Goal: Complete application form: Complete application form

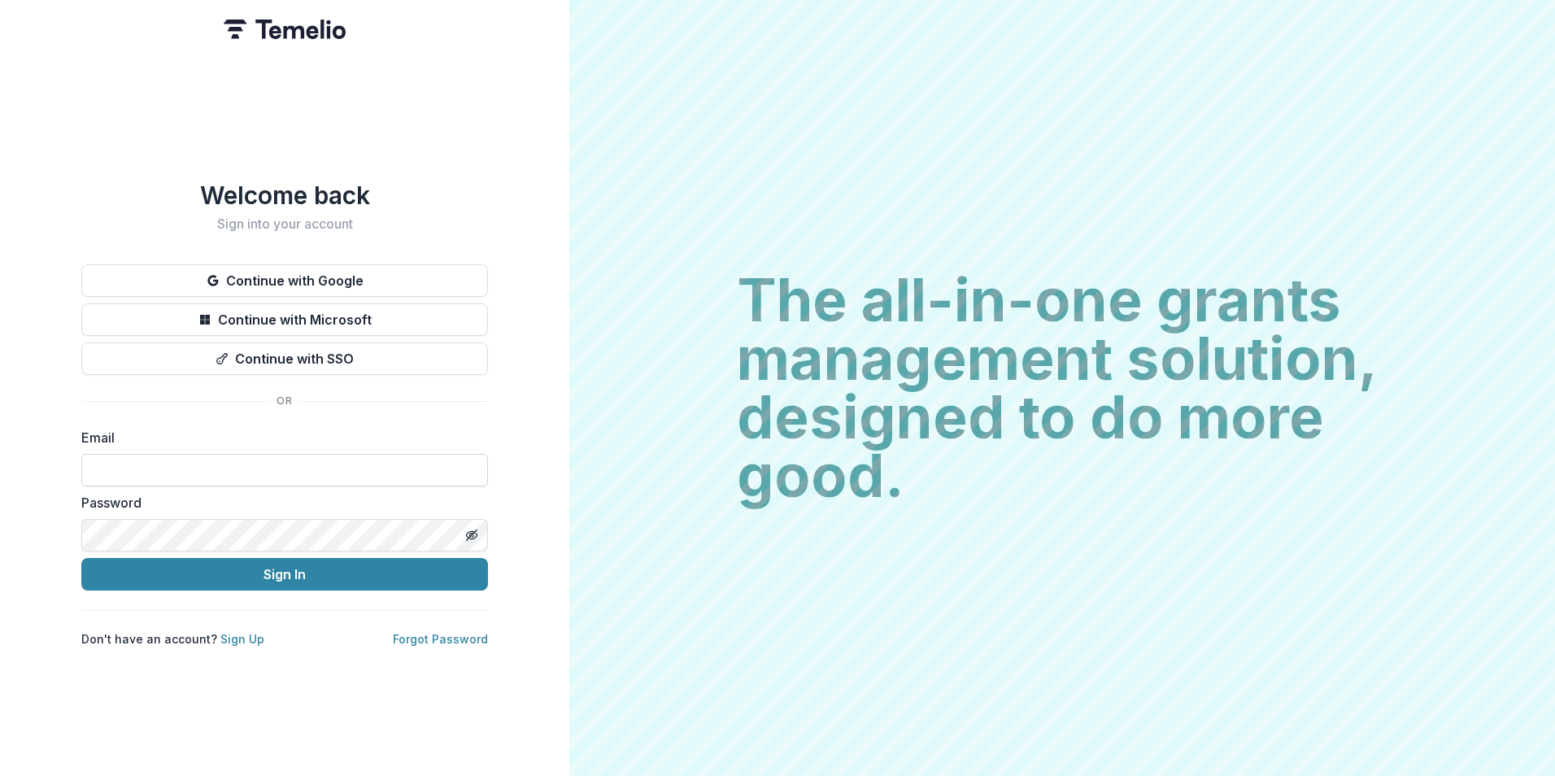
click at [195, 456] on input at bounding box center [284, 470] width 407 height 33
type input "**********"
click at [81, 558] on button "Sign In" at bounding box center [284, 574] width 407 height 33
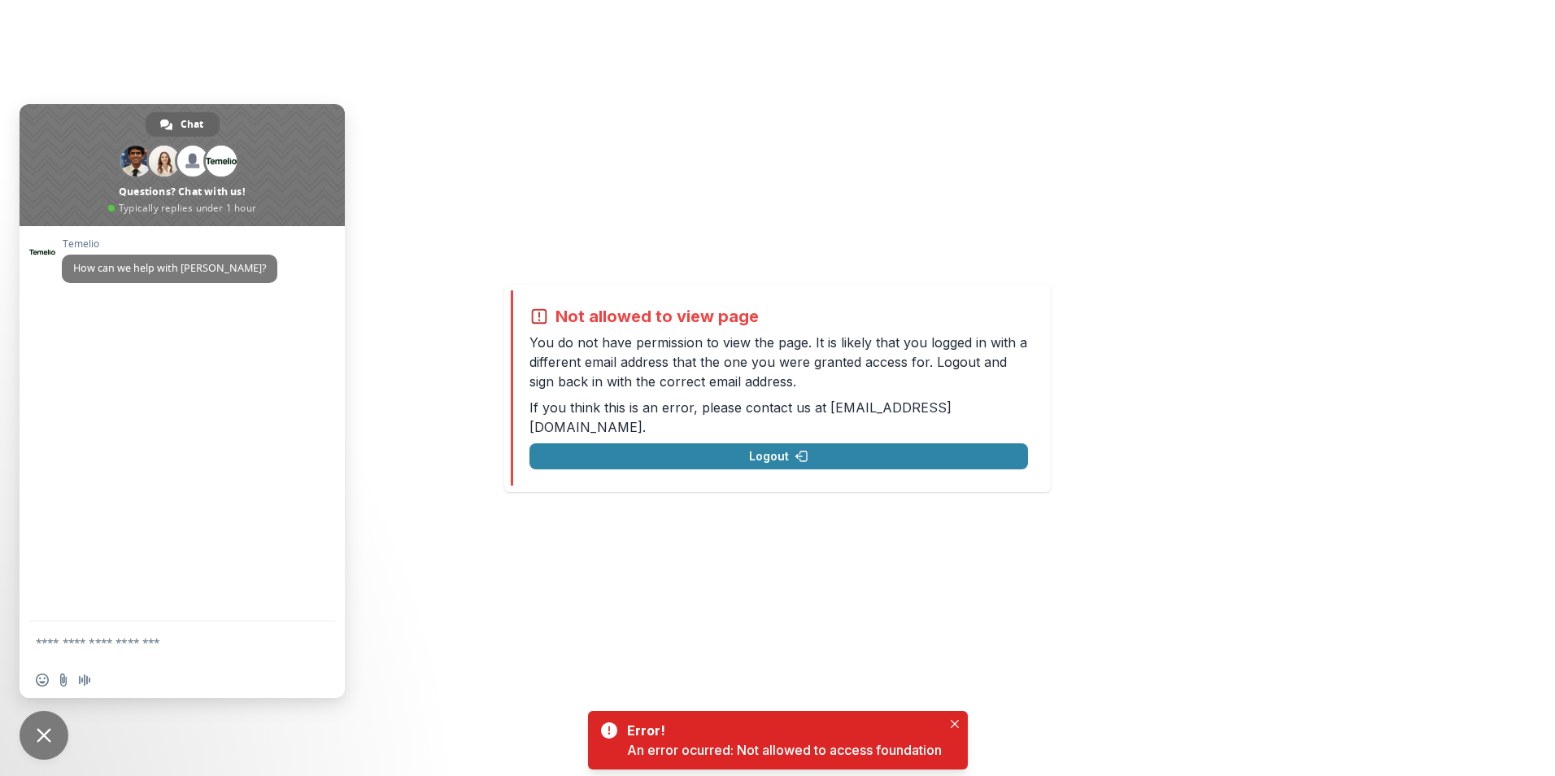
click at [454, 39] on div "Not allowed to view page You do not have permission to view the page. It is lik…" at bounding box center [777, 388] width 1555 height 776
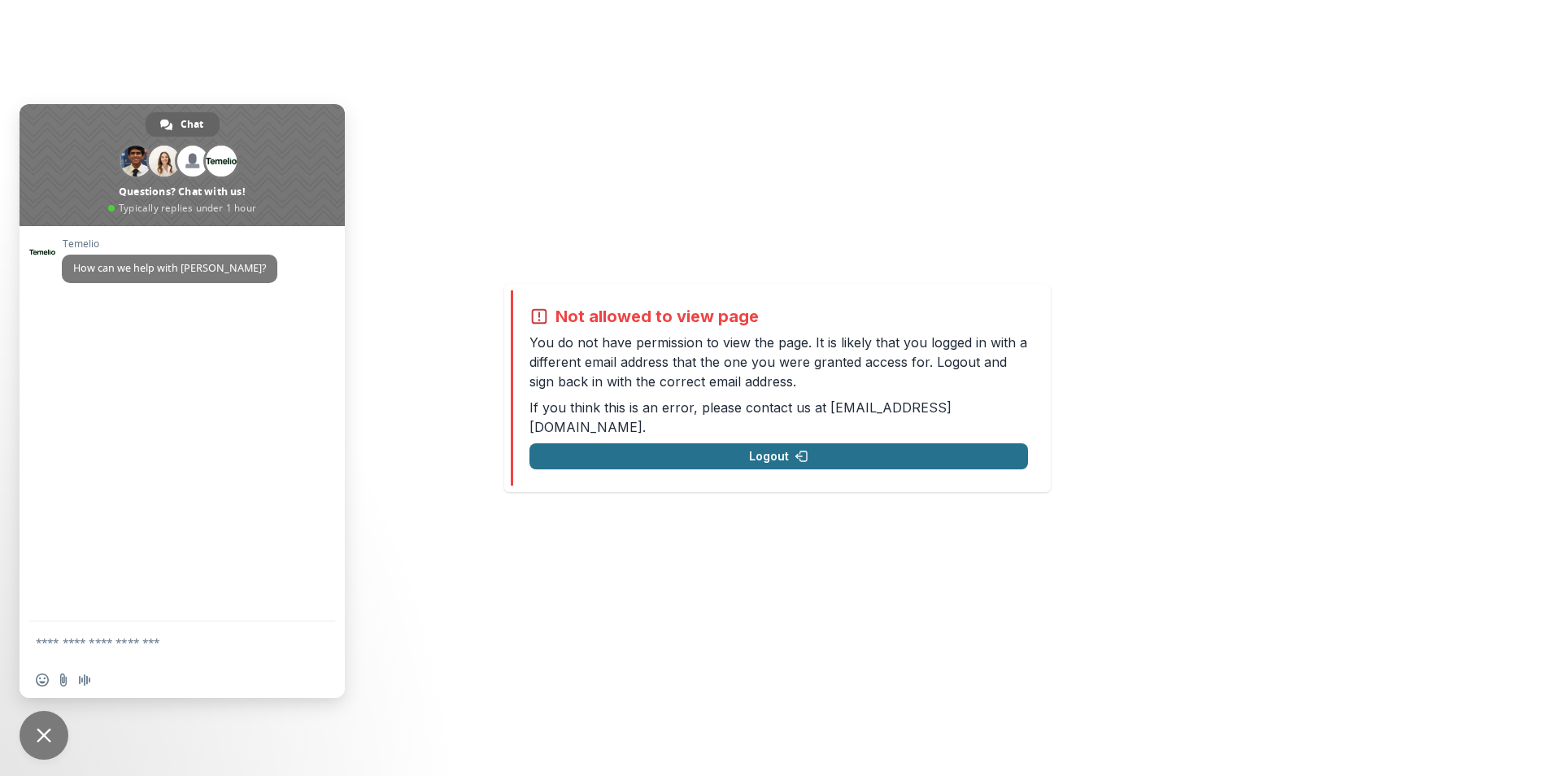
click at [854, 448] on button "Logout" at bounding box center [778, 456] width 498 height 26
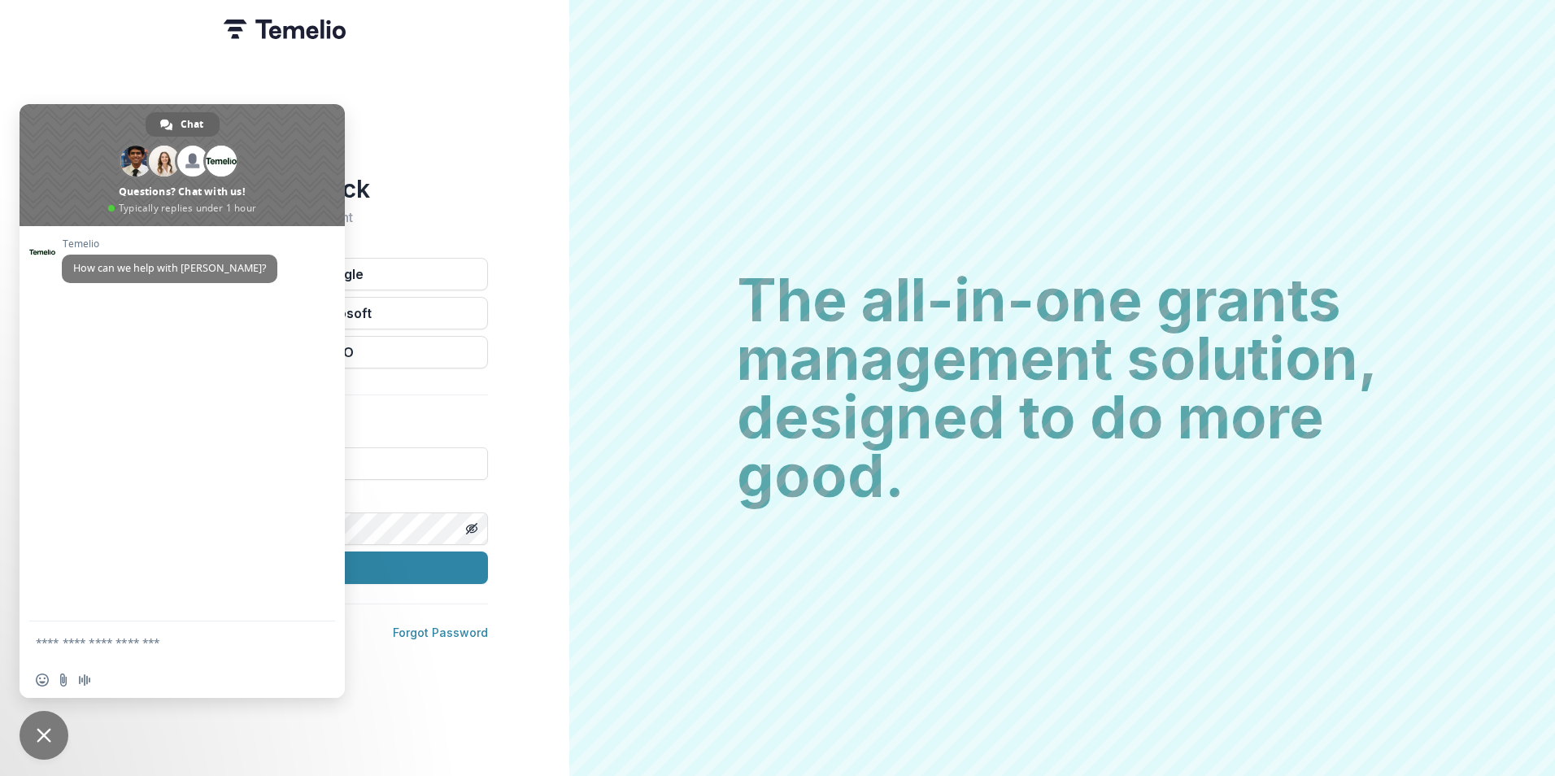
click at [311, 67] on div "Welcome back Sign into your account Continue with Google Continue with Microsof…" at bounding box center [284, 388] width 569 height 776
click at [52, 735] on span "Close chat" at bounding box center [44, 735] width 49 height 49
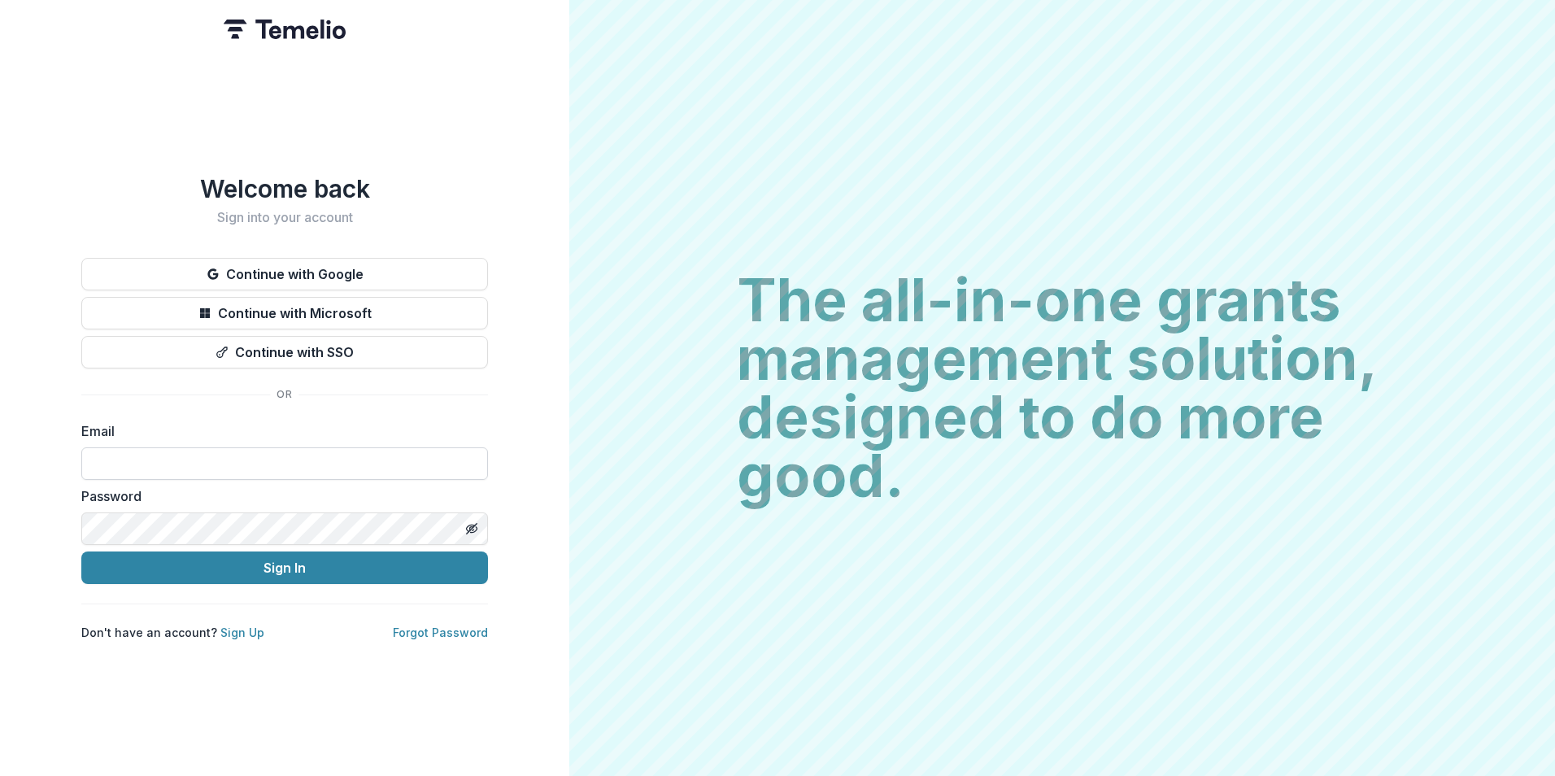
click at [240, 462] on input at bounding box center [284, 463] width 407 height 33
click at [246, 458] on input "**********" at bounding box center [284, 463] width 407 height 33
type input "**********"
click at [81, 551] on button "Sign In" at bounding box center [284, 567] width 407 height 33
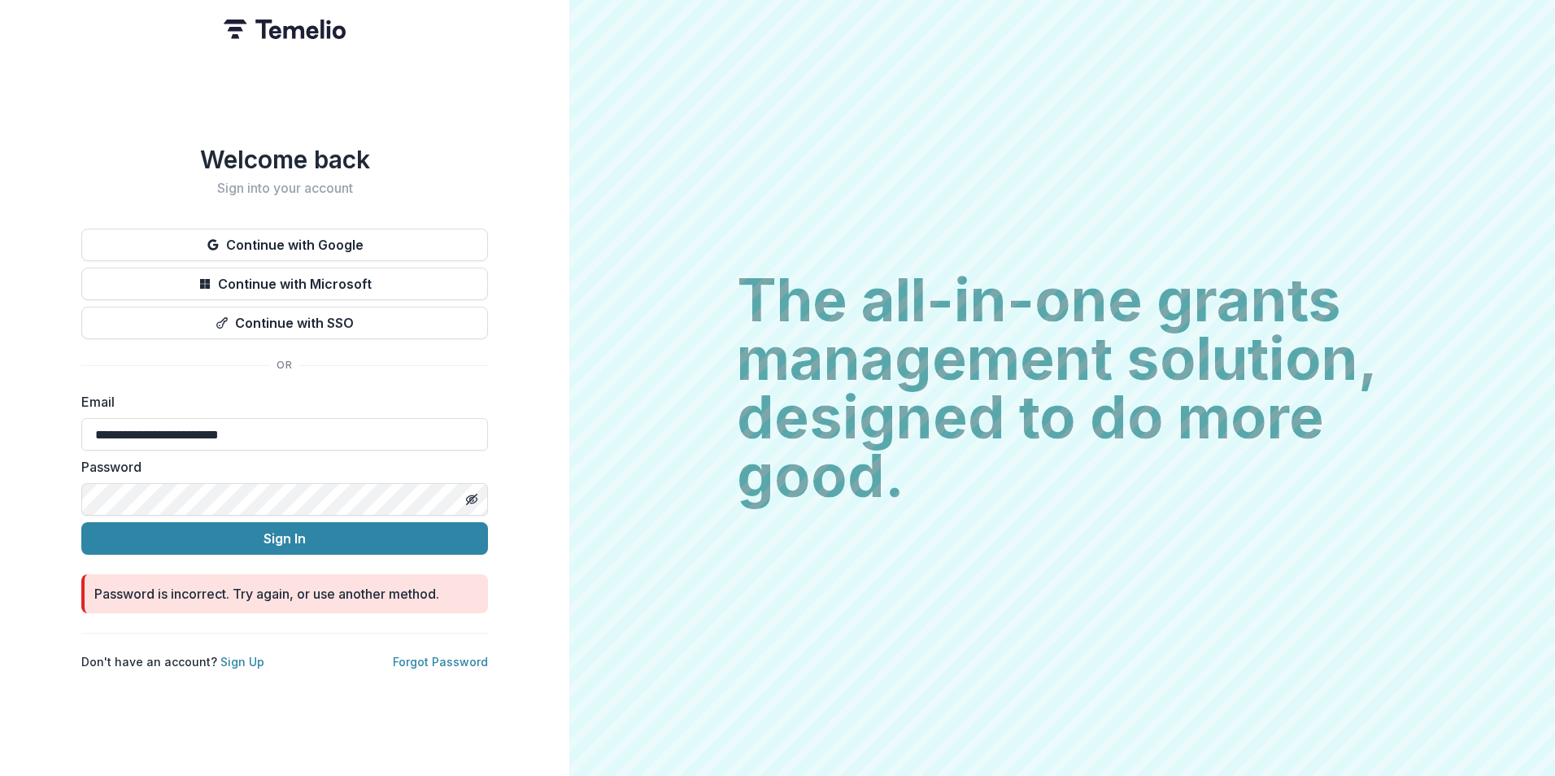
click at [81, 522] on button "Sign In" at bounding box center [284, 538] width 407 height 33
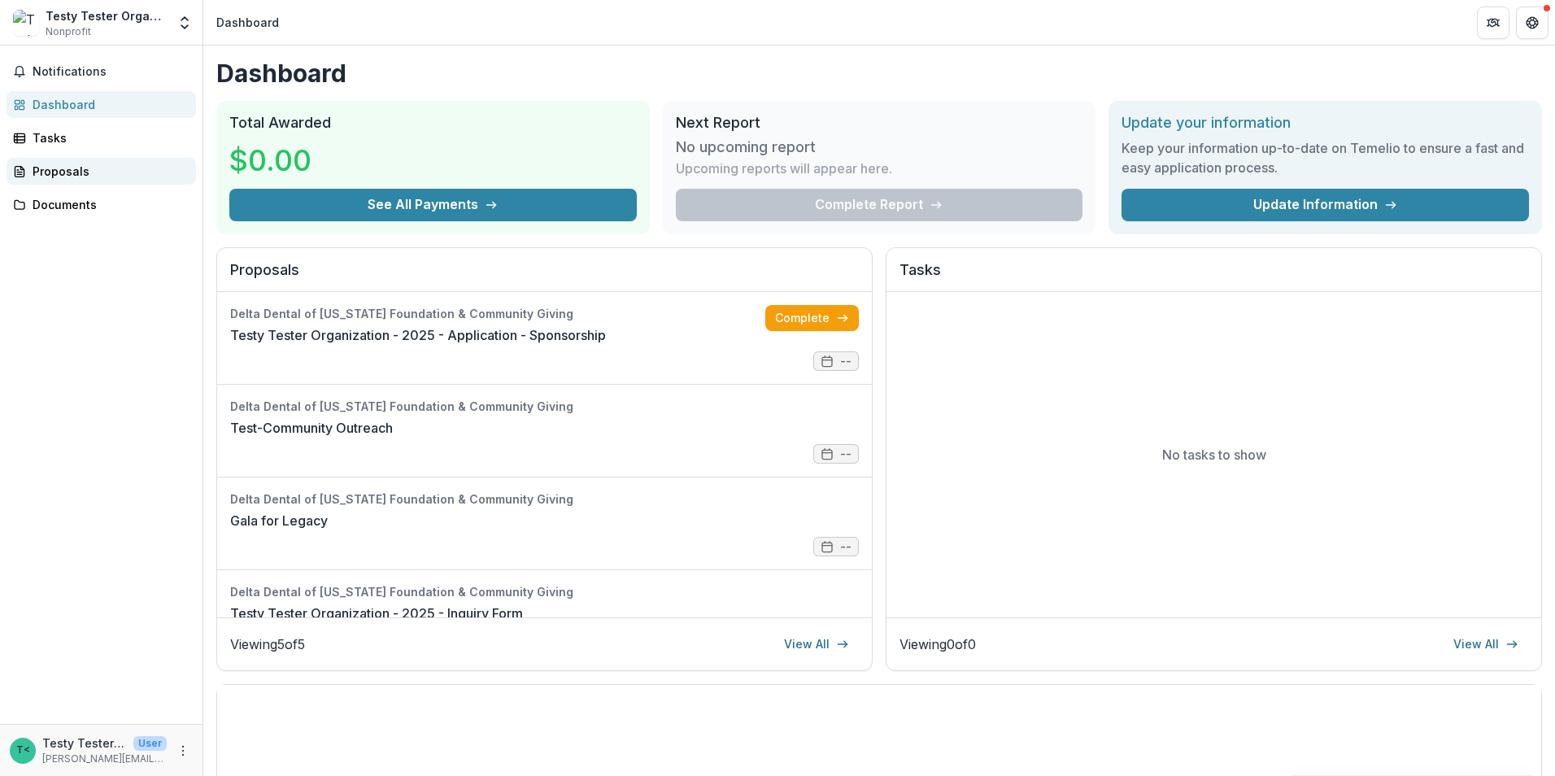
click at [71, 166] on div "Proposals" at bounding box center [108, 171] width 150 height 17
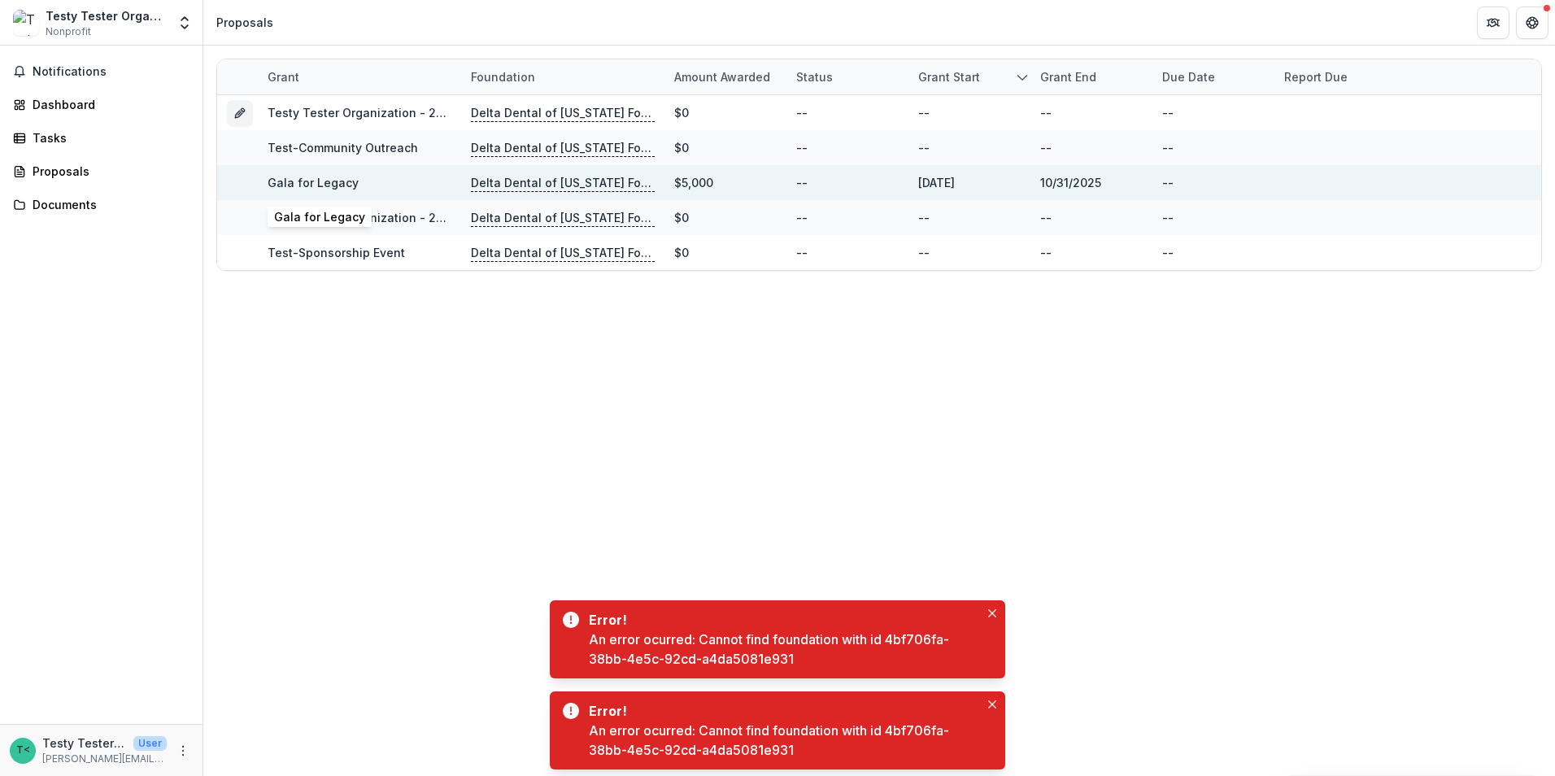
click at [303, 183] on link "Gala for Legacy" at bounding box center [313, 183] width 91 height 14
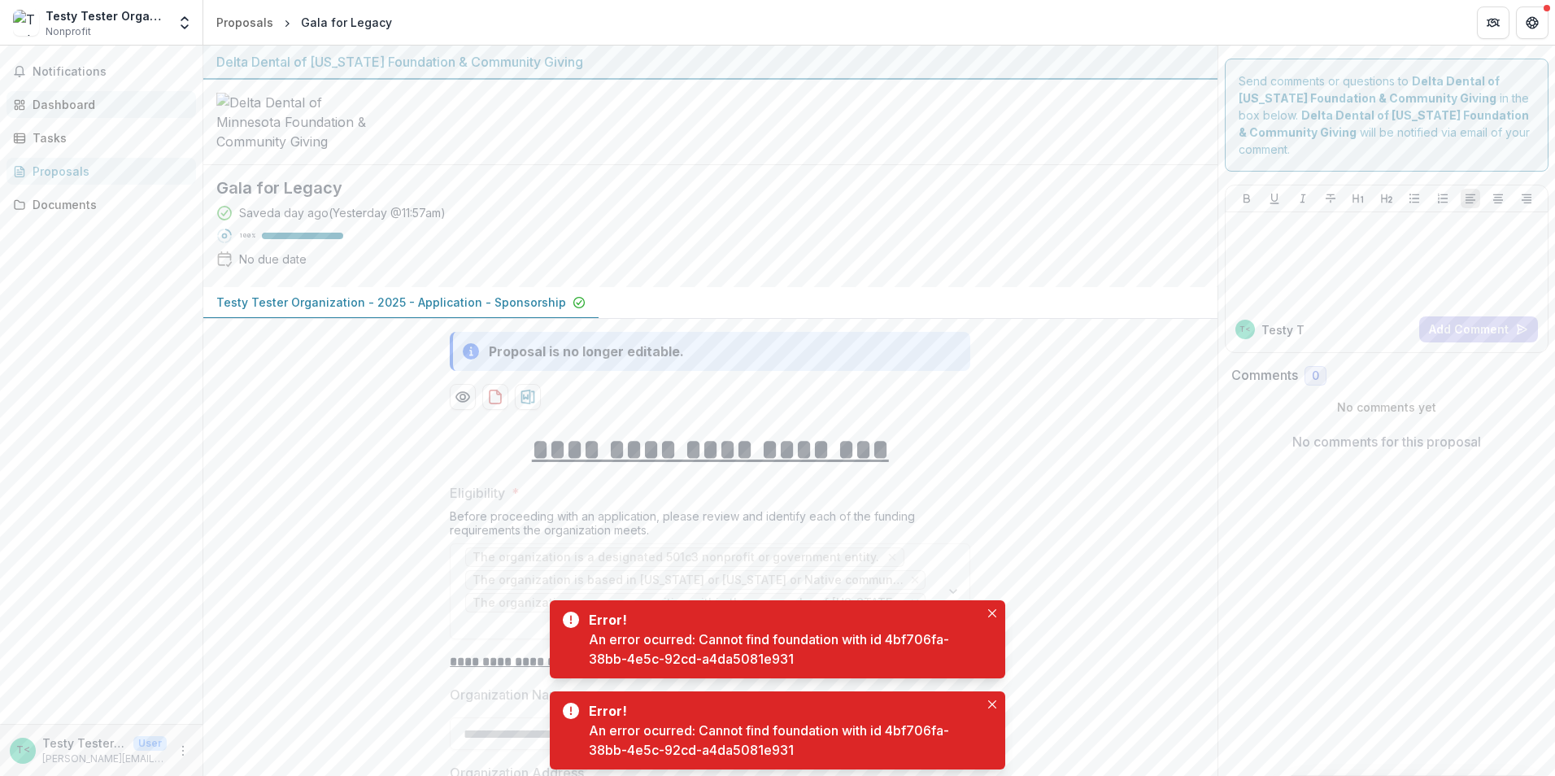
click at [58, 98] on div "Dashboard" at bounding box center [108, 104] width 150 height 17
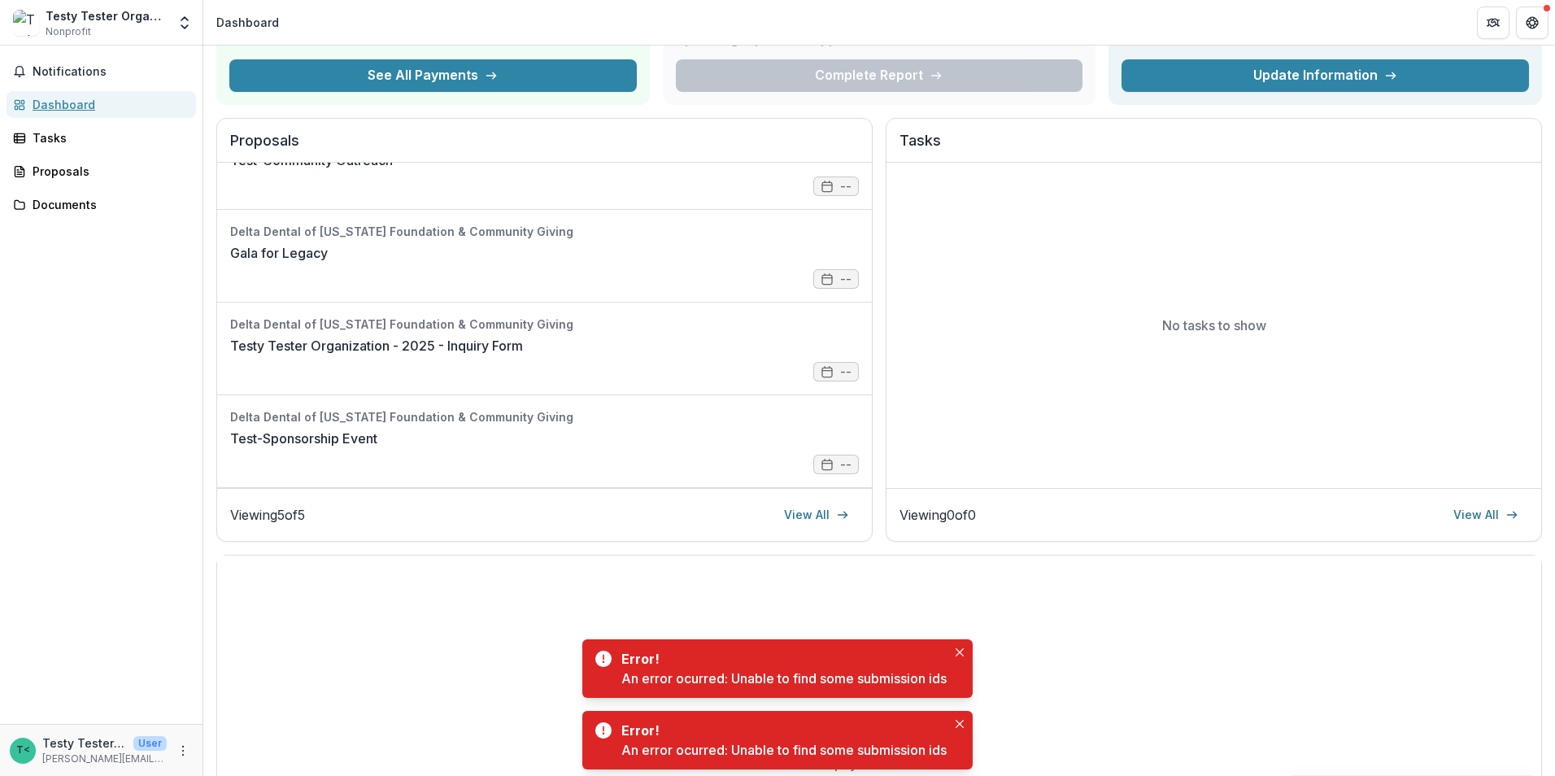
scroll to position [244, 0]
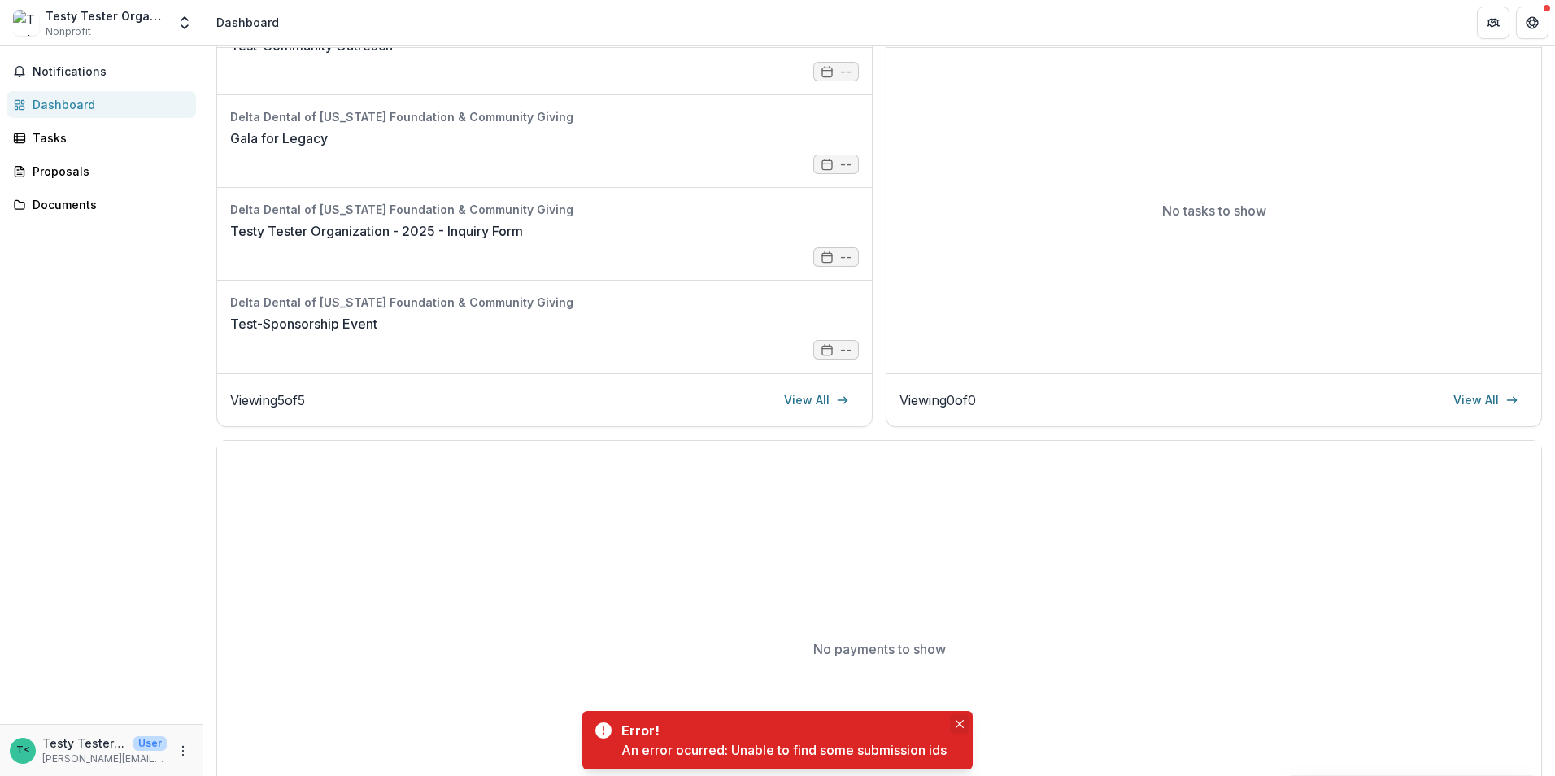
click at [967, 720] on button "Close" at bounding box center [960, 724] width 20 height 20
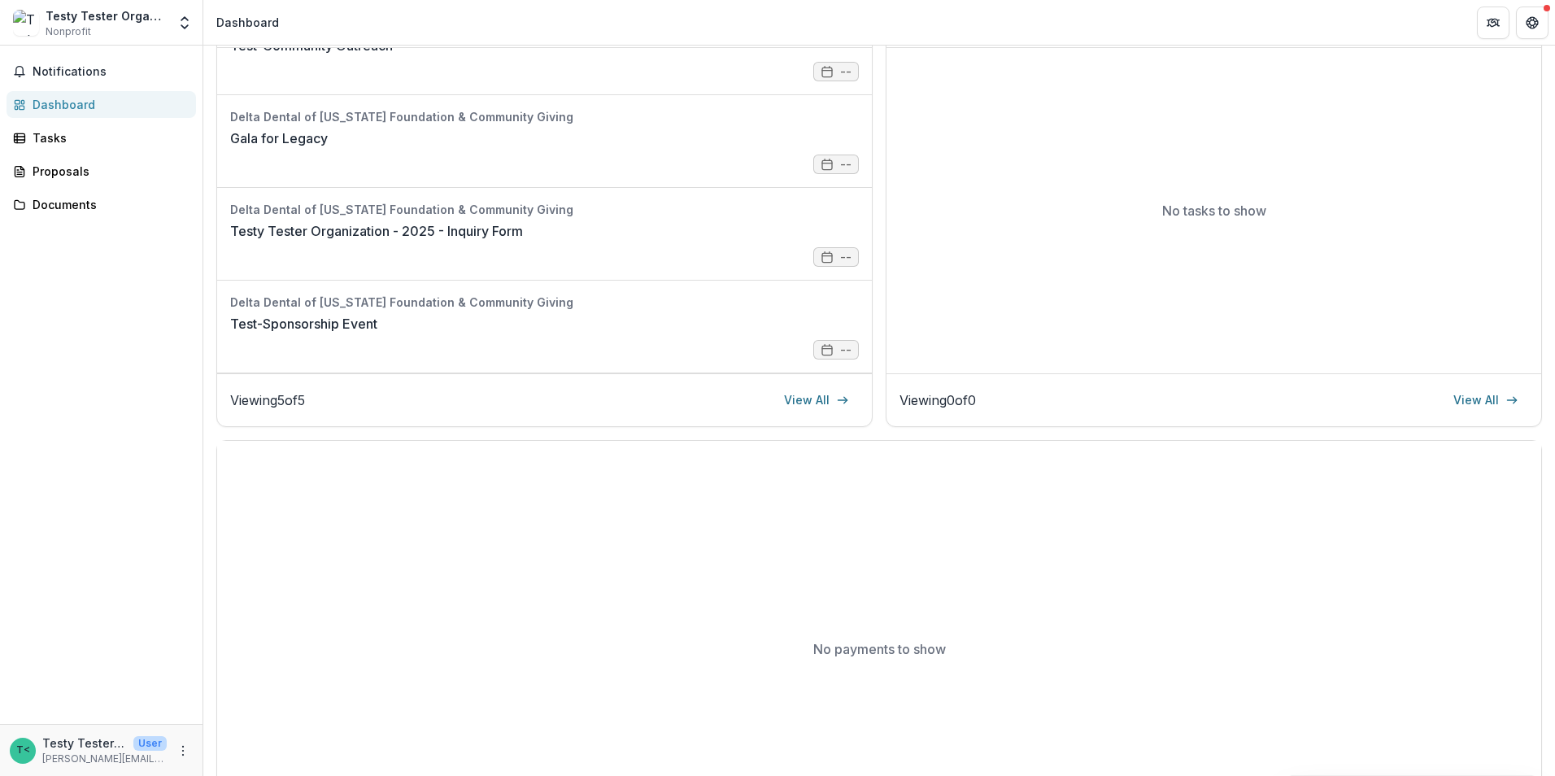
click at [967, 720] on body "Skip to content Testy Tester Organization Nonprofit Team Settings Settings Dash…" at bounding box center [777, 388] width 1555 height 776
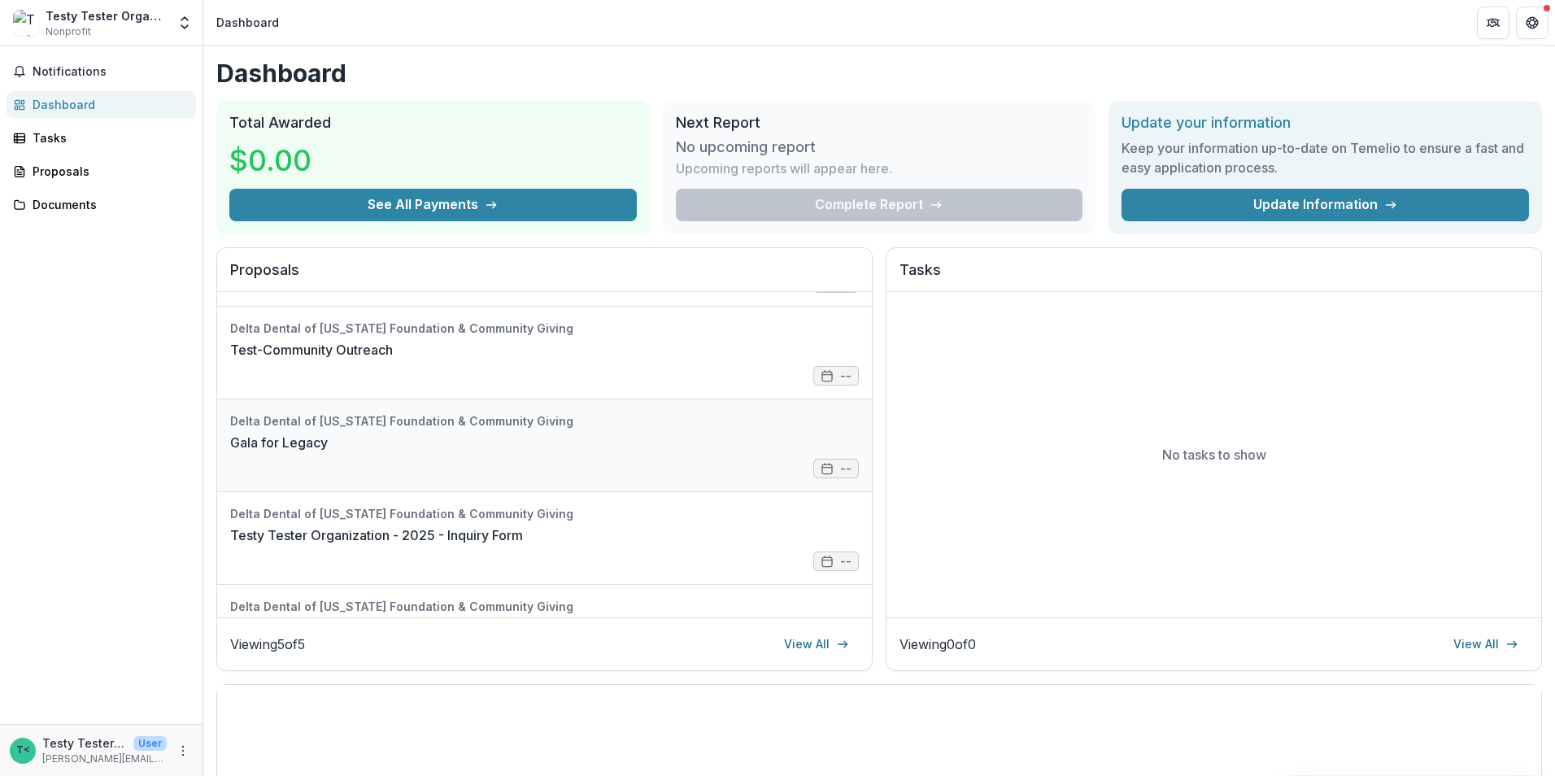
scroll to position [0, 0]
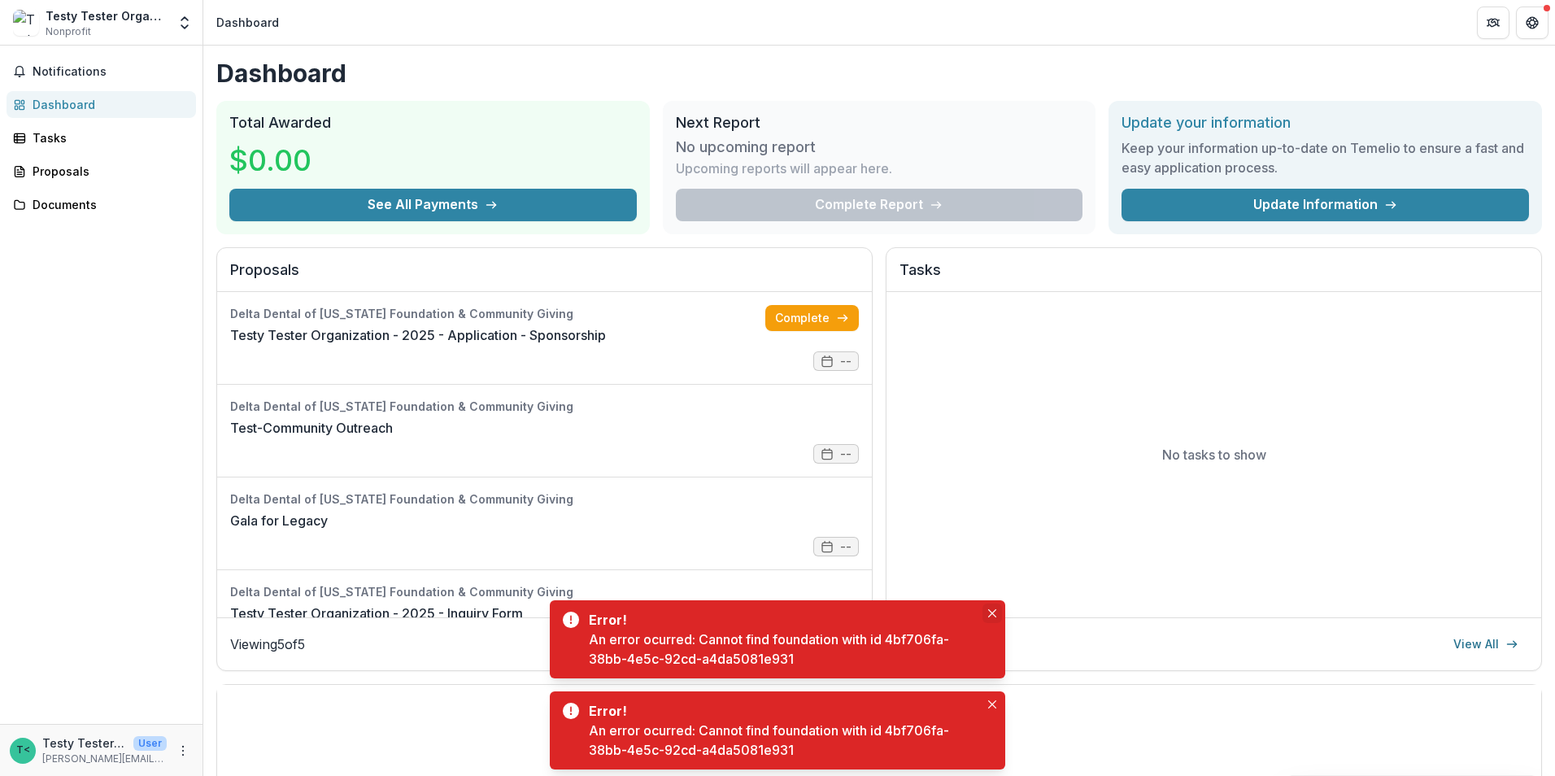
click at [992, 609] on icon "Close" at bounding box center [992, 613] width 8 height 8
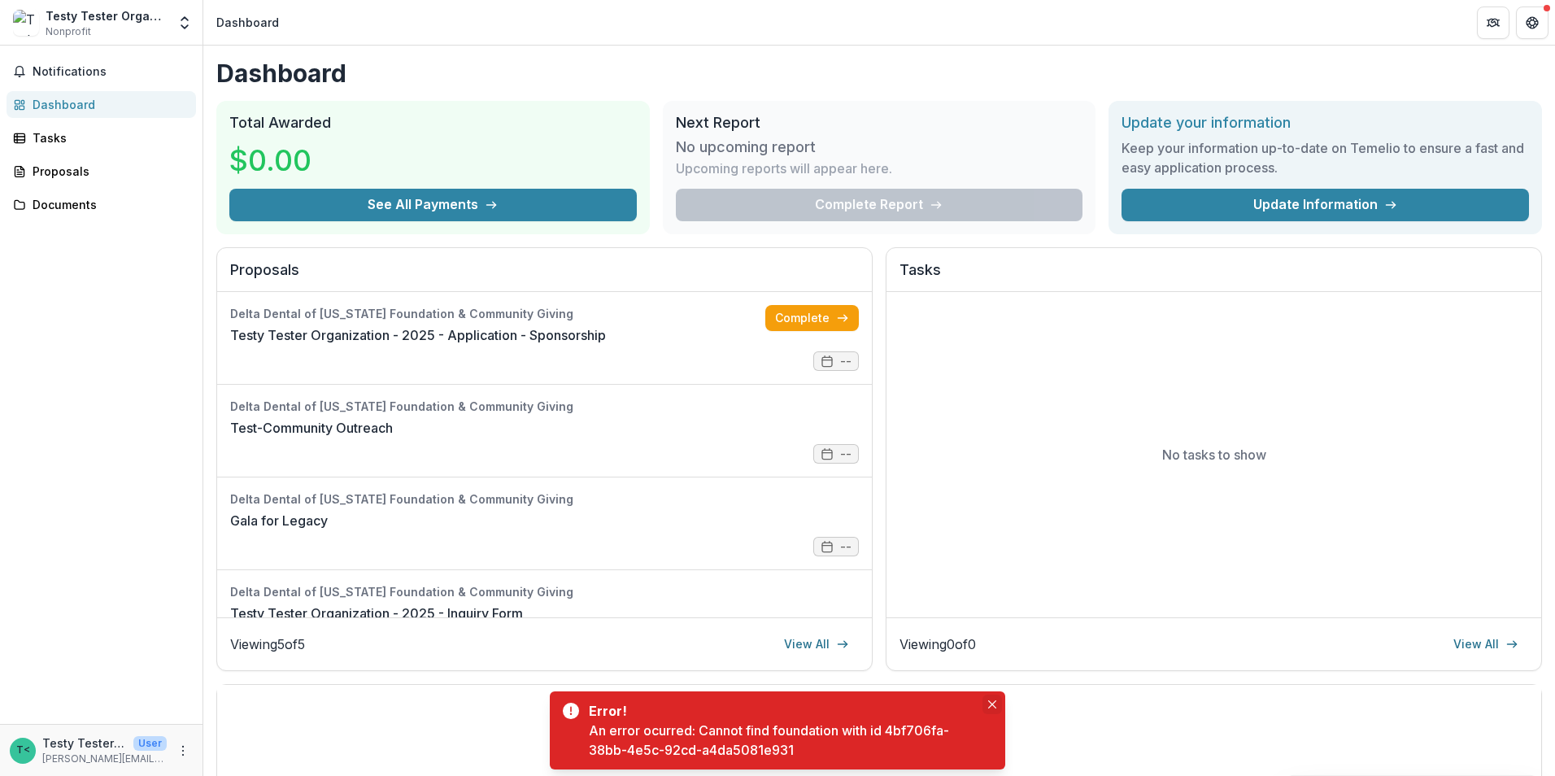
click at [993, 706] on icon "Close" at bounding box center [992, 704] width 8 height 8
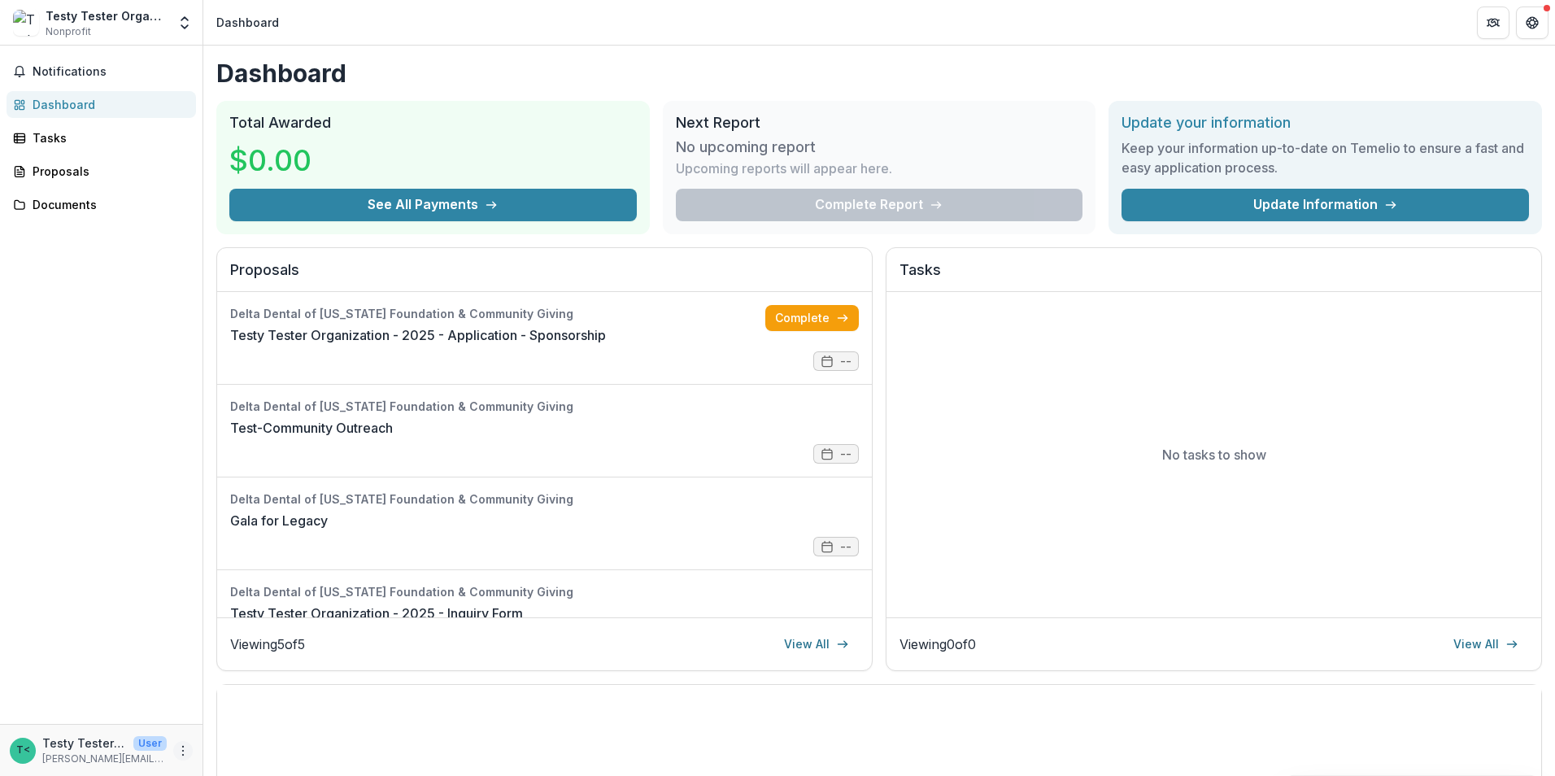
click at [183, 746] on circle "More" at bounding box center [183, 746] width 1 height 1
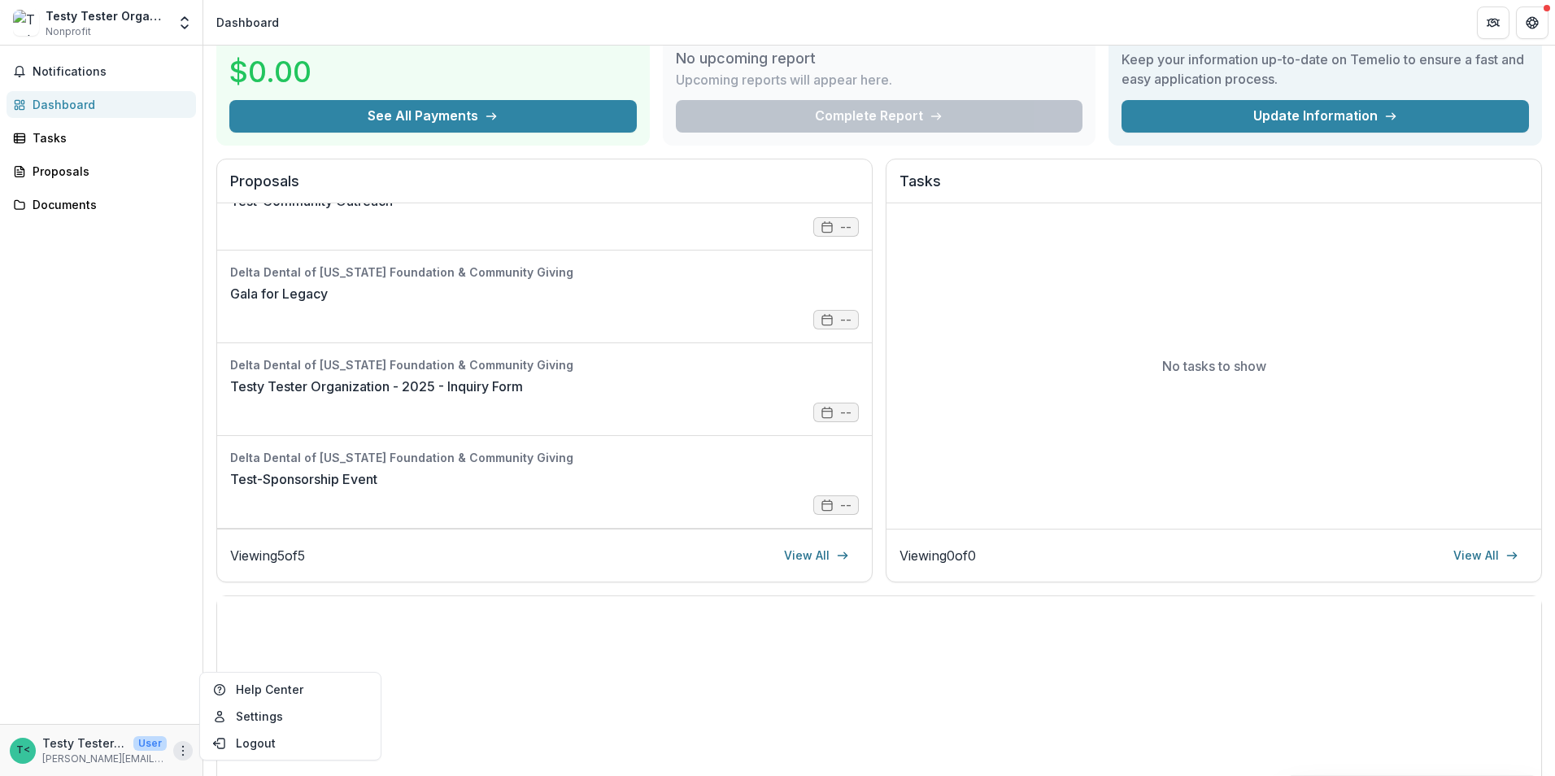
scroll to position [244, 0]
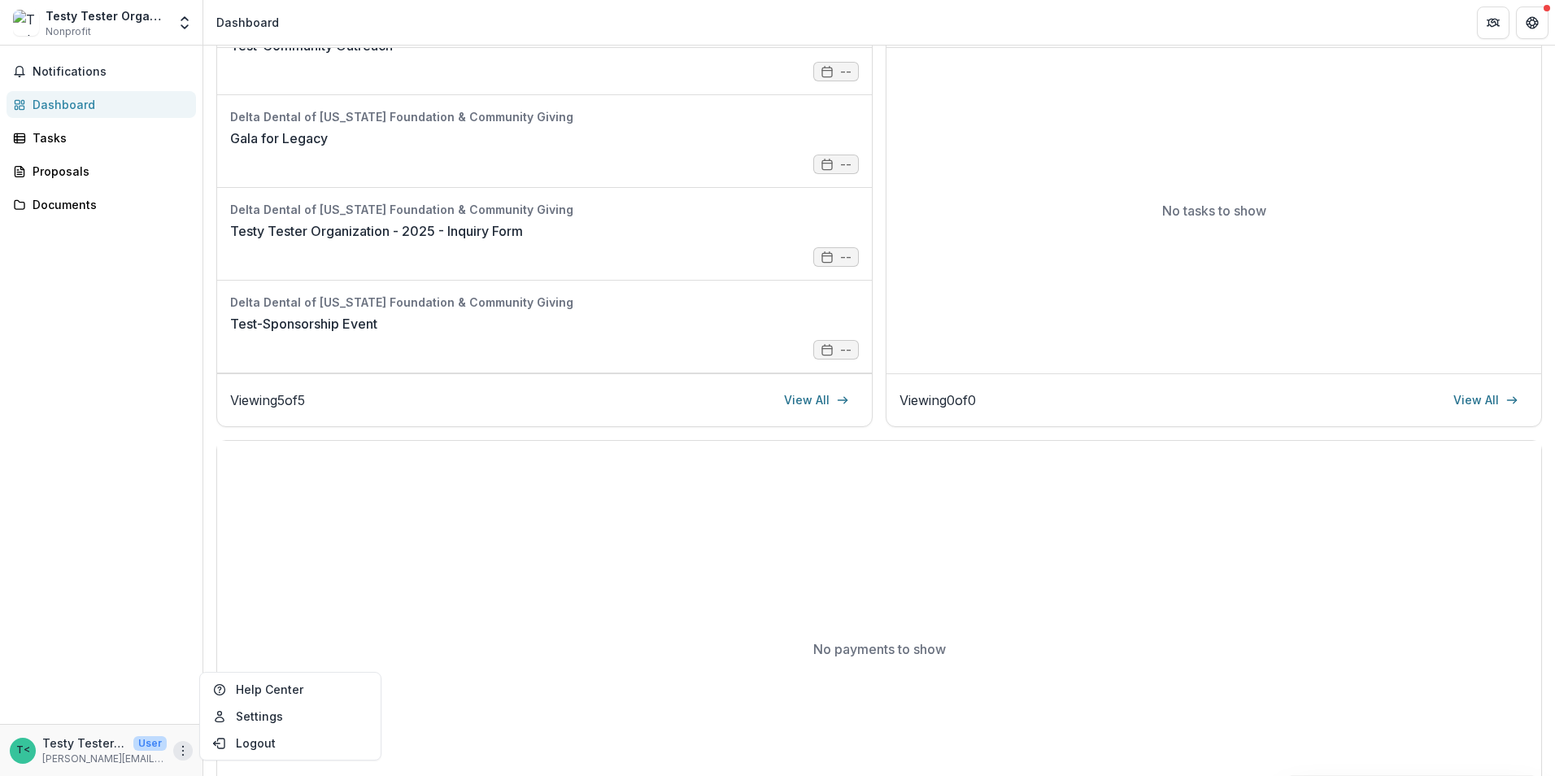
click at [95, 521] on div "Notifications Dashboard Tasks Proposals Documents" at bounding box center [101, 385] width 202 height 678
click at [185, 748] on icon "More" at bounding box center [182, 750] width 13 height 13
click at [272, 740] on button "Logout" at bounding box center [290, 742] width 174 height 27
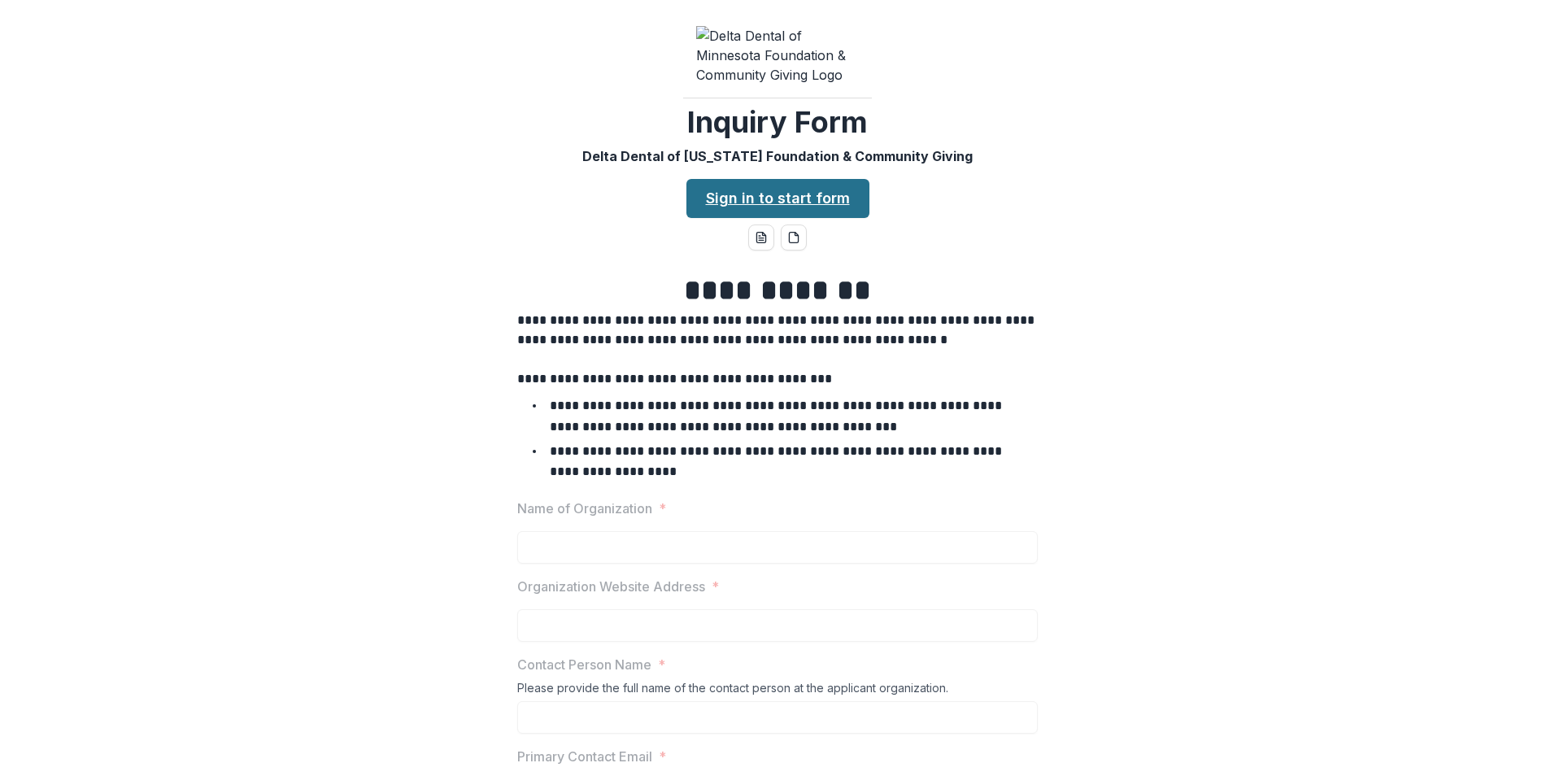
click at [784, 179] on link "Sign in to start form" at bounding box center [777, 198] width 183 height 39
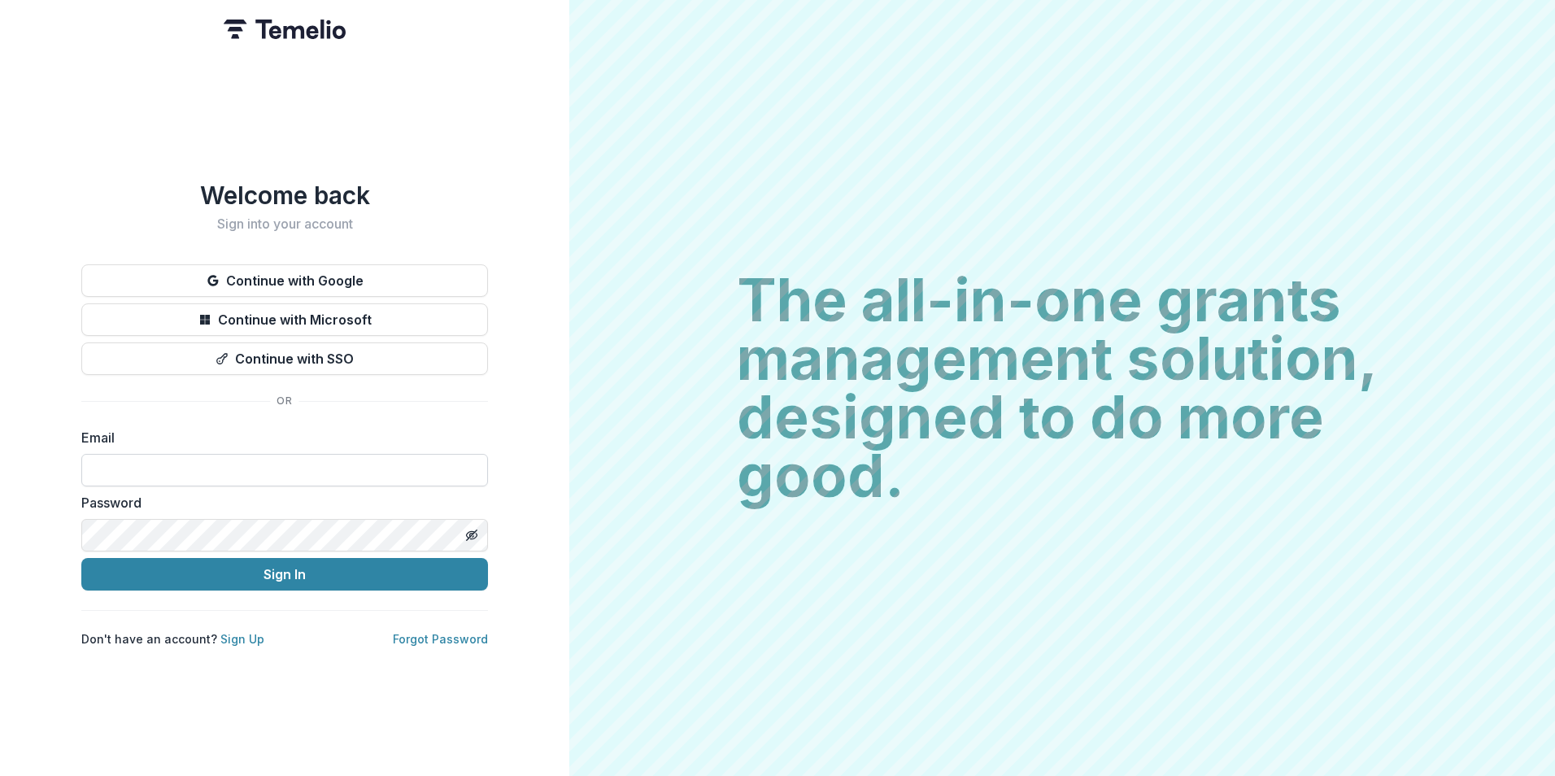
click at [220, 454] on input at bounding box center [284, 470] width 407 height 33
type input "**********"
click at [81, 558] on button "Sign In" at bounding box center [284, 574] width 407 height 33
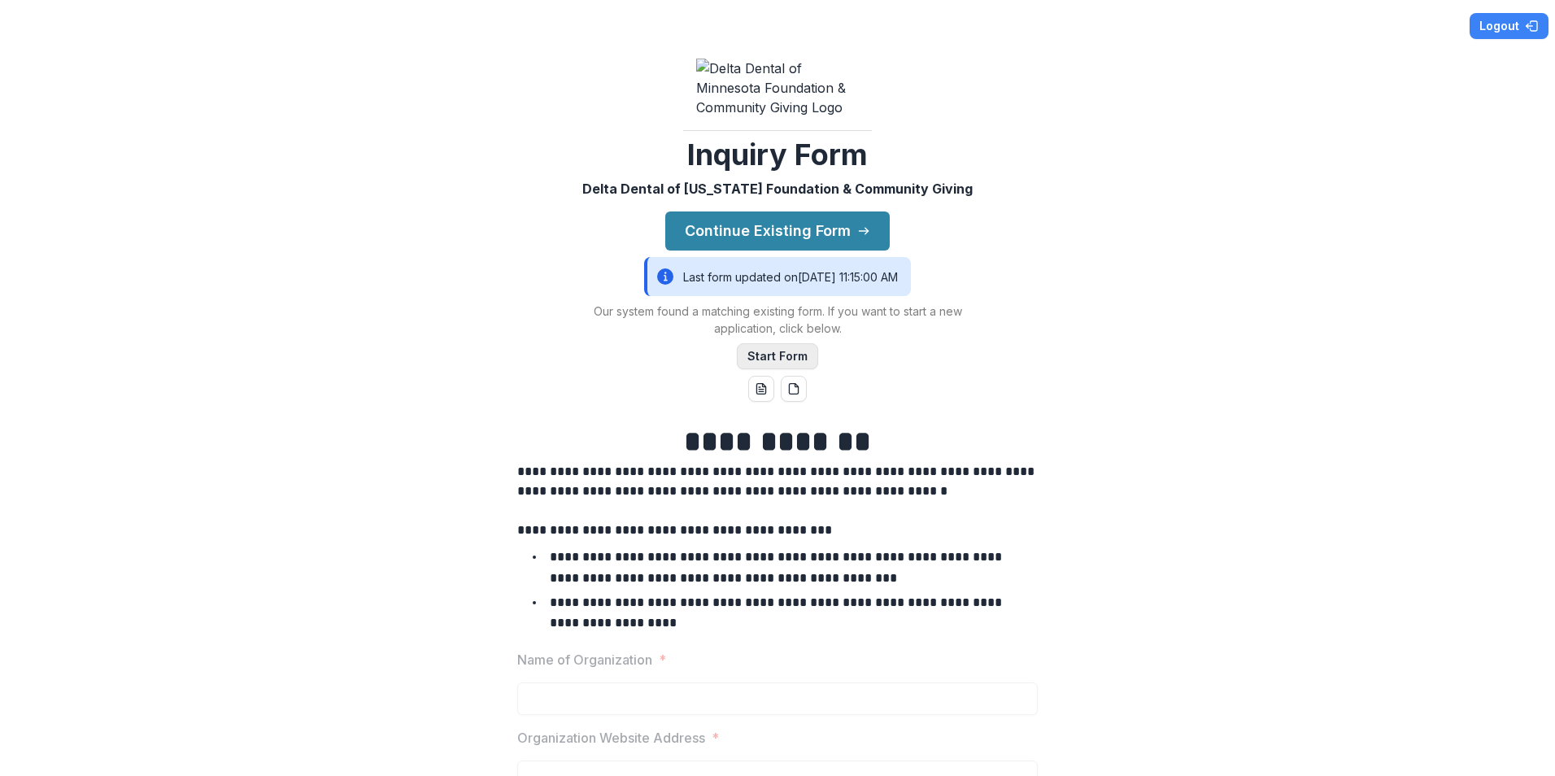
click at [781, 343] on button "Start Form" at bounding box center [777, 356] width 81 height 26
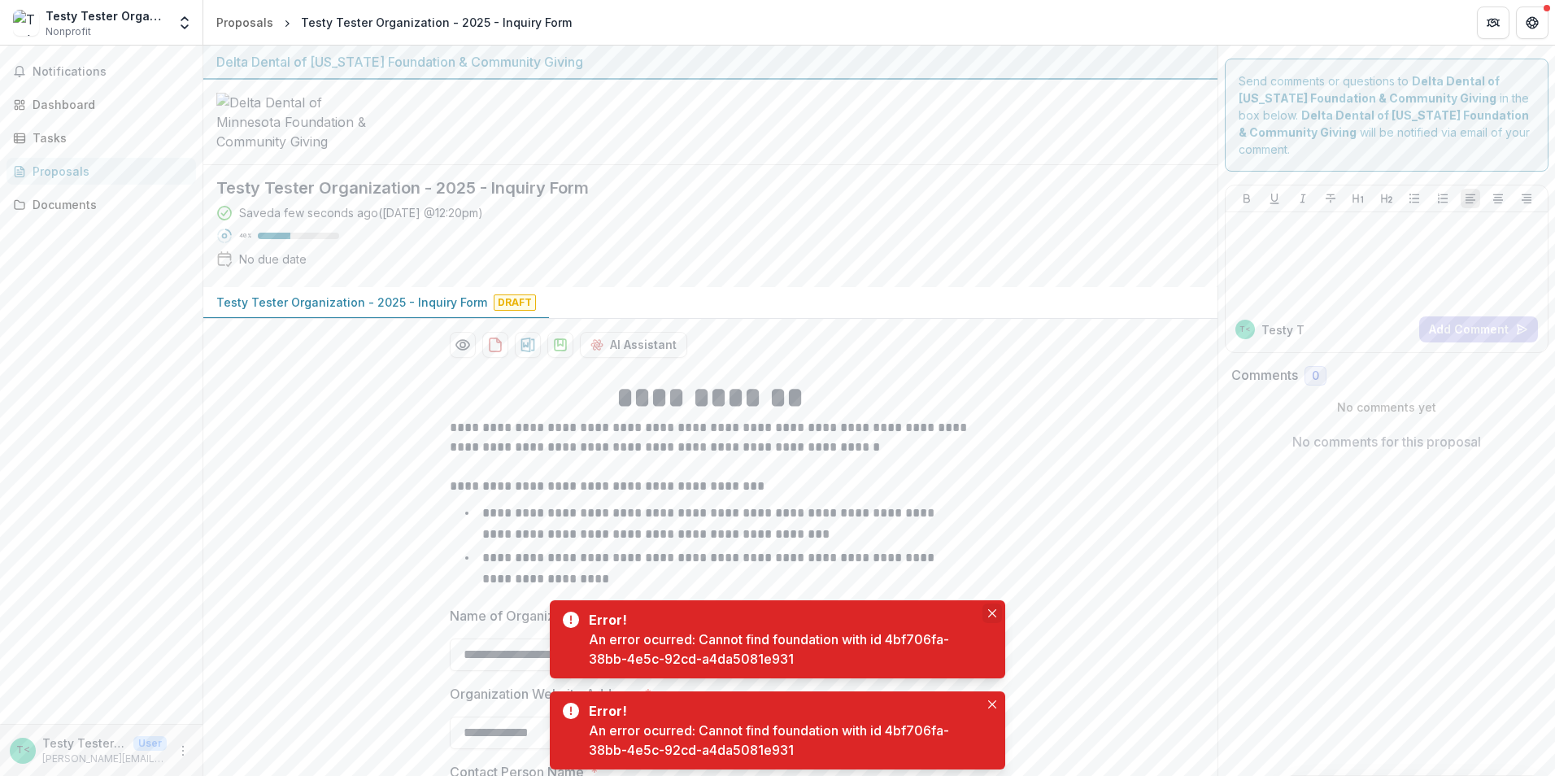
click at [992, 611] on icon "Close" at bounding box center [992, 613] width 8 height 8
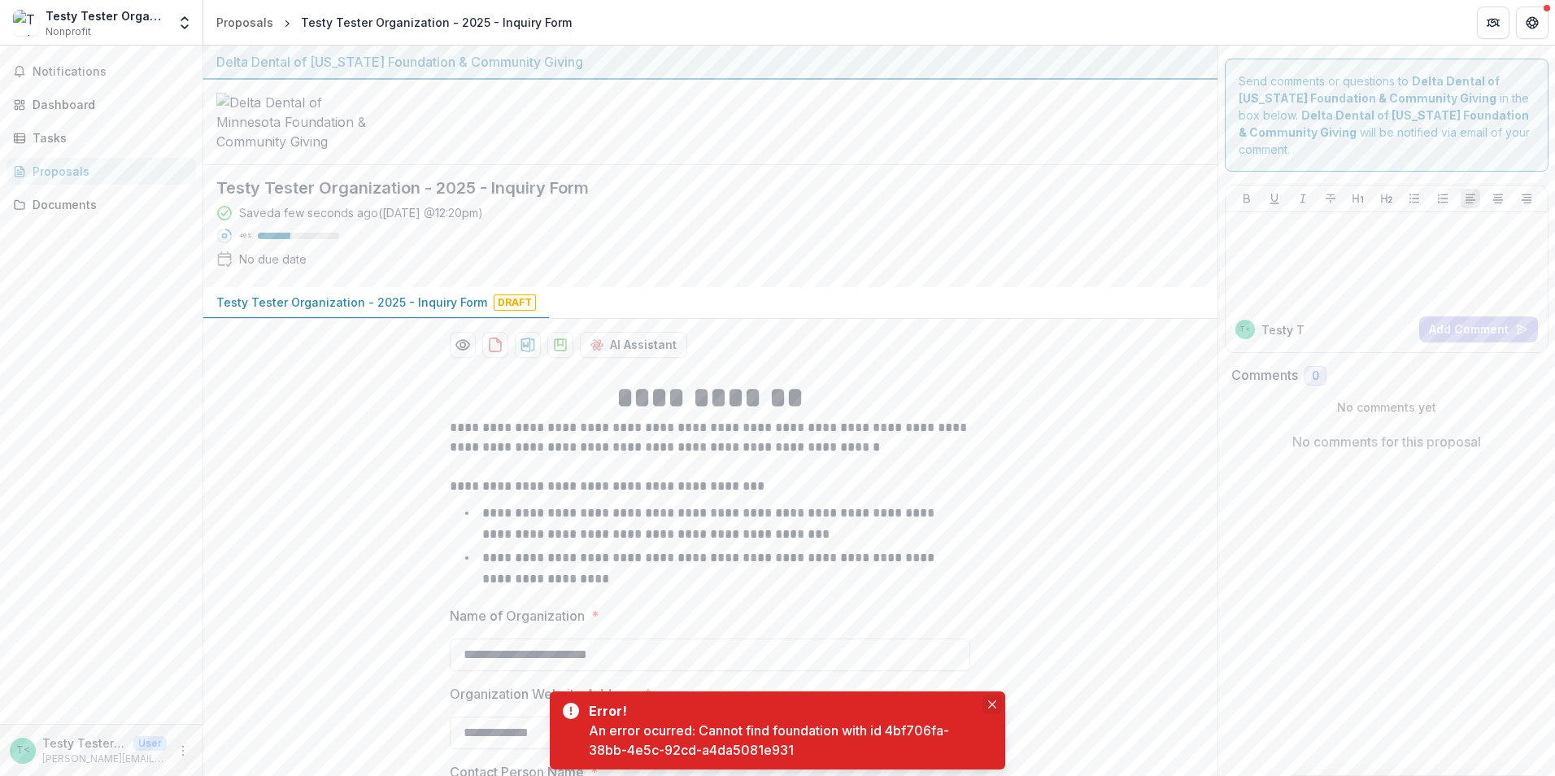
click at [995, 703] on icon "Close" at bounding box center [992, 704] width 8 height 8
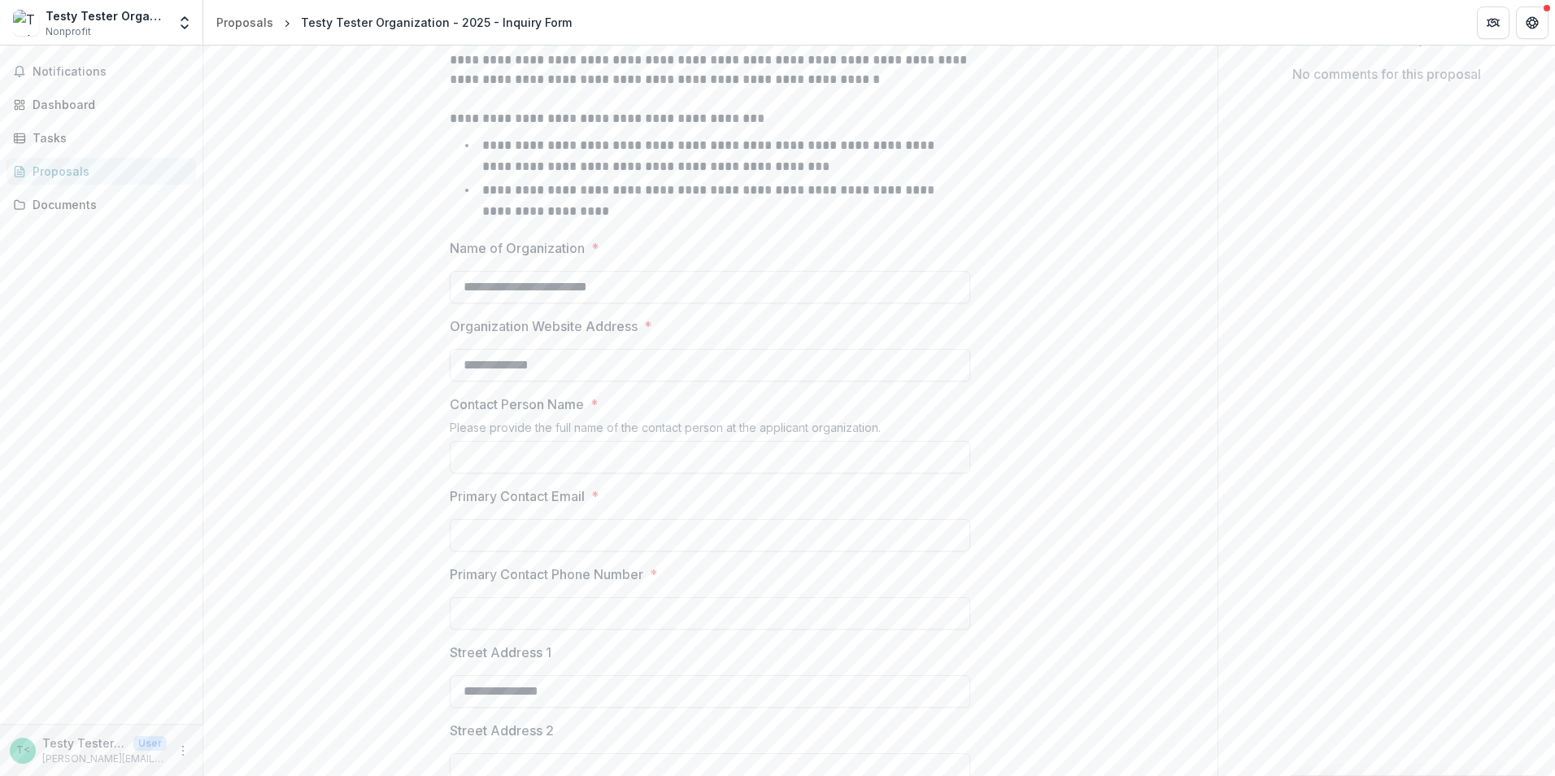
scroll to position [407, 0]
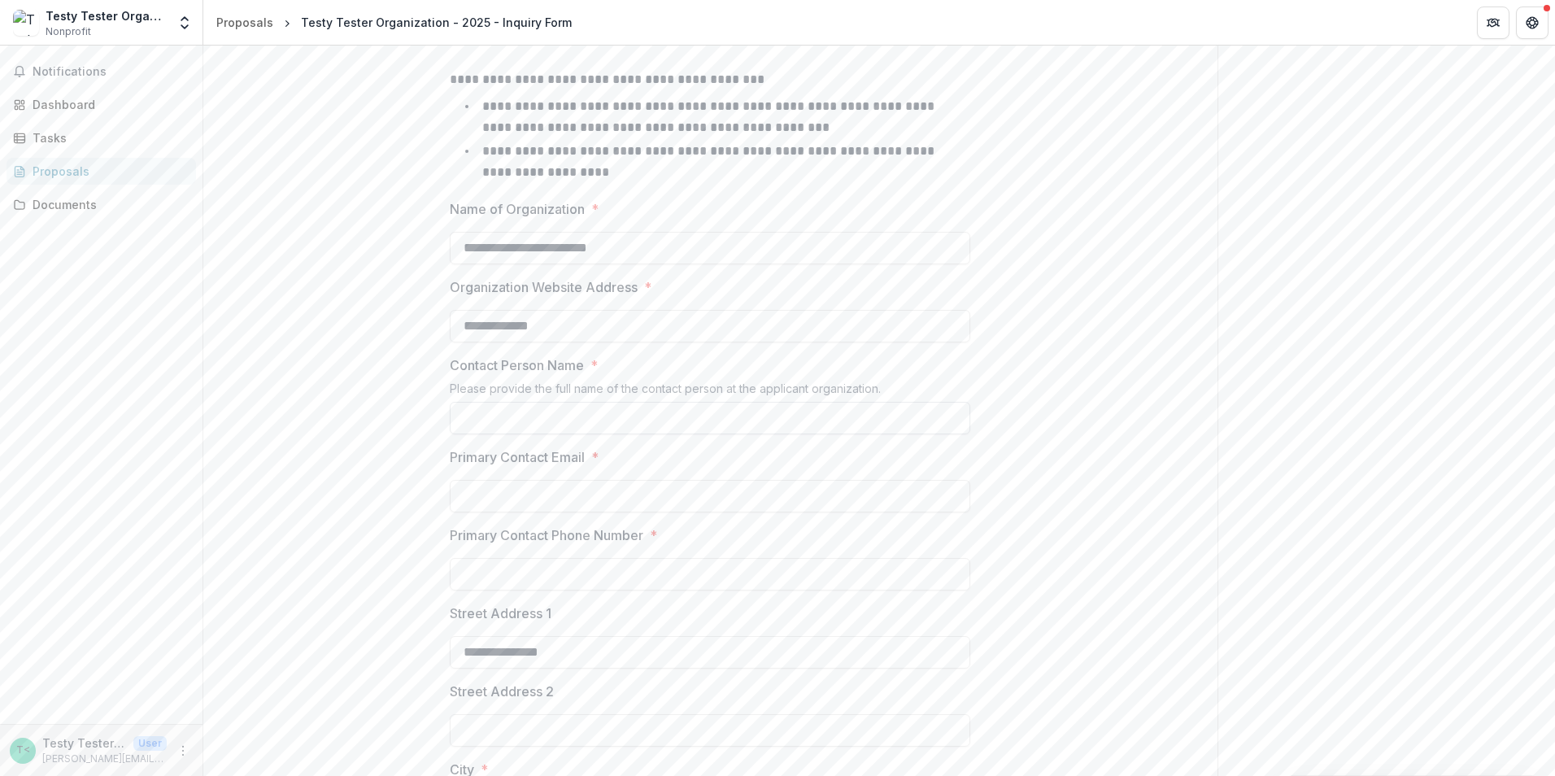
click at [537, 402] on input "Contact Person Name *" at bounding box center [710, 418] width 520 height 33
click at [500, 402] on input "**********" at bounding box center [710, 418] width 520 height 33
type input "**********"
click at [548, 480] on input "Primary Contact Email *" at bounding box center [710, 496] width 520 height 33
type input "**********"
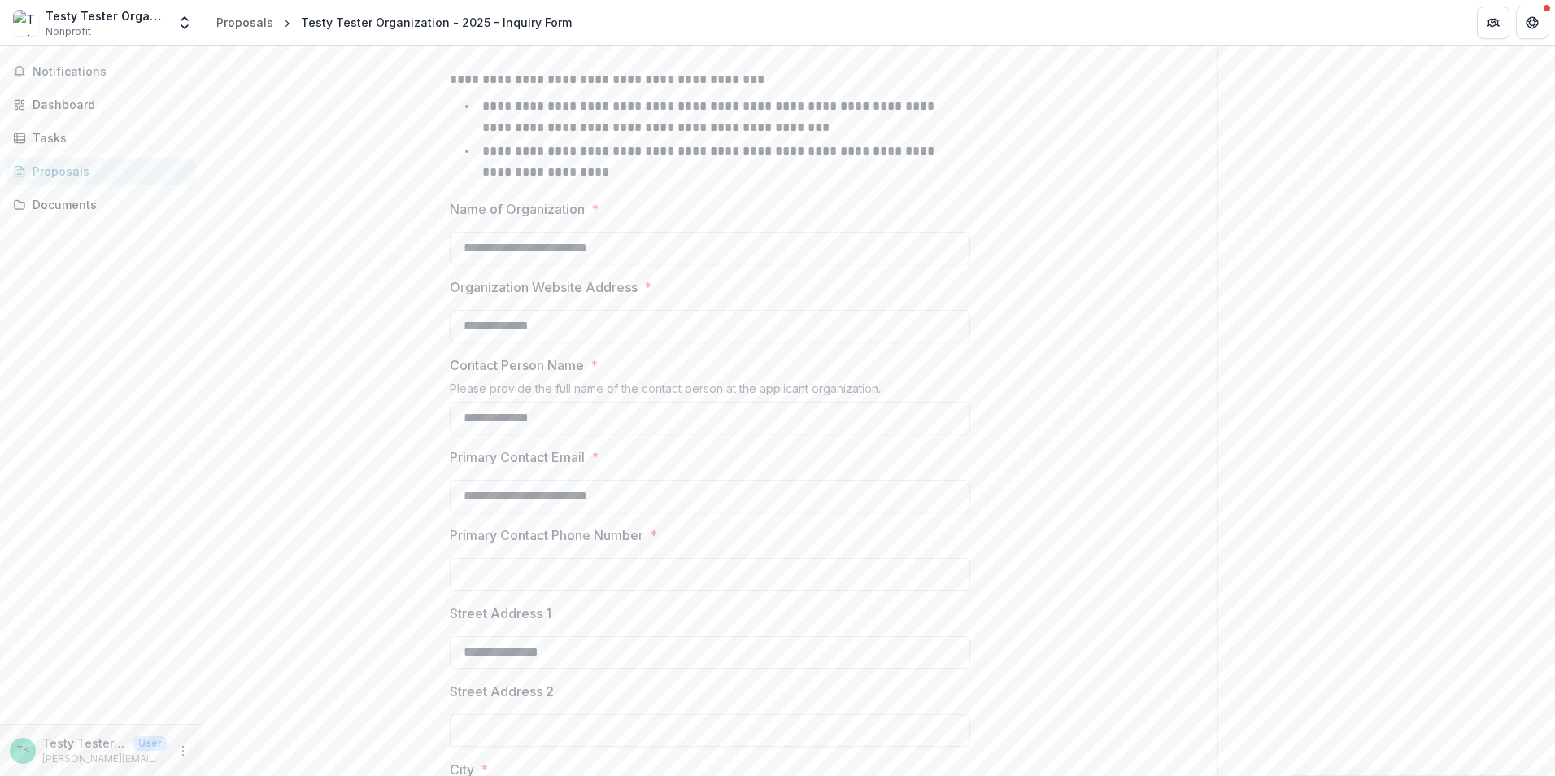
click at [654, 558] on input "Primary Contact Phone Number *" at bounding box center [710, 574] width 520 height 33
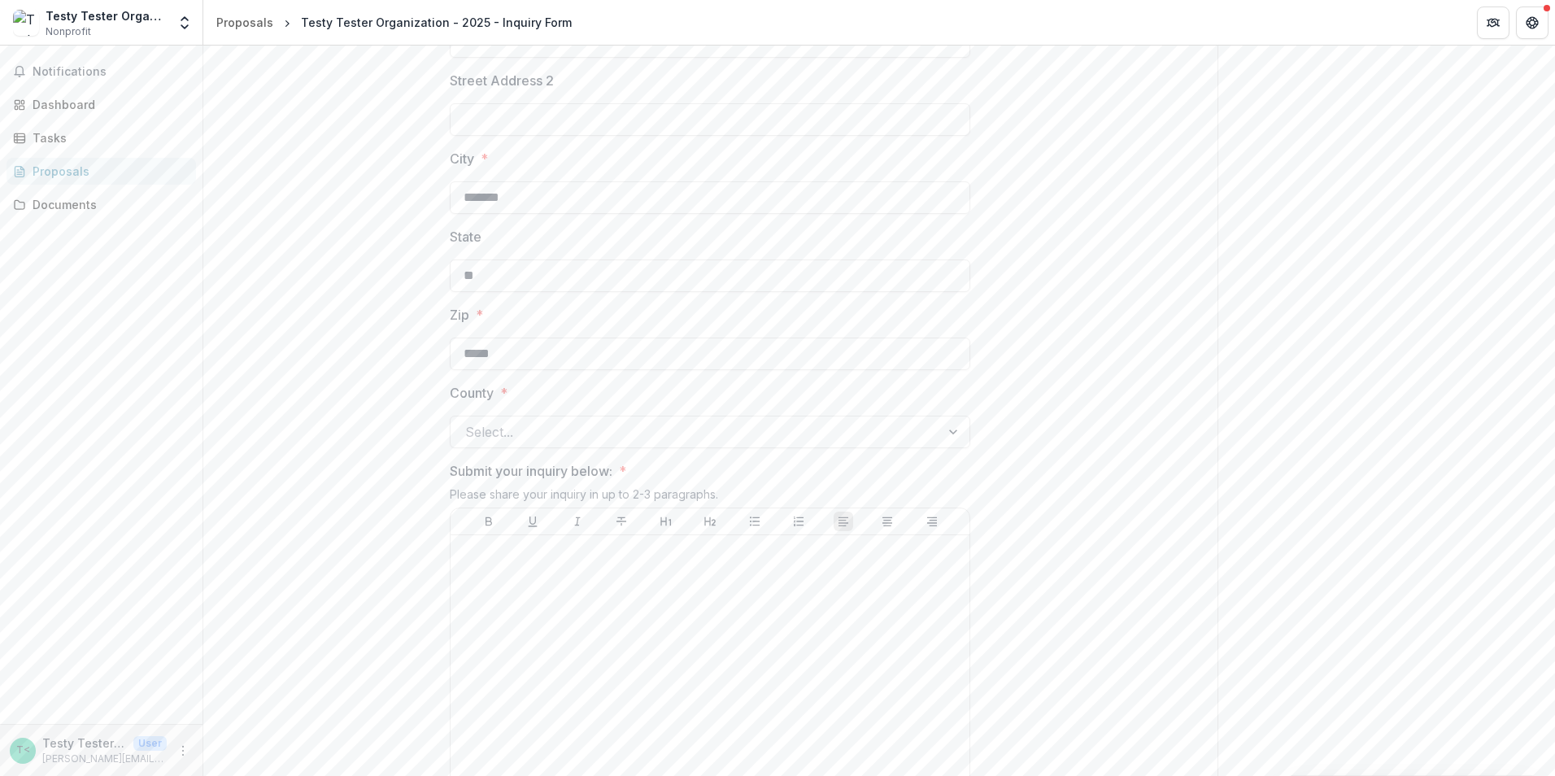
scroll to position [1057, 0]
type input "**********"
click at [520, 381] on div at bounding box center [695, 392] width 460 height 23
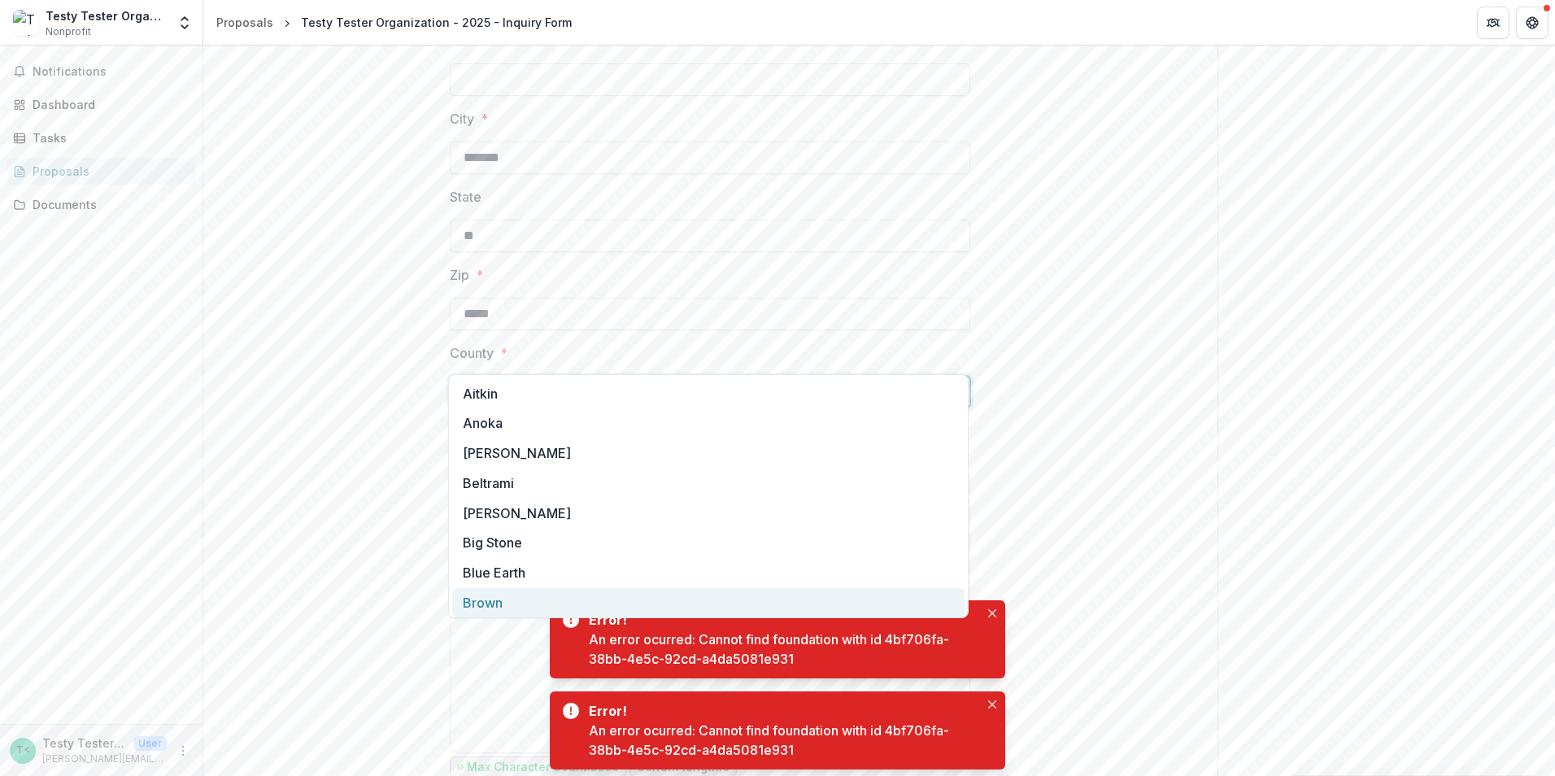
drag, startPoint x: 501, startPoint y: 601, endPoint x: 546, endPoint y: 542, distance: 74.3
click at [515, 596] on div "Brown" at bounding box center [708, 603] width 512 height 30
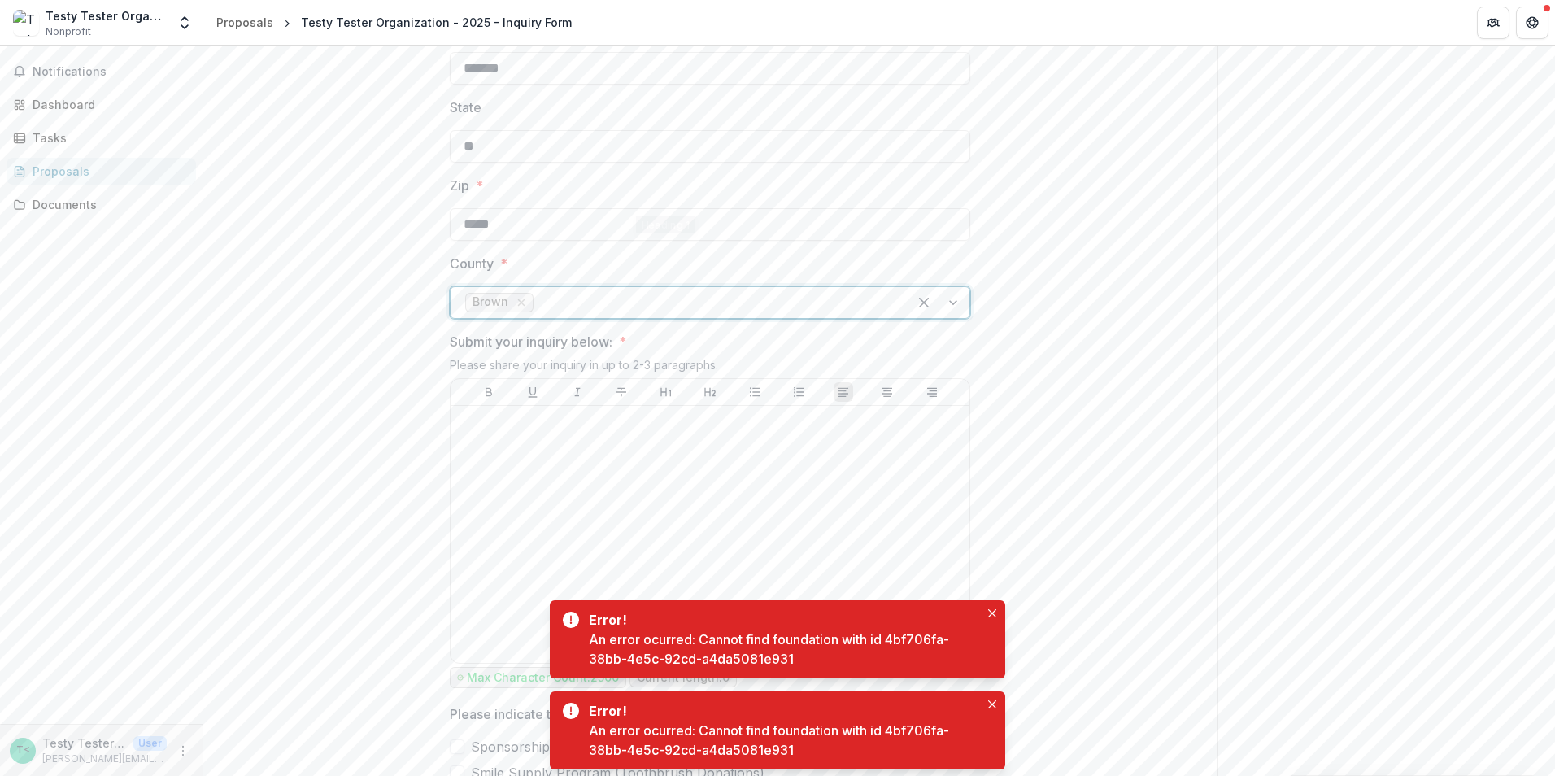
scroll to position [1301, 0]
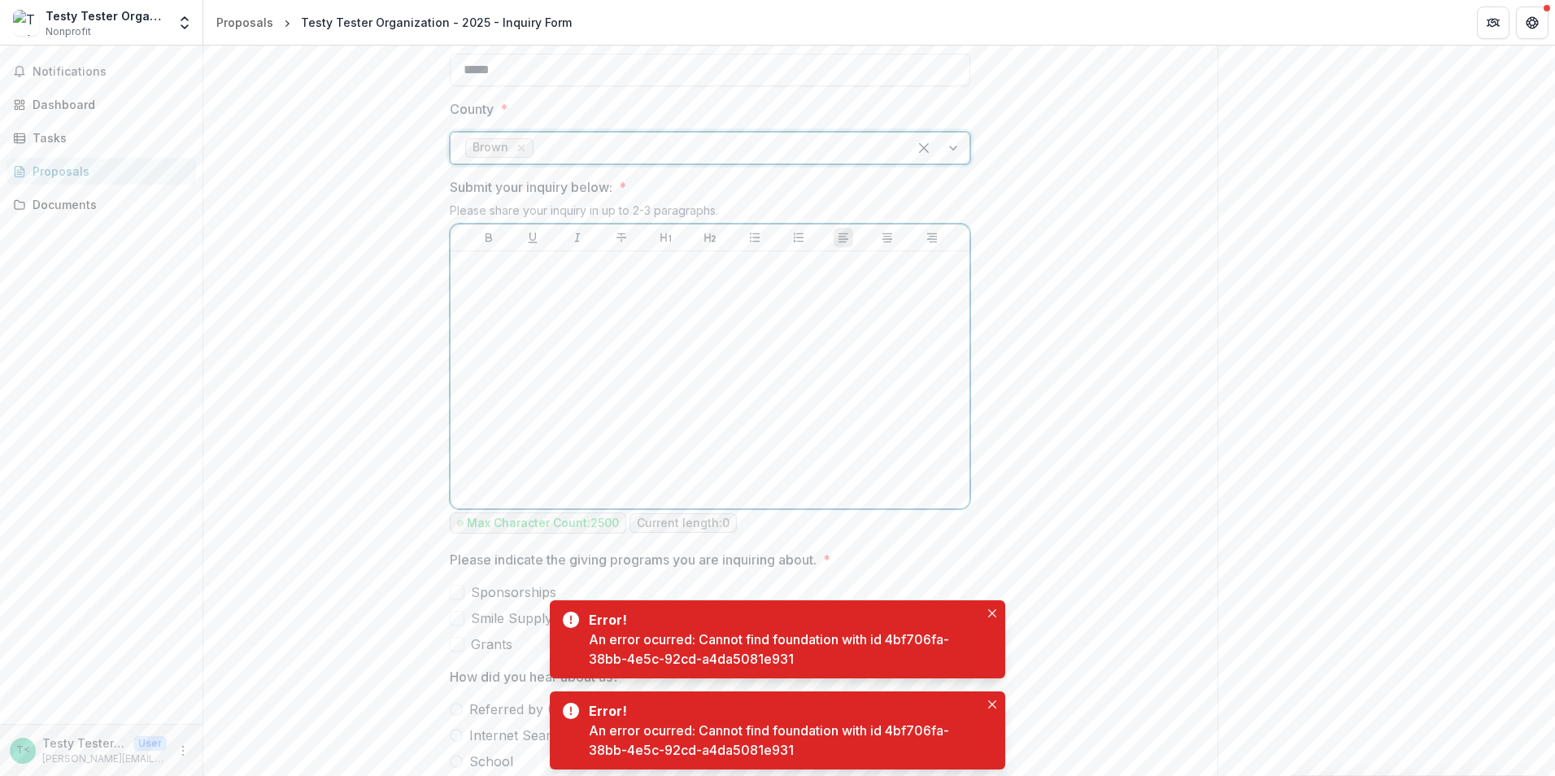
click at [582, 287] on div at bounding box center [710, 380] width 506 height 244
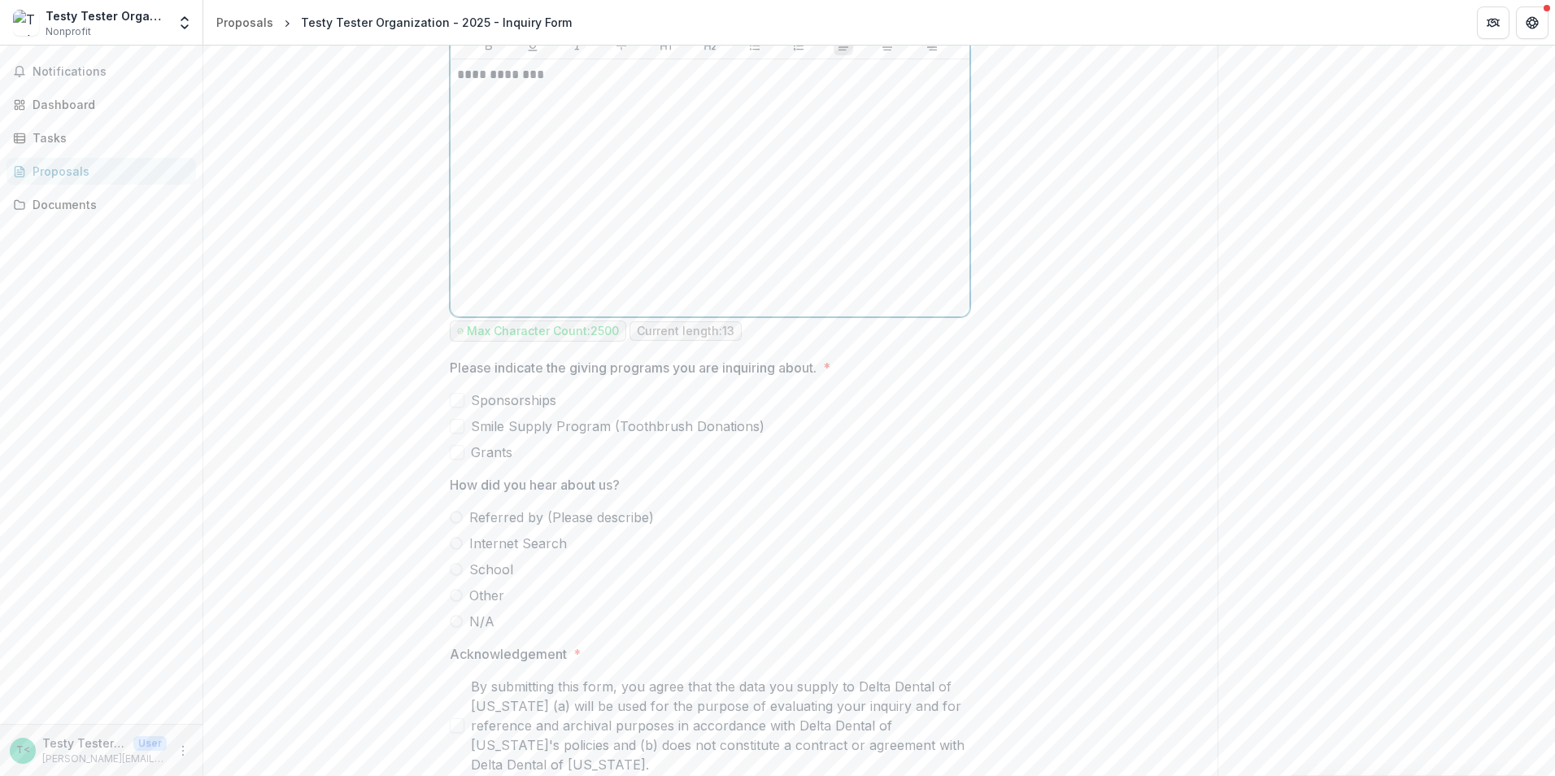
scroll to position [1524, 0]
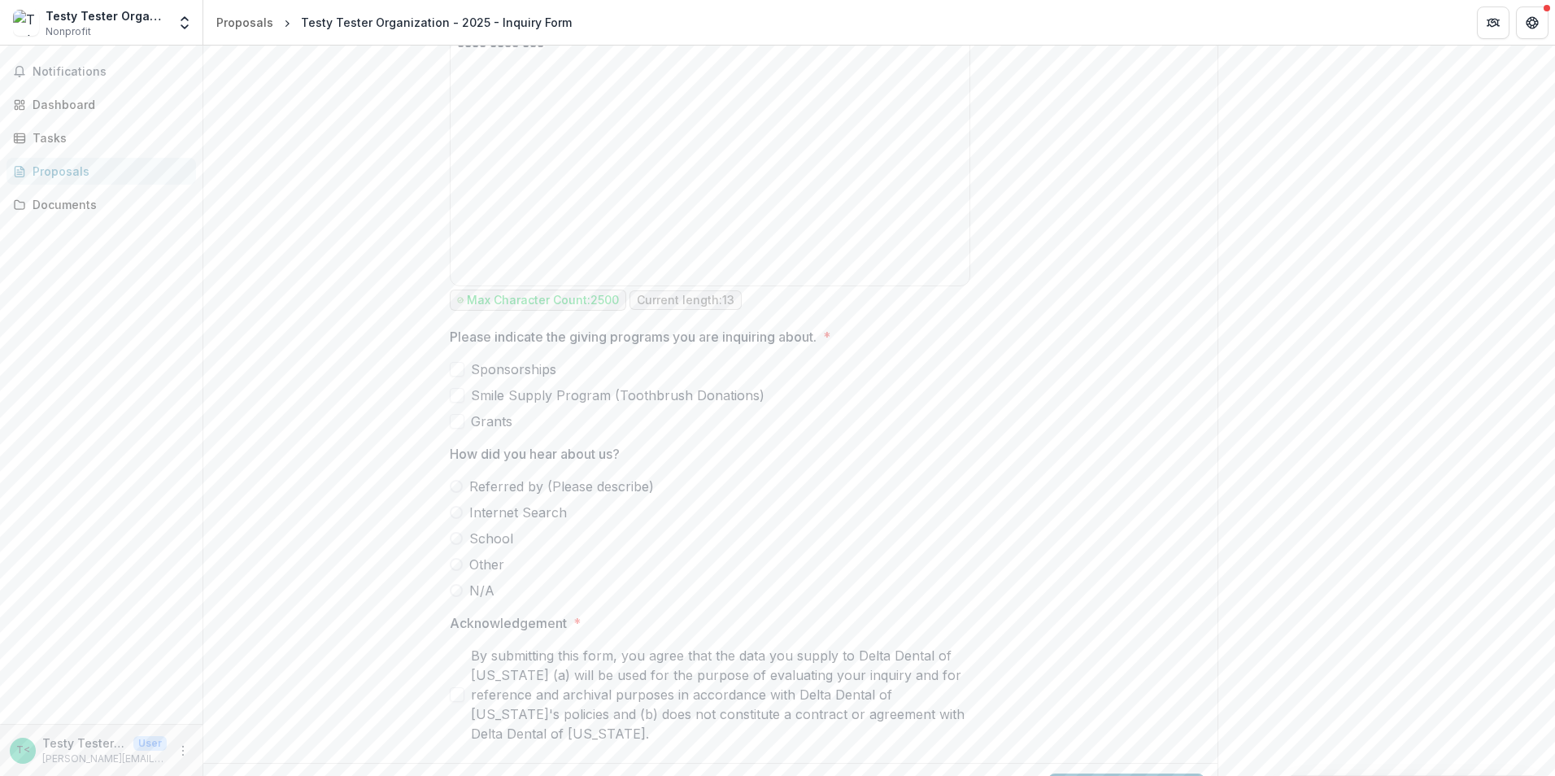
click at [461, 362] on span at bounding box center [457, 369] width 15 height 15
click at [459, 480] on span at bounding box center [456, 486] width 13 height 13
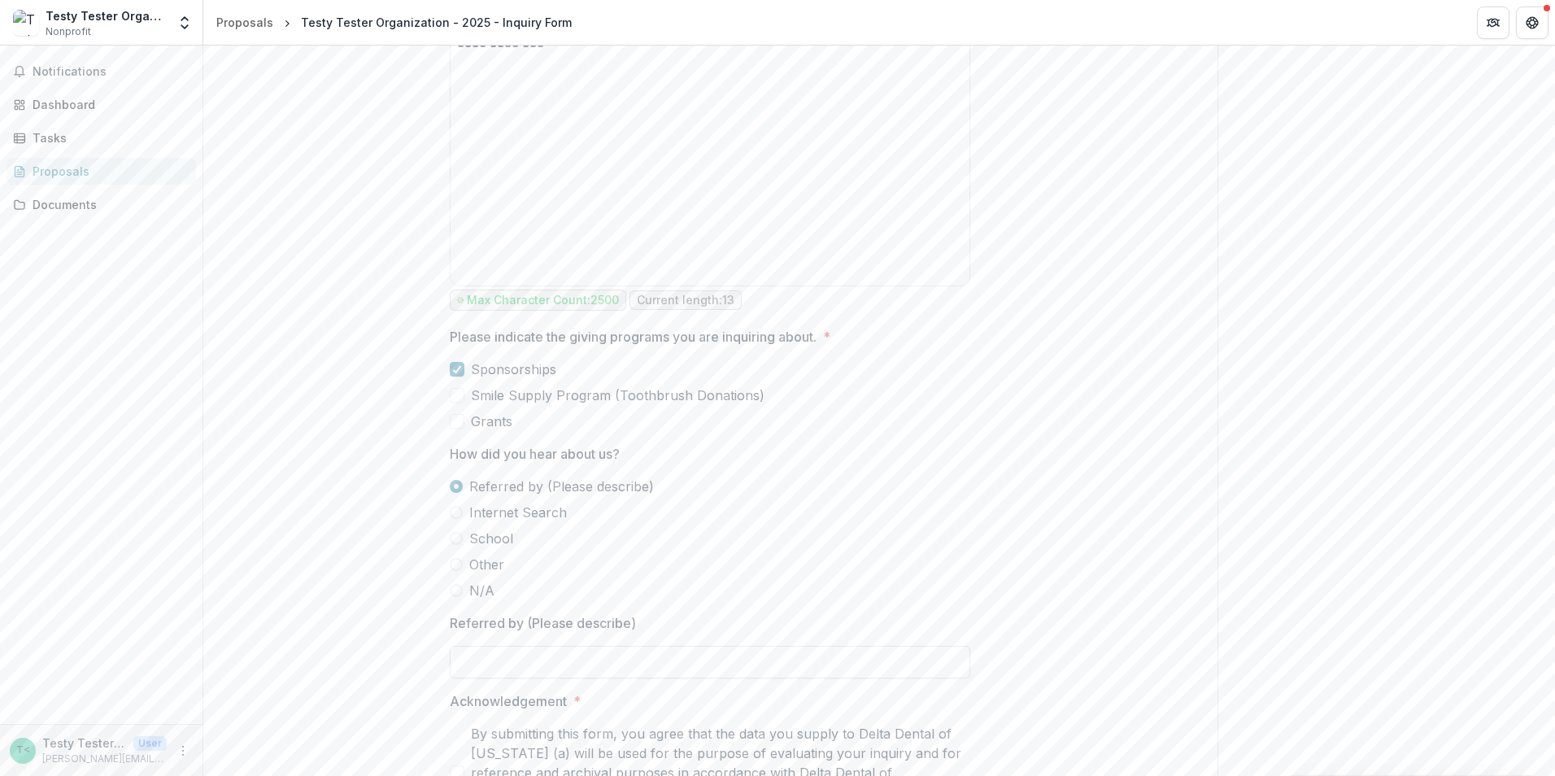
click at [574, 646] on input "Referred by (Please describe)" at bounding box center [710, 662] width 520 height 33
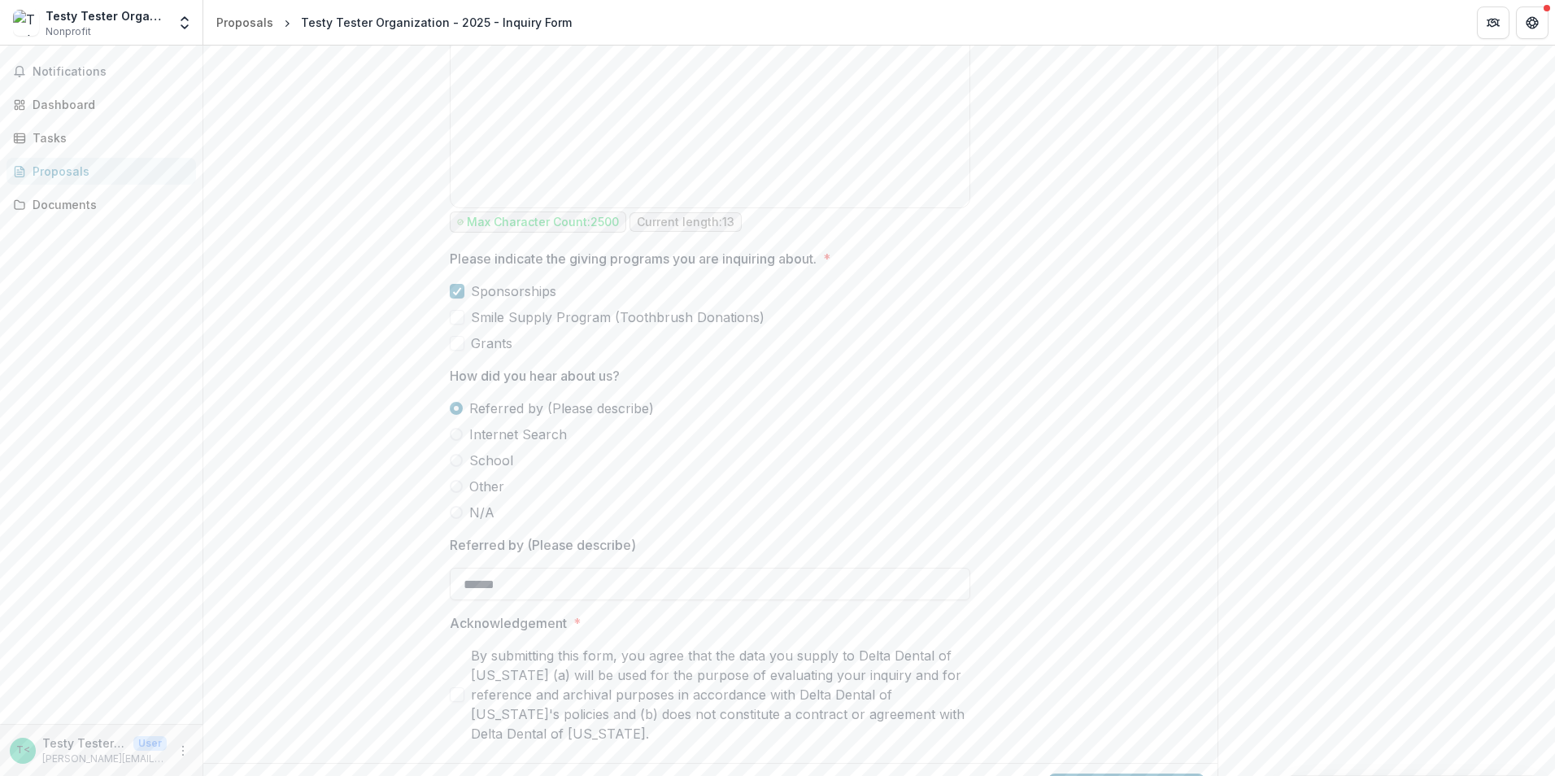
type input "******"
click at [455, 687] on span at bounding box center [457, 694] width 15 height 15
click at [1138, 773] on button "Submit Response" at bounding box center [1126, 789] width 156 height 33
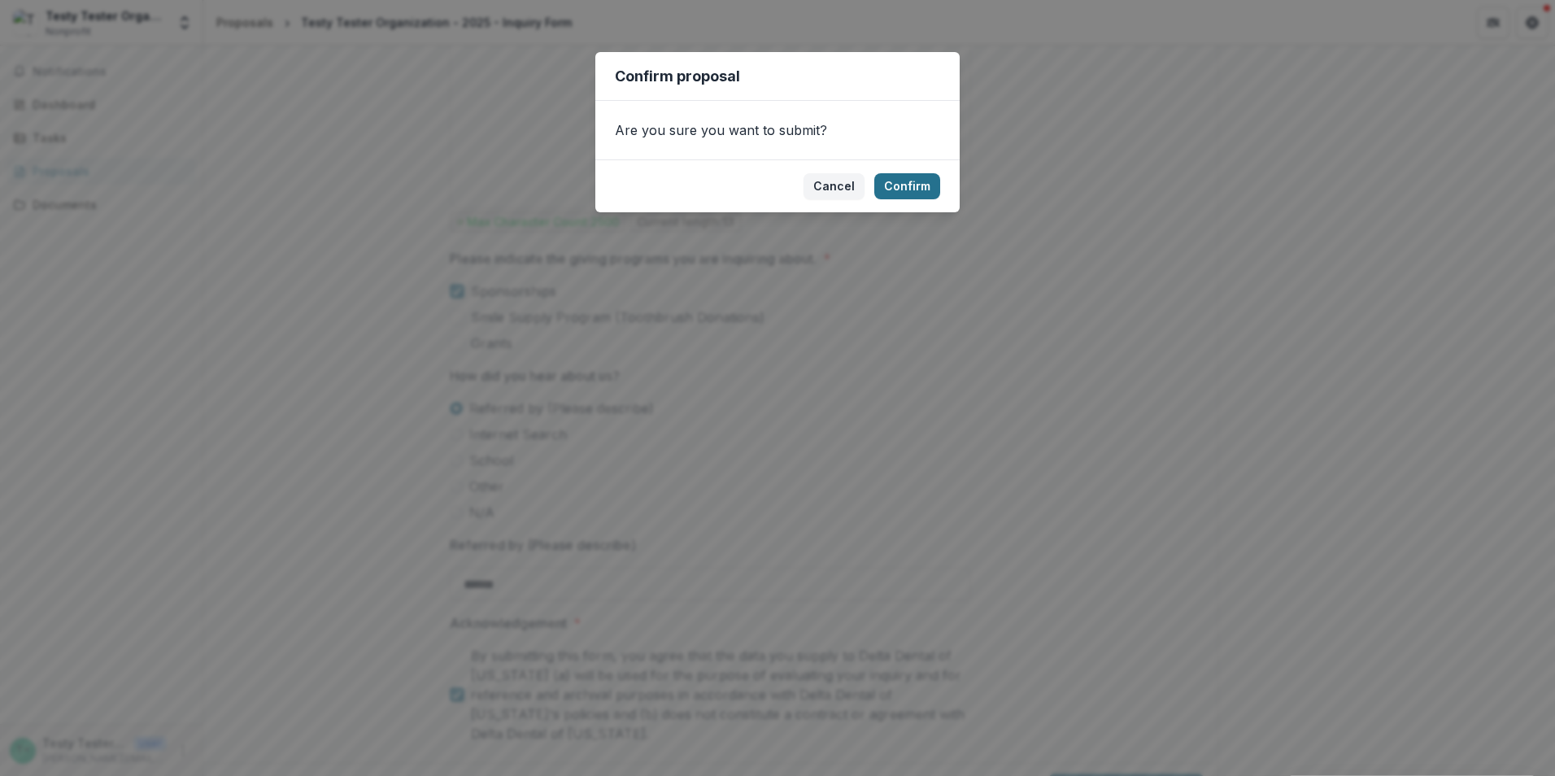
click at [916, 184] on button "Confirm" at bounding box center [907, 186] width 66 height 26
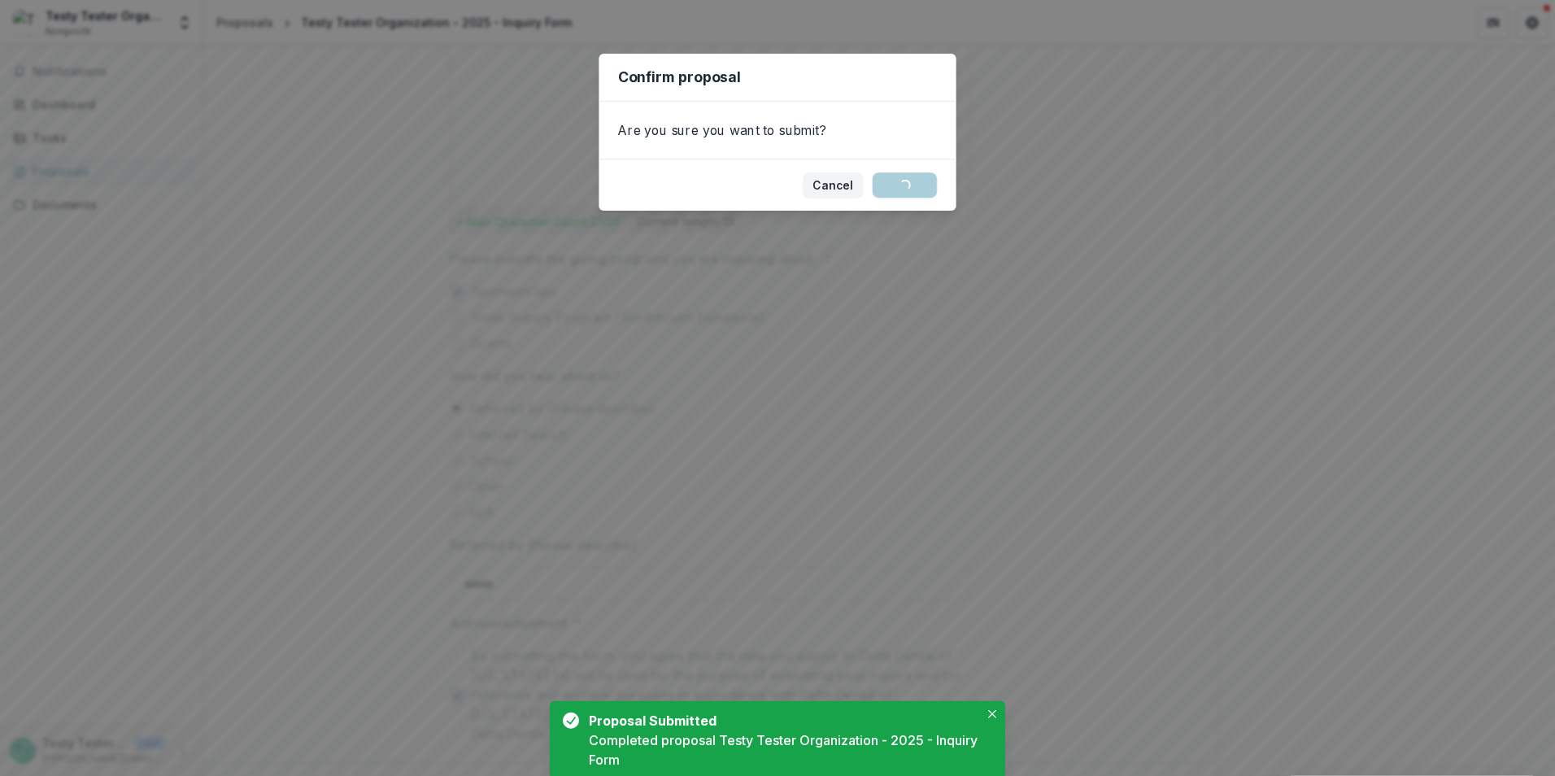
scroll to position [0, 0]
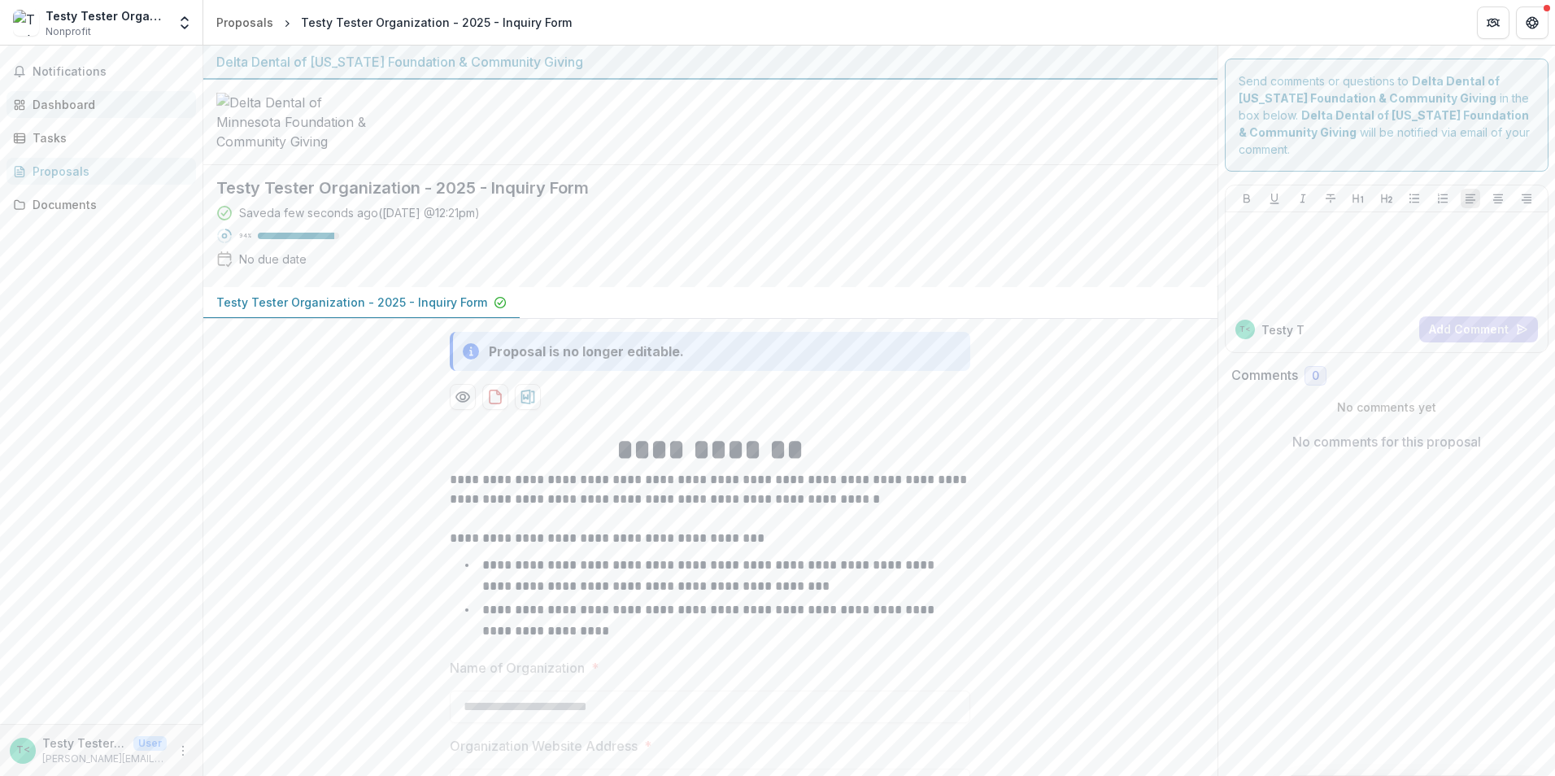
click at [70, 103] on div "Dashboard" at bounding box center [108, 104] width 150 height 17
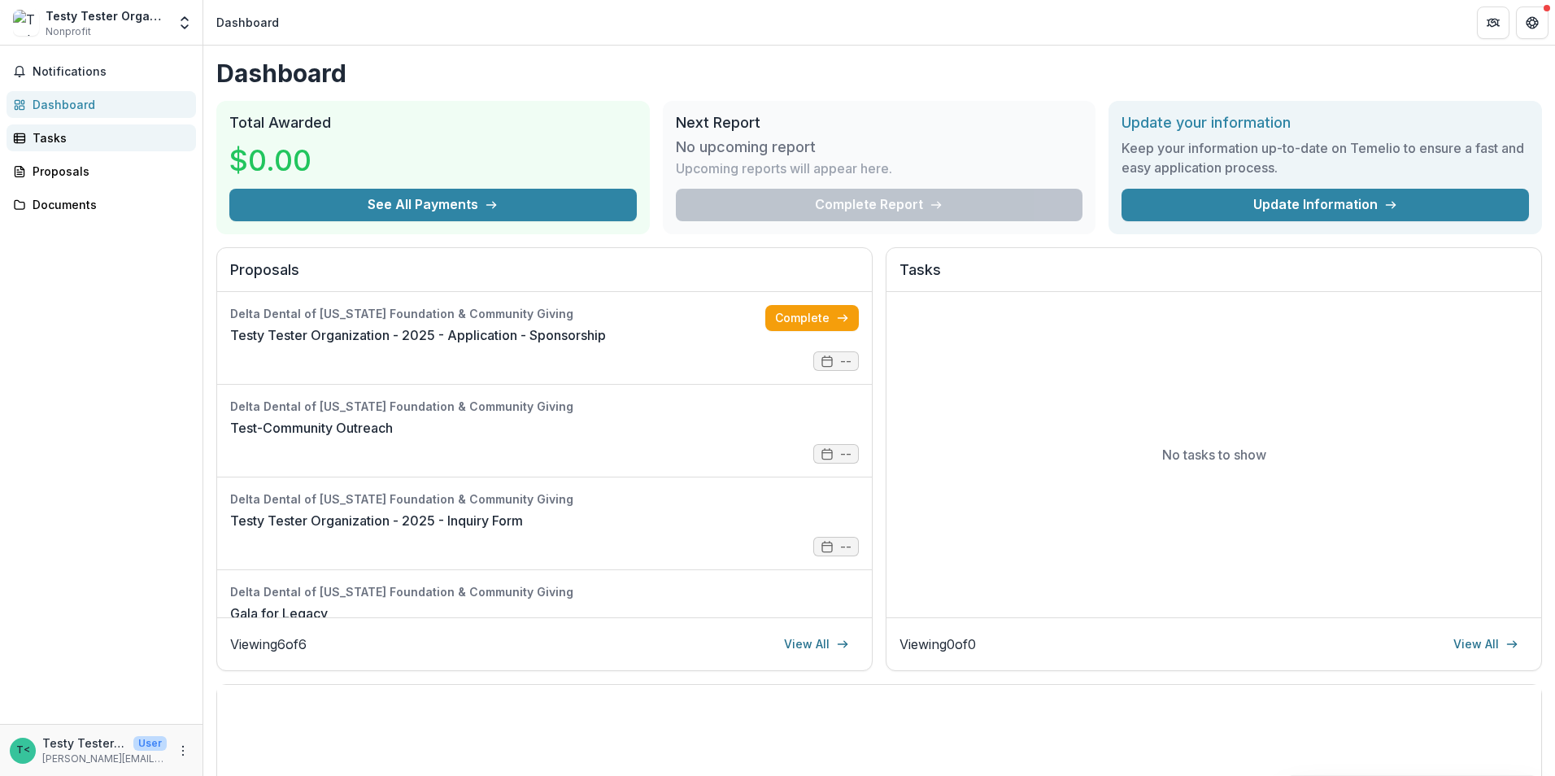
click at [48, 140] on div "Tasks" at bounding box center [108, 137] width 150 height 17
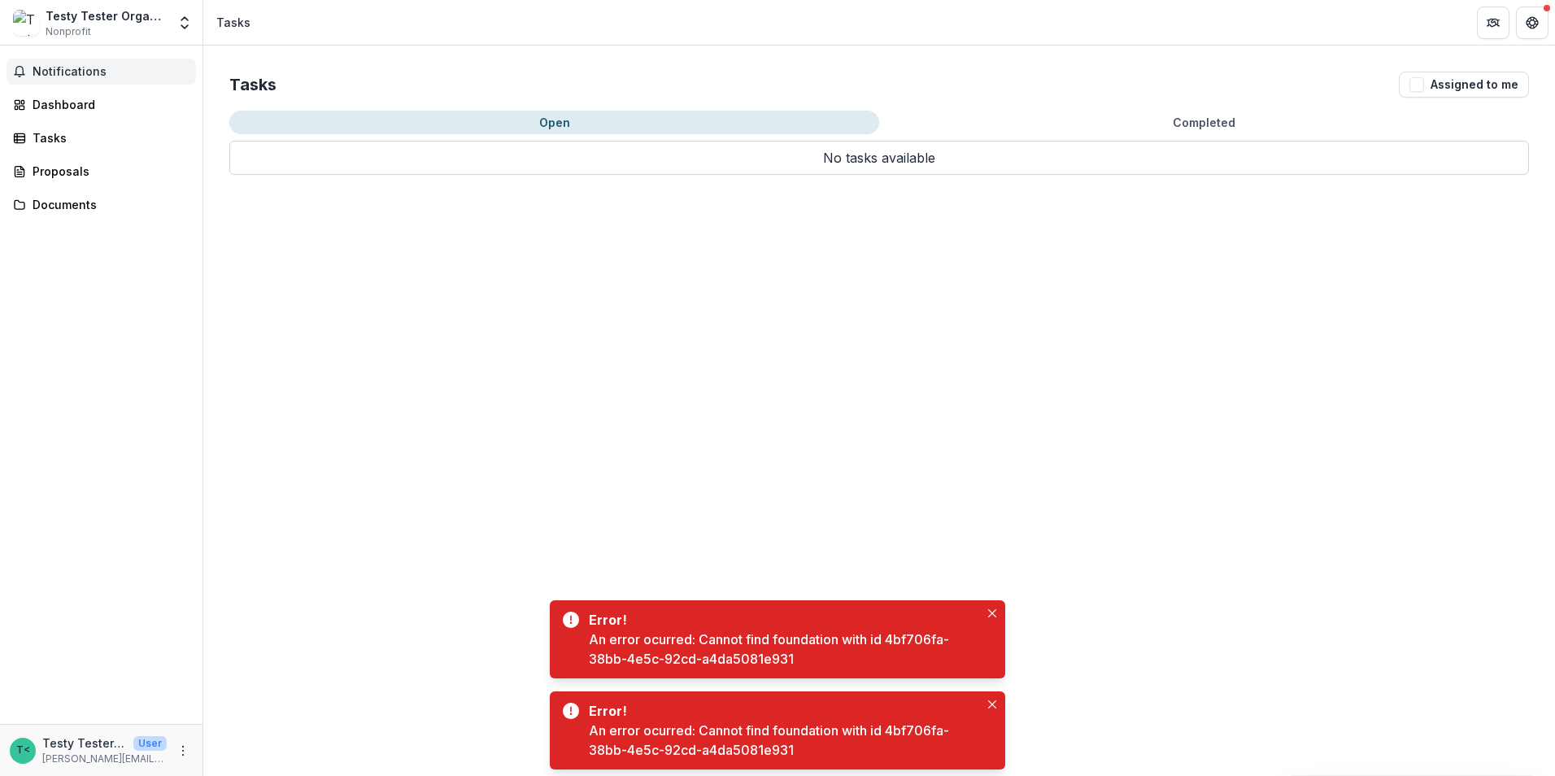
click at [68, 72] on span "Notifications" at bounding box center [111, 72] width 157 height 14
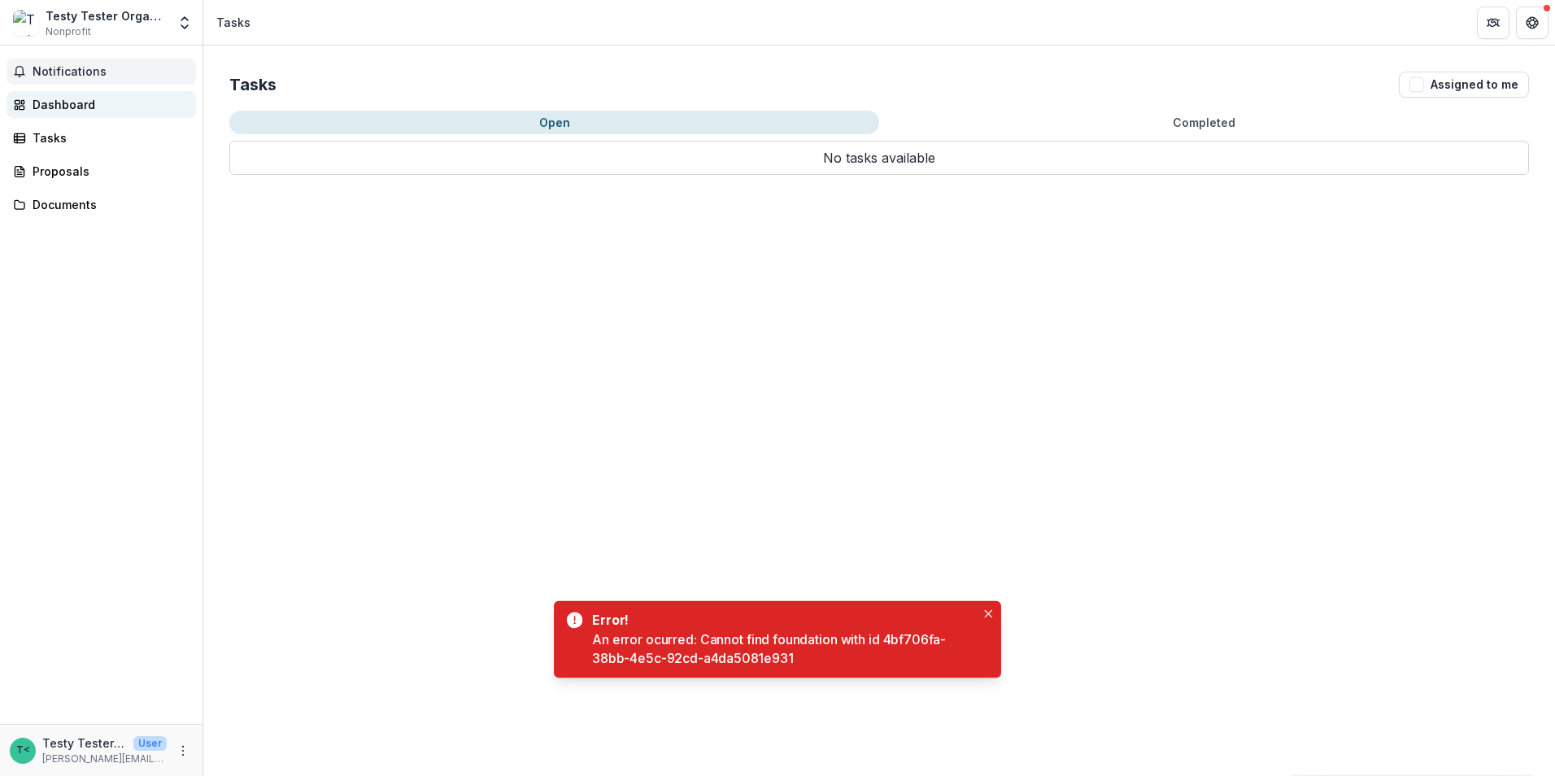
click at [64, 103] on div "Dashboard" at bounding box center [108, 104] width 150 height 17
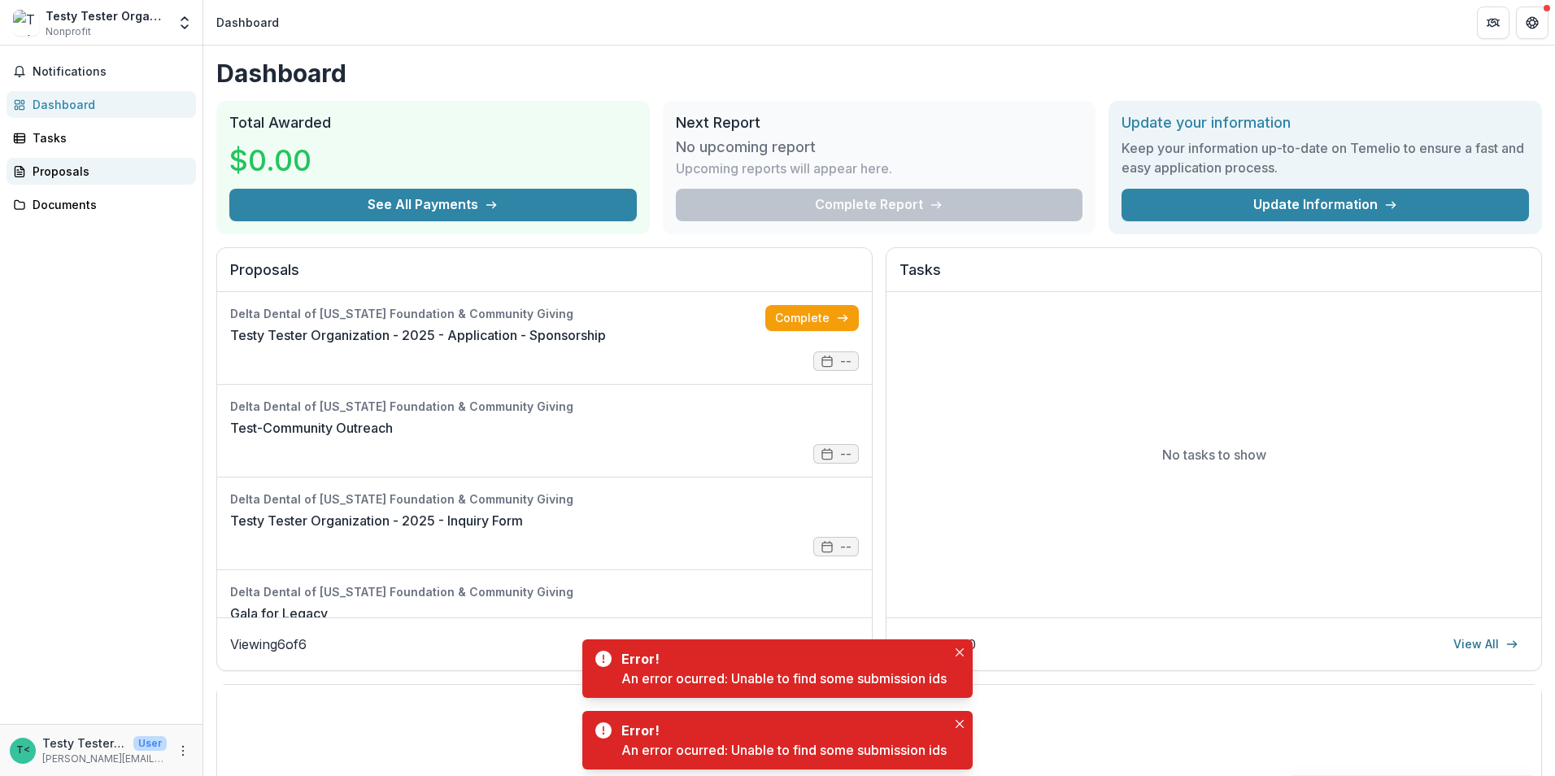
click at [38, 169] on div "Proposals" at bounding box center [108, 171] width 150 height 17
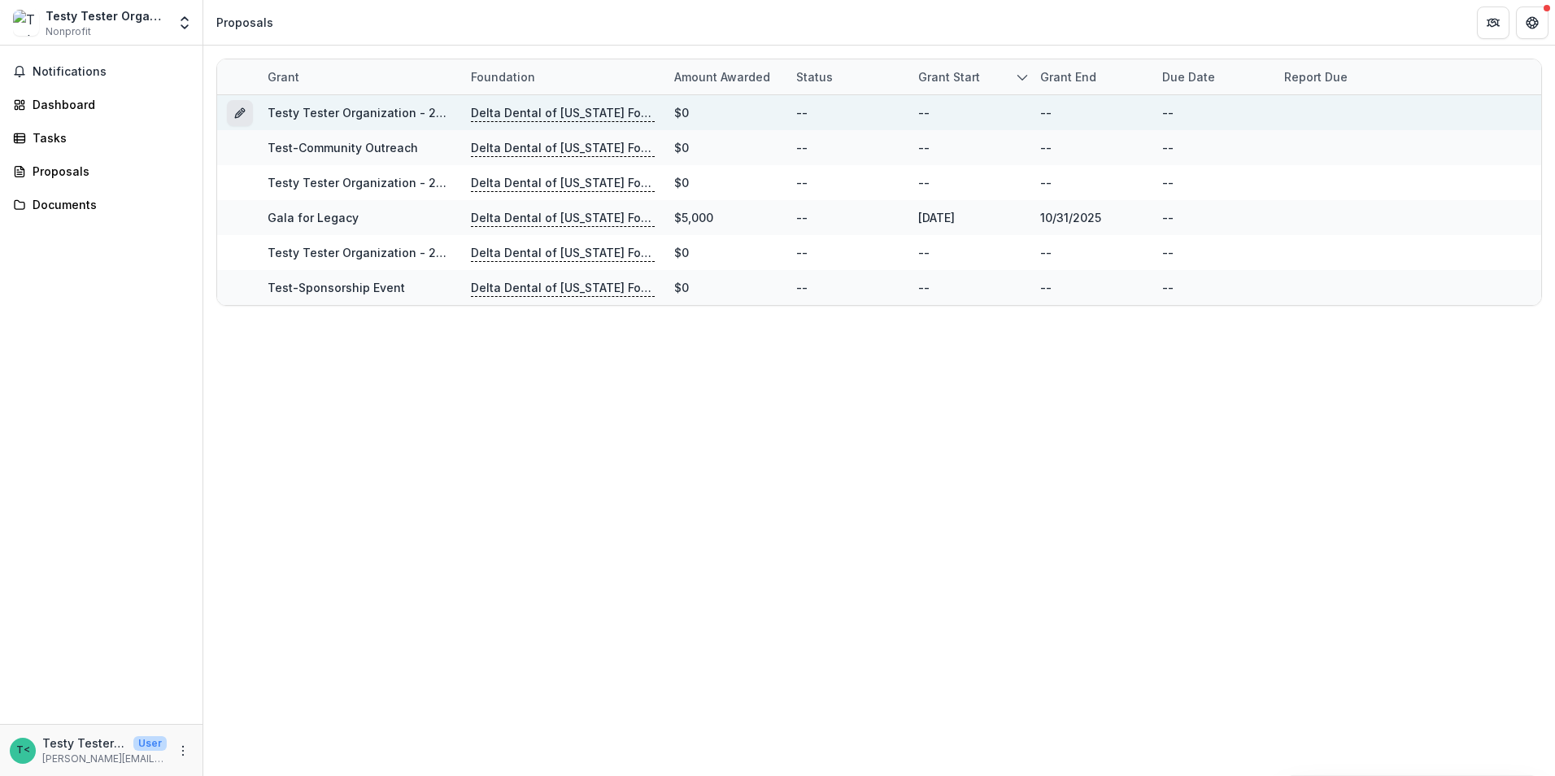
click at [240, 114] on icon "Grant b8d56289-6ea9-4bd0-b776-29275f88b361" at bounding box center [239, 113] width 13 height 13
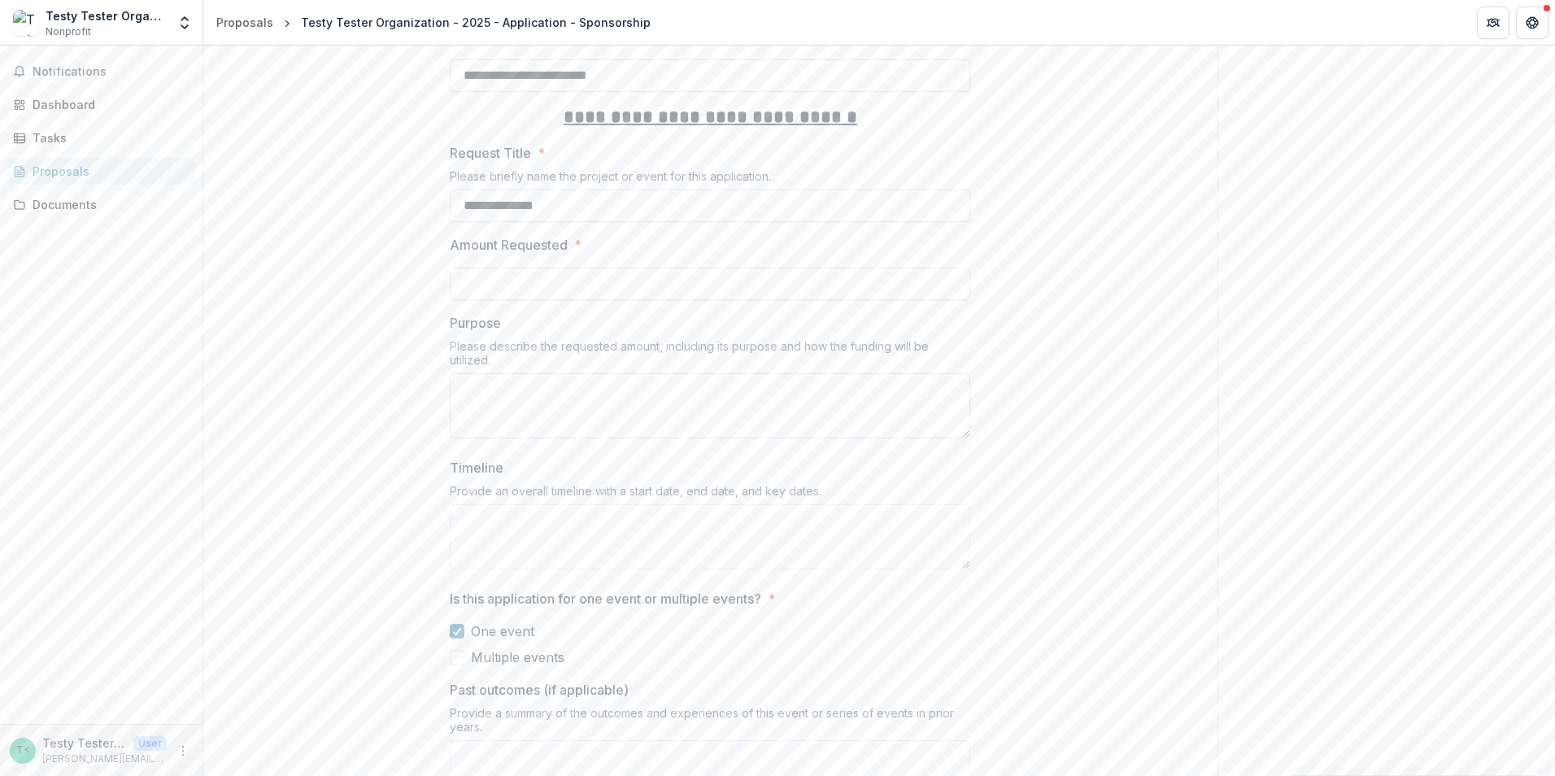
scroll to position [1626, 0]
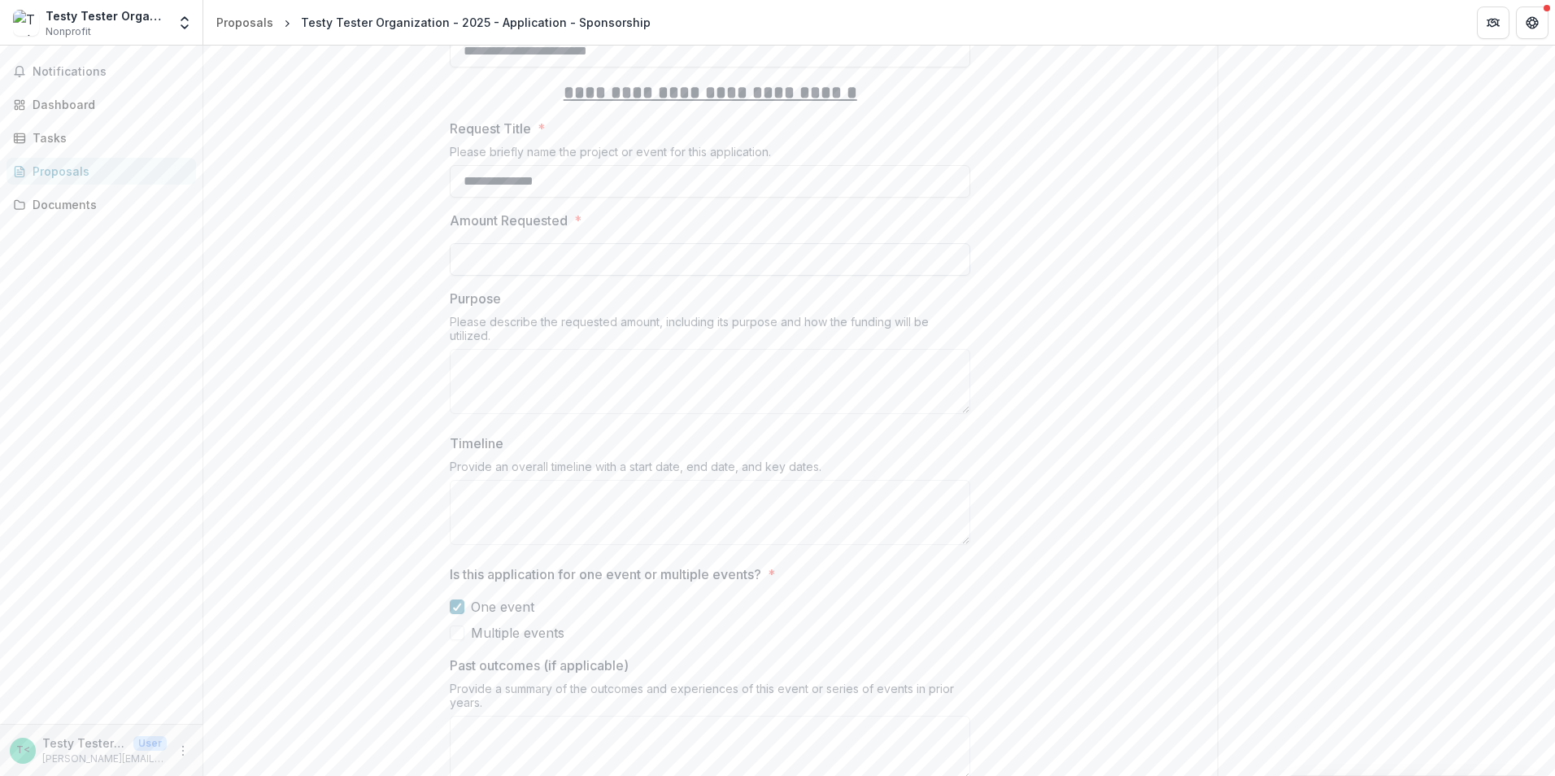
click at [545, 243] on input "Amount Requested *" at bounding box center [710, 259] width 520 height 33
type input "******"
click at [577, 349] on textarea "Purpose" at bounding box center [710, 381] width 520 height 65
type textarea "****"
click at [562, 480] on textarea "Timeline" at bounding box center [710, 512] width 520 height 65
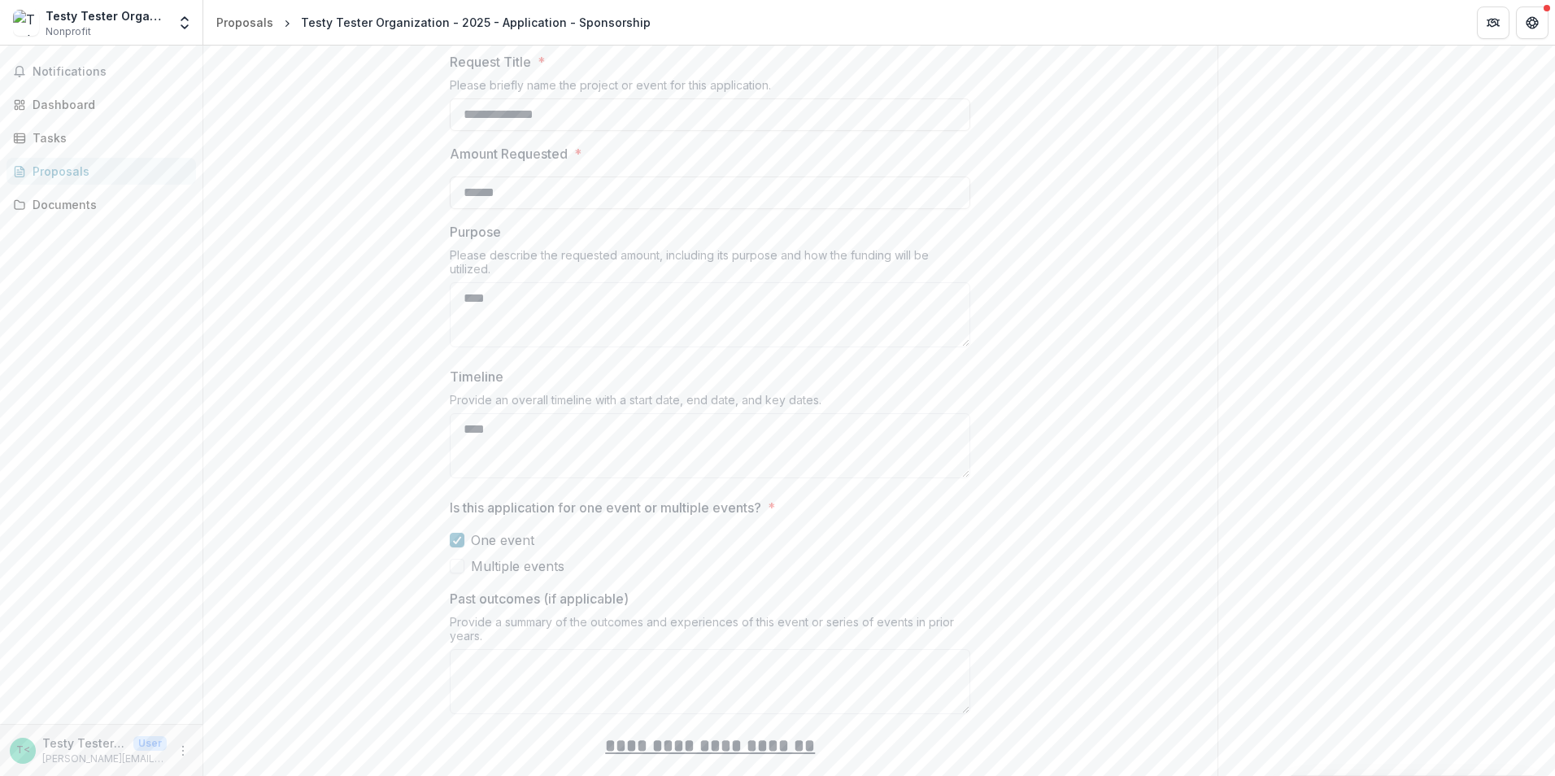
scroll to position [1789, 0]
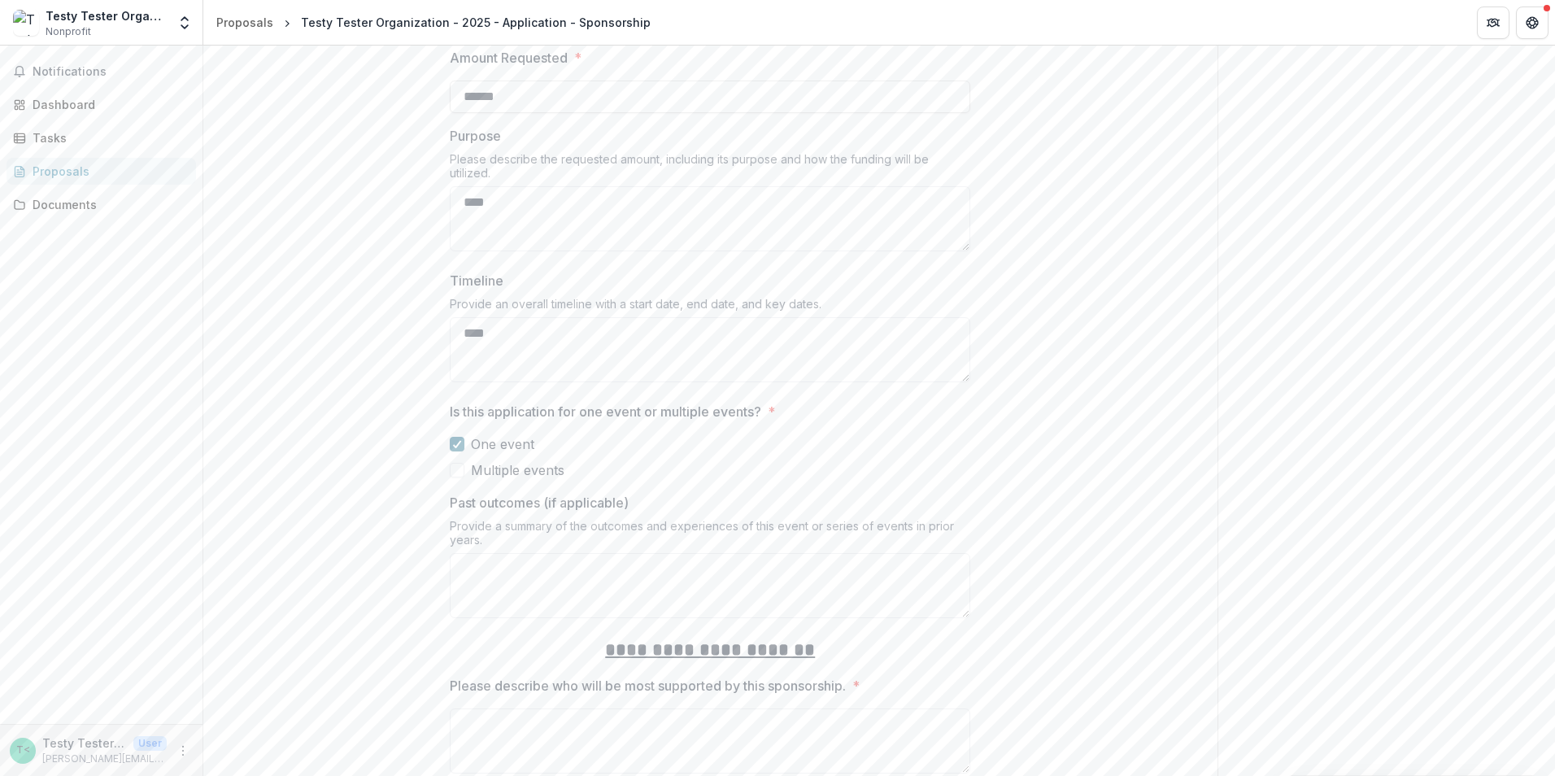
type textarea "****"
click at [458, 441] on polyline at bounding box center [457, 444] width 7 height 7
click at [458, 437] on span at bounding box center [457, 444] width 15 height 15
click at [514, 553] on textarea "Past outcomes (if applicable)" at bounding box center [710, 585] width 520 height 65
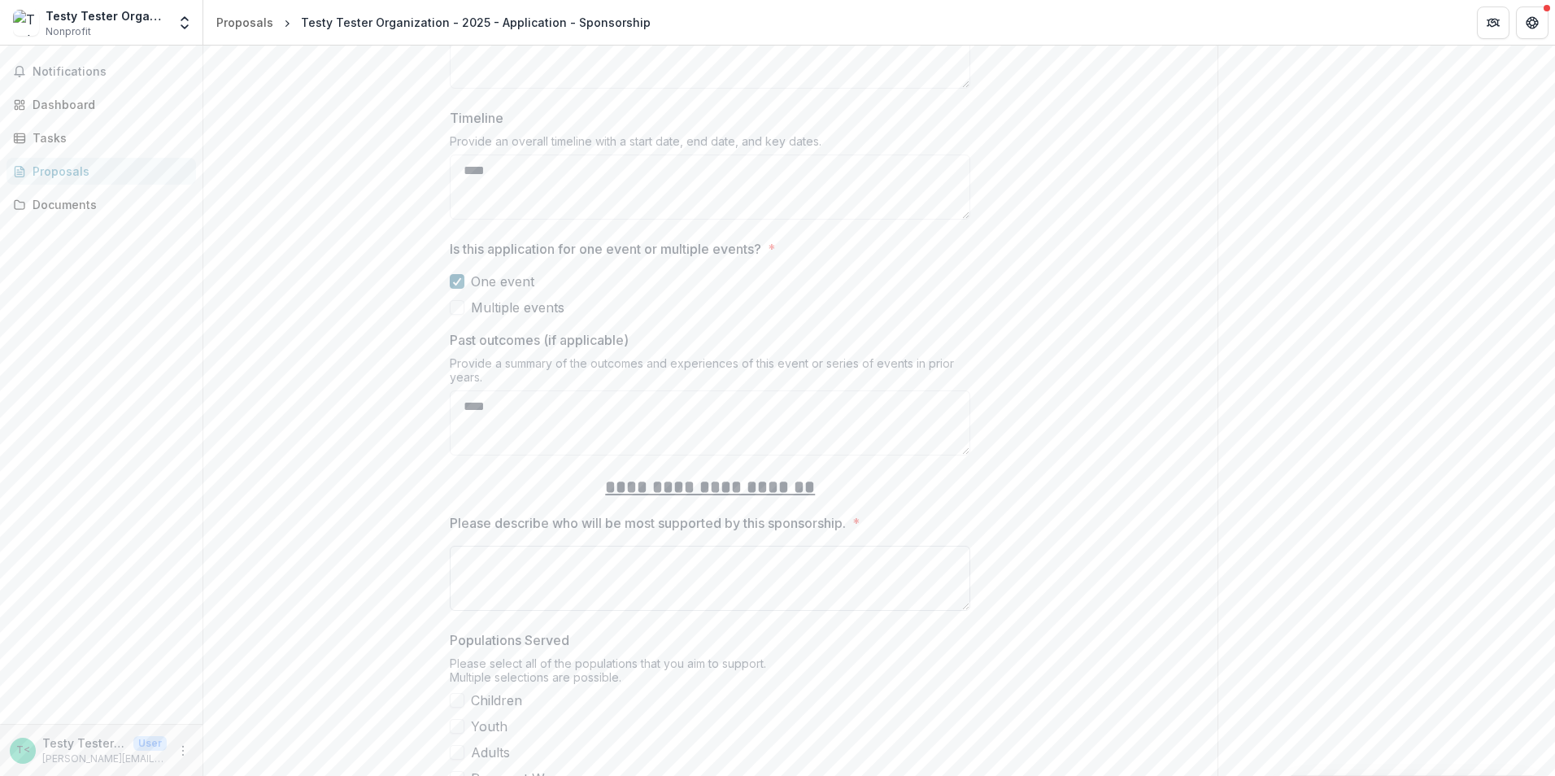
type textarea "****"
click at [516, 546] on textarea "Please describe who will be most supported by this sponsorship. *" at bounding box center [710, 578] width 520 height 65
type textarea "****"
drag, startPoint x: 455, startPoint y: 659, endPoint x: 566, endPoint y: 666, distance: 110.8
click at [456, 693] on span at bounding box center [457, 700] width 15 height 15
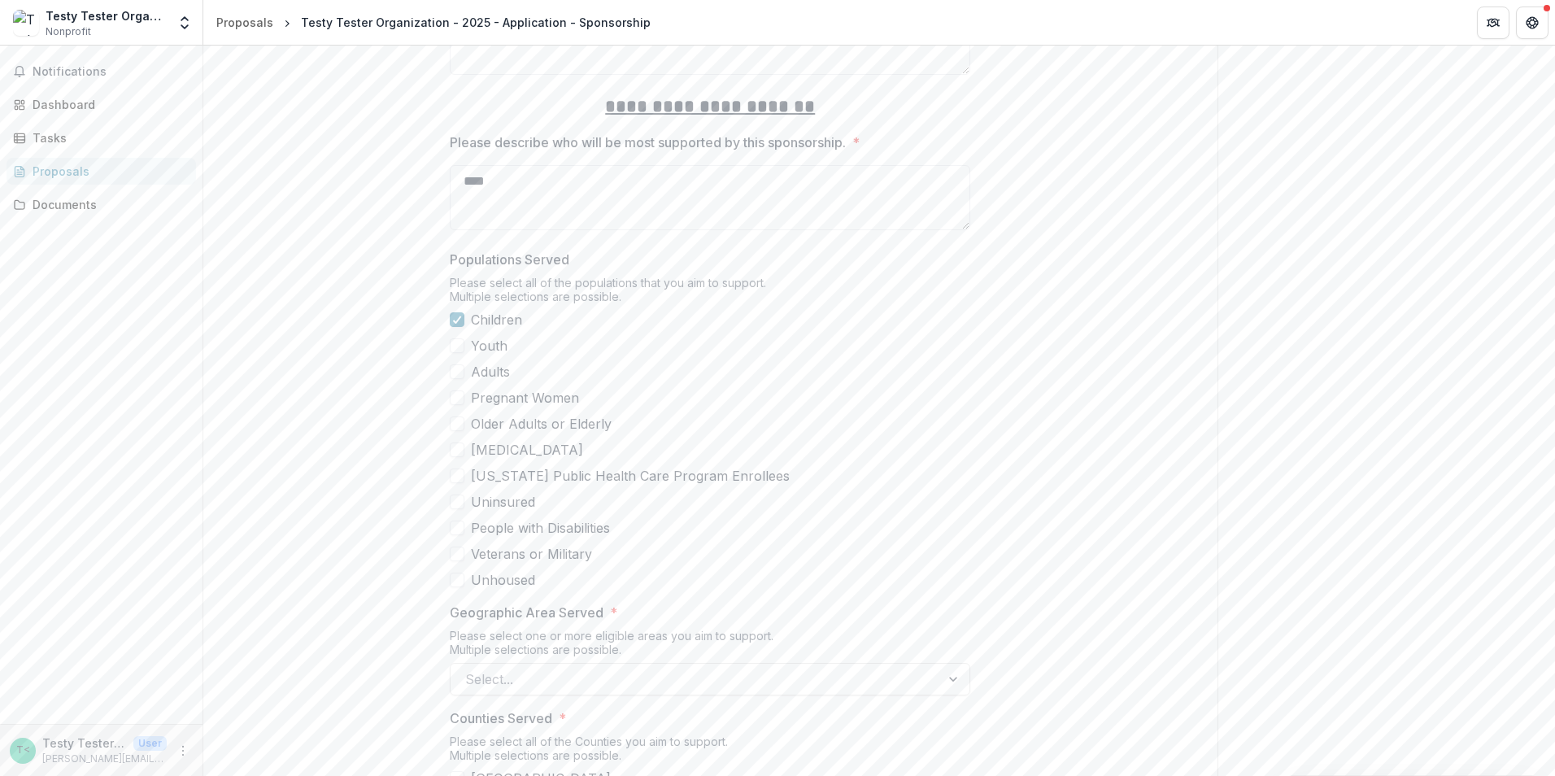
scroll to position [2439, 0]
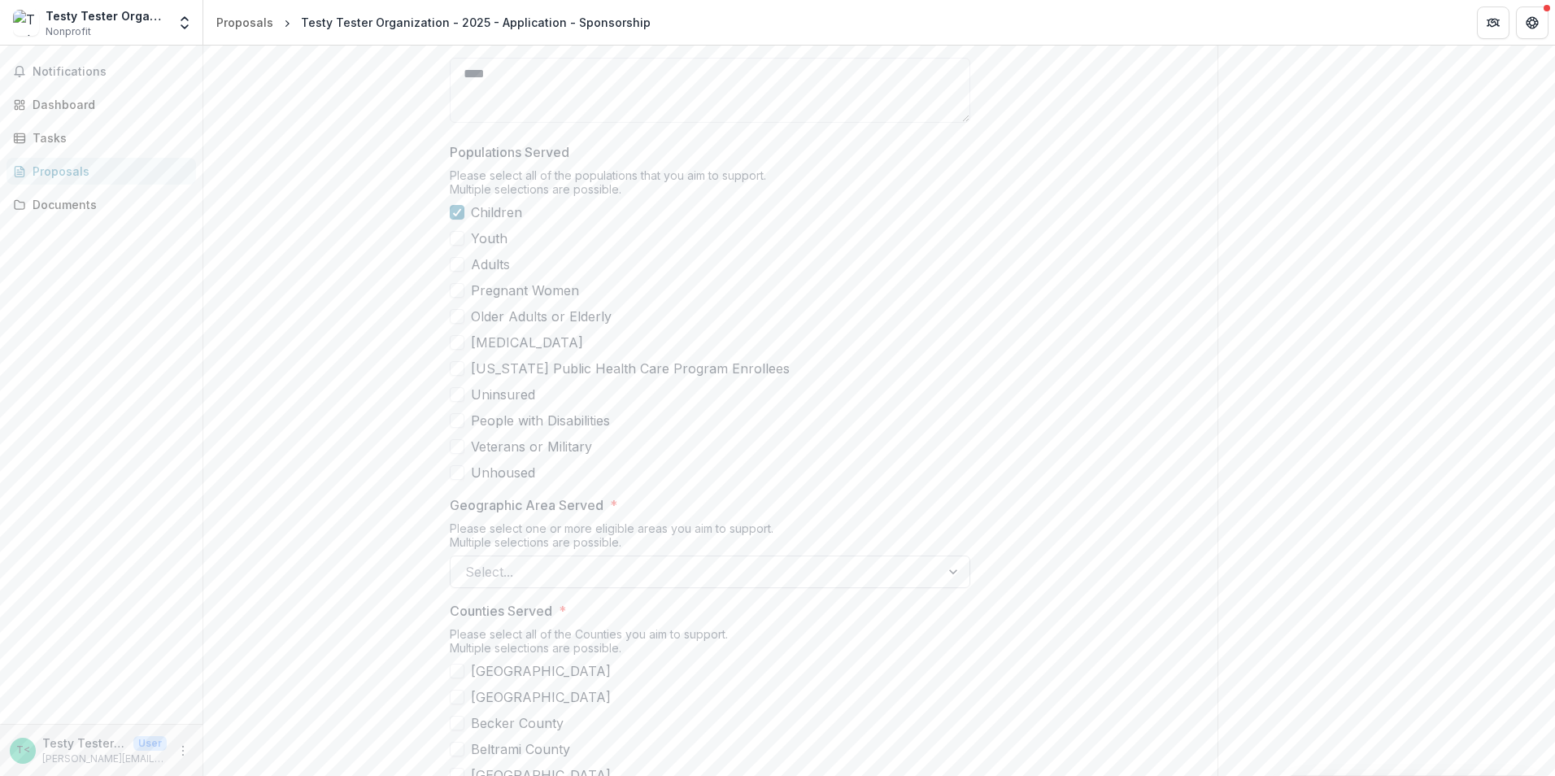
click at [539, 560] on div at bounding box center [695, 571] width 460 height 23
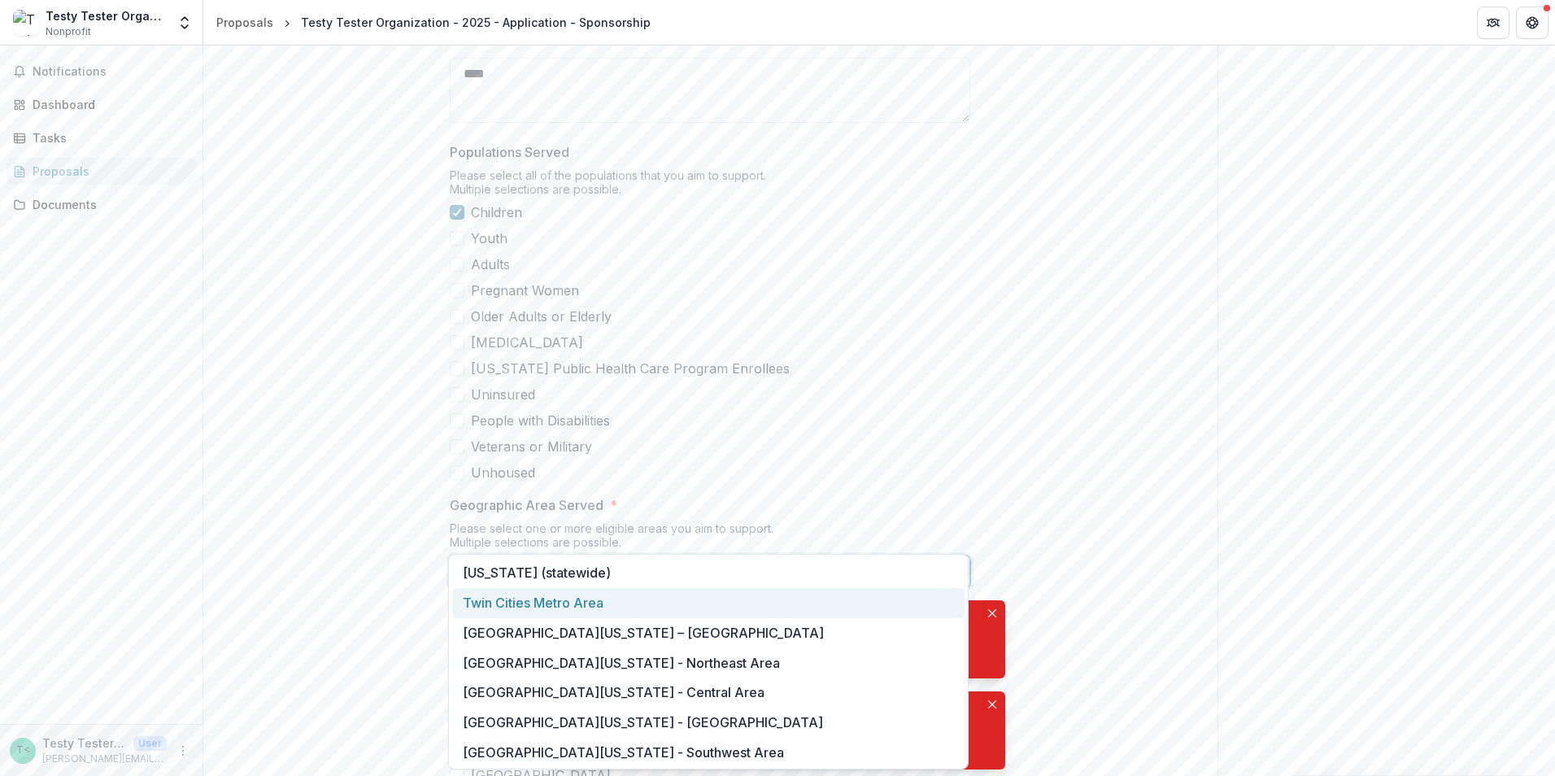
click at [547, 604] on div "Twin Cities Metro Area" at bounding box center [708, 603] width 512 height 30
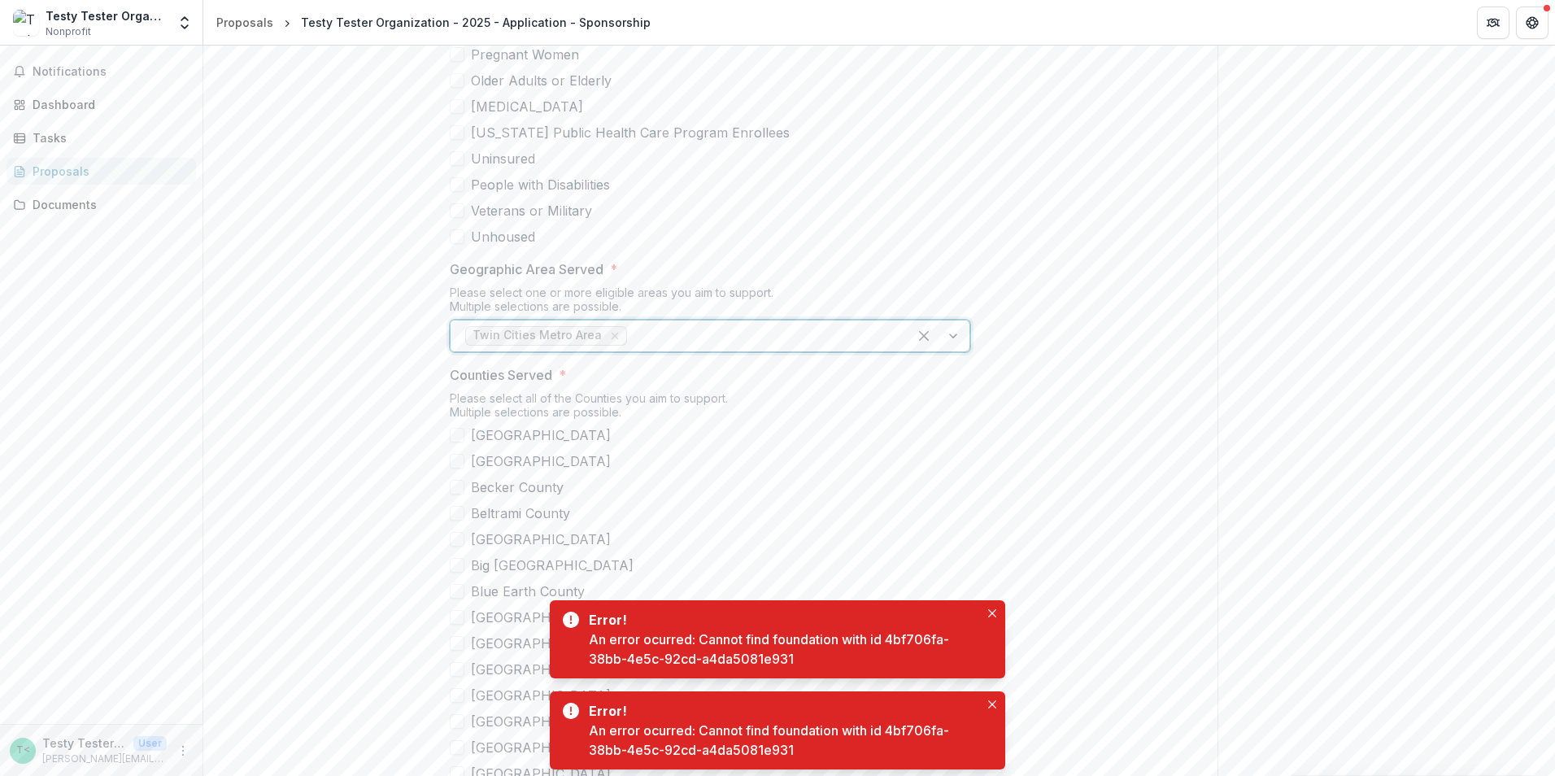
scroll to position [2683, 0]
click at [458, 524] on span at bounding box center [457, 531] width 15 height 15
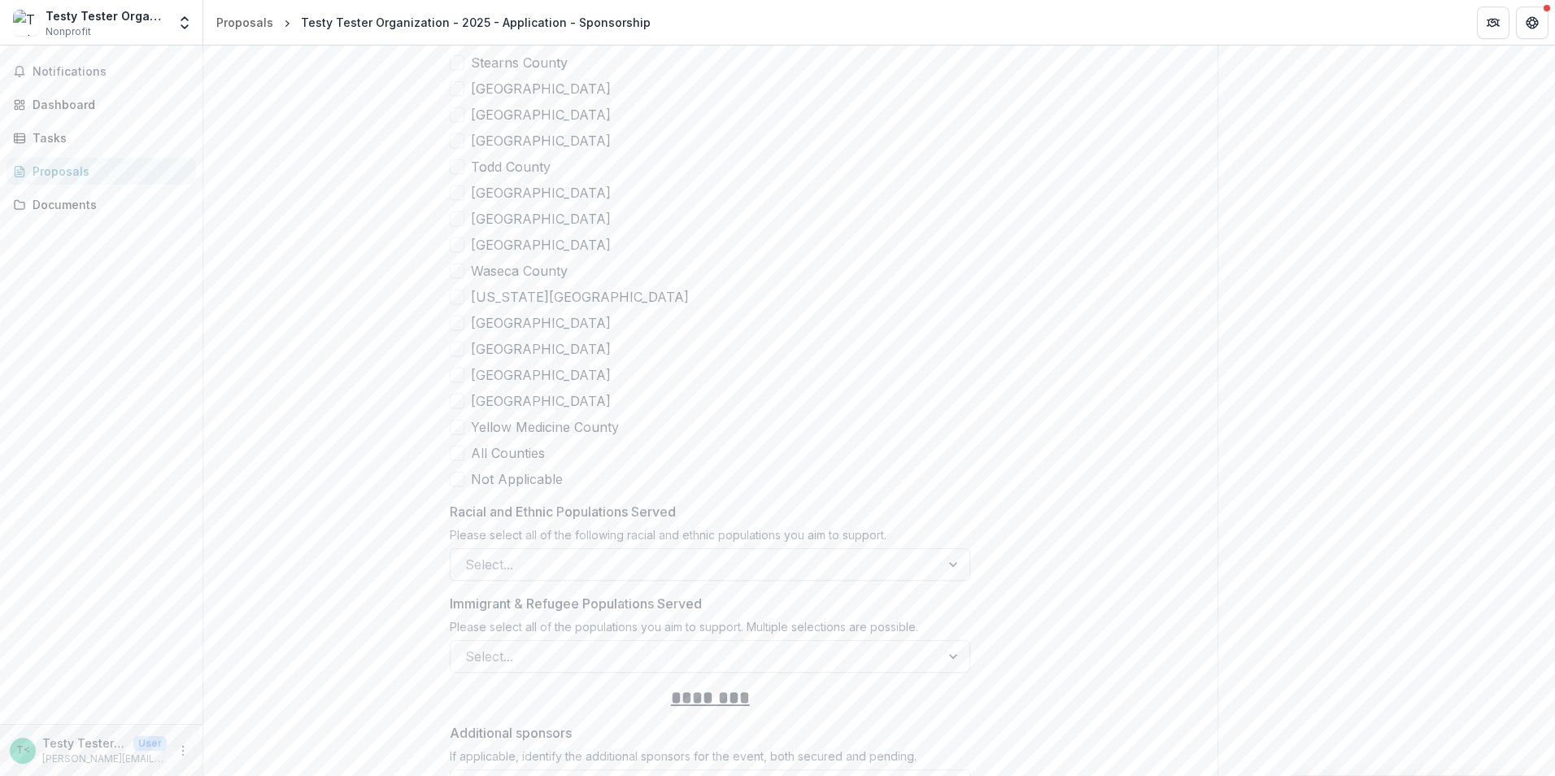
scroll to position [4960, 0]
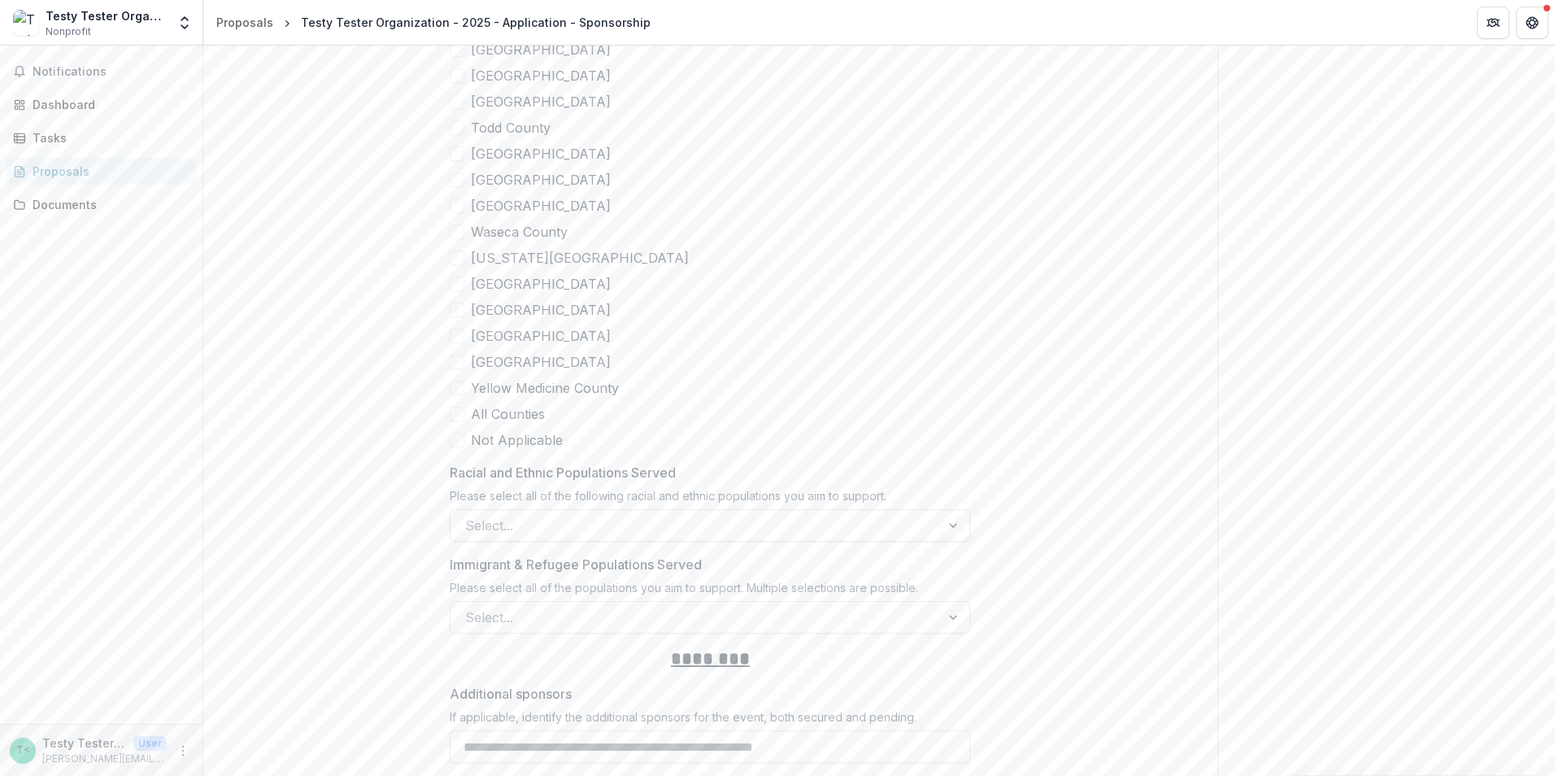
click at [573, 514] on div at bounding box center [695, 525] width 460 height 23
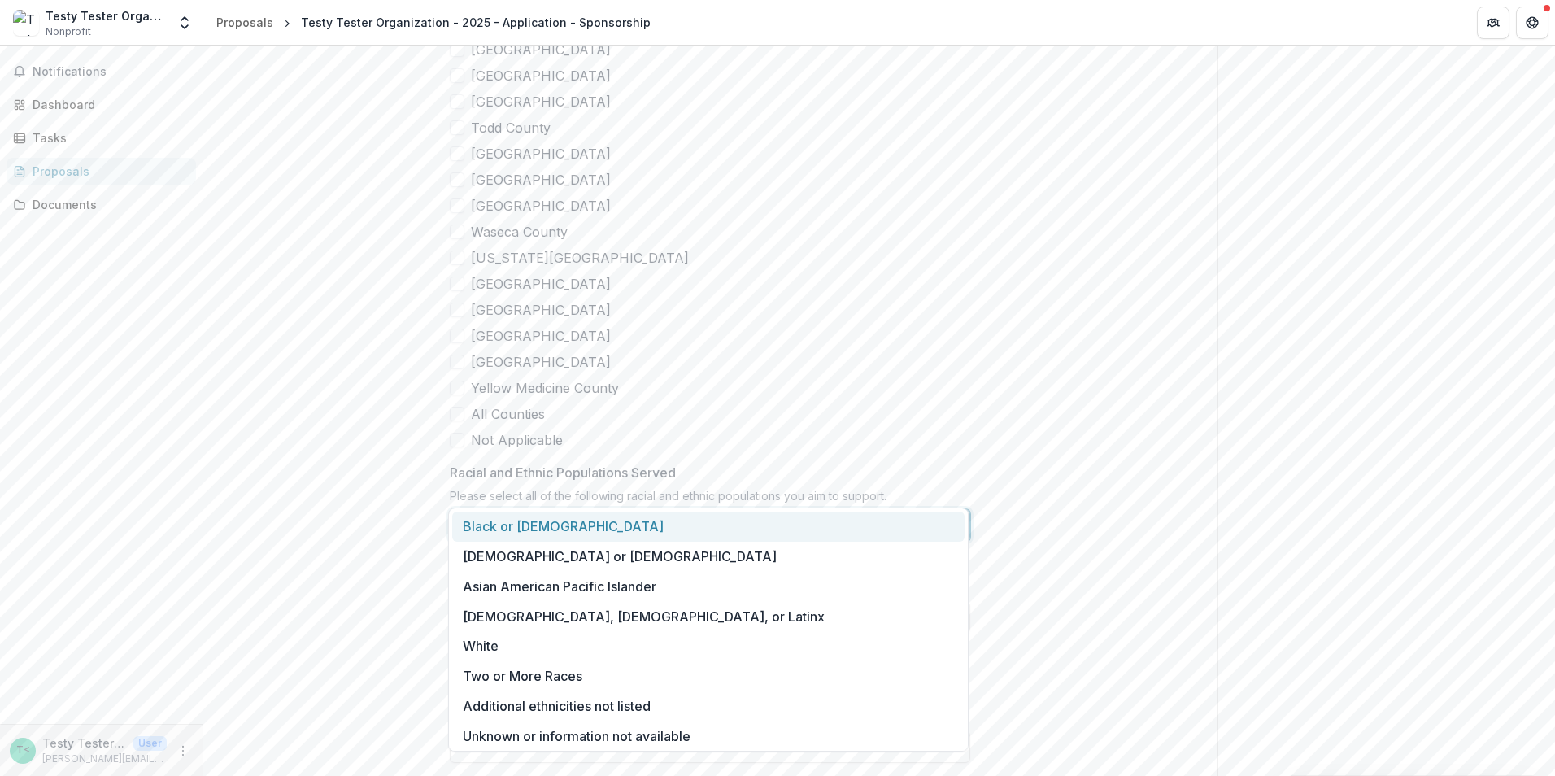
click at [535, 526] on div "Black or [DEMOGRAPHIC_DATA]" at bounding box center [708, 526] width 512 height 30
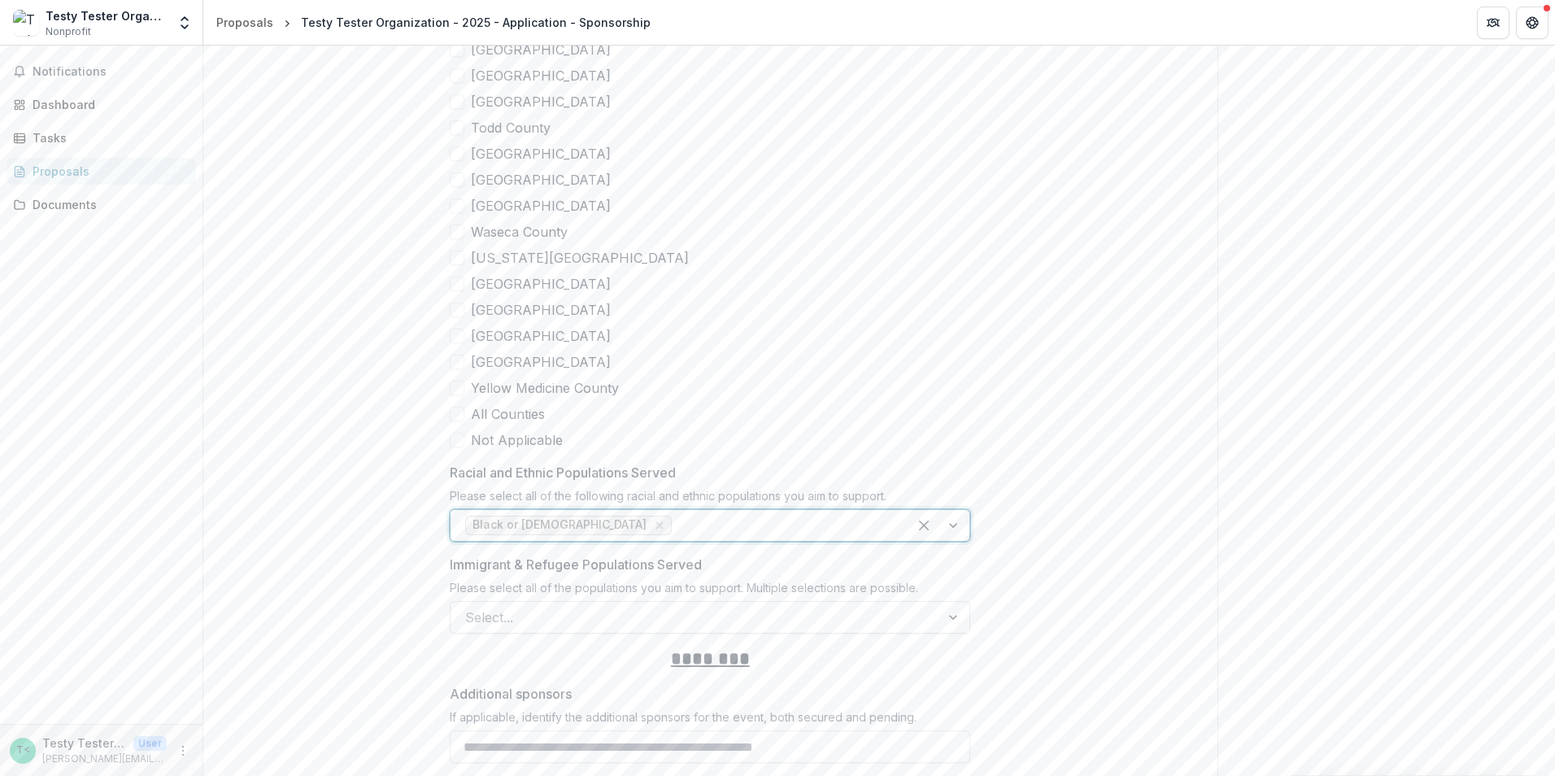
click at [572, 606] on div at bounding box center [695, 617] width 460 height 23
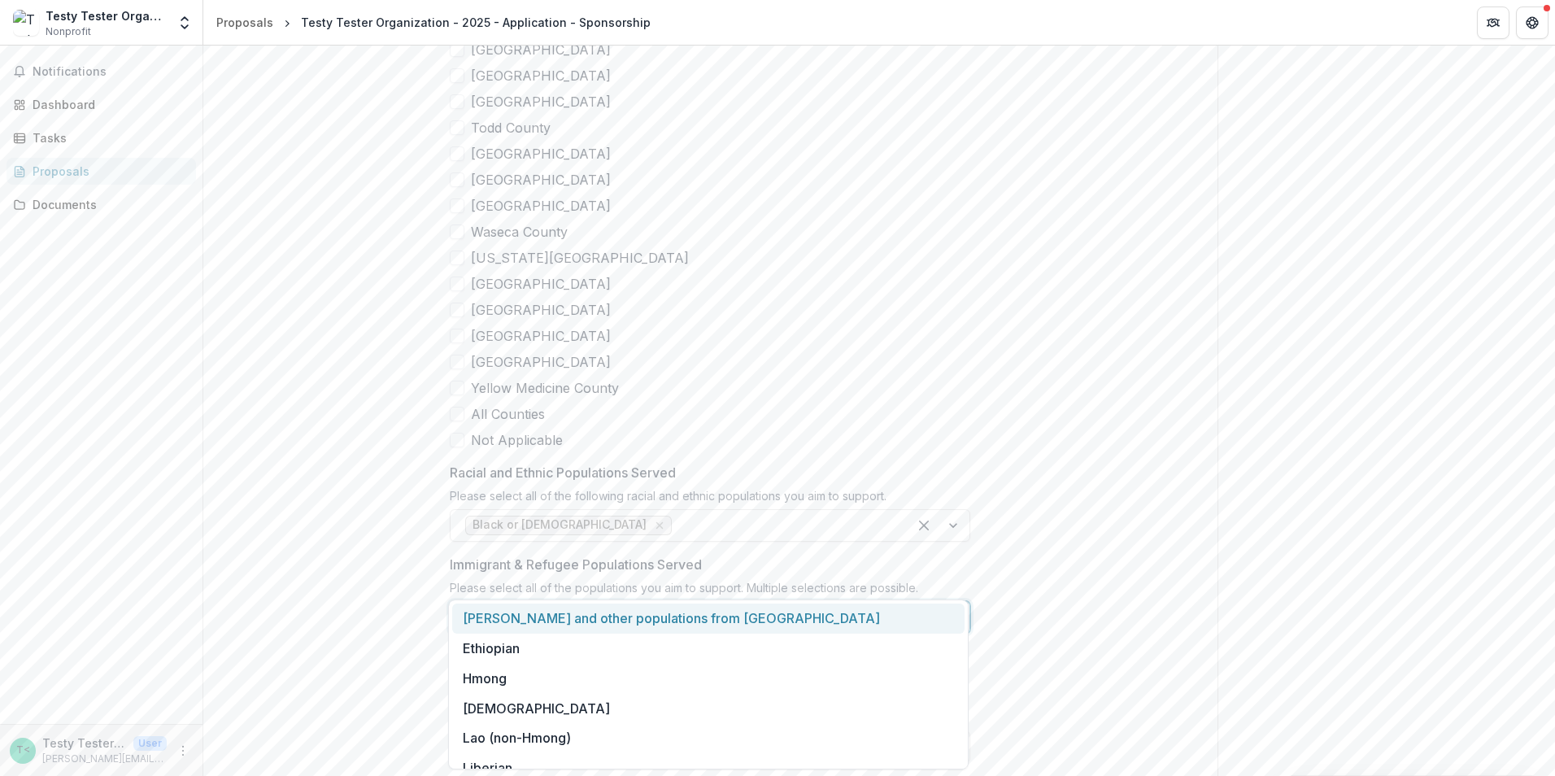
click at [558, 616] on div "[PERSON_NAME] and other populations from [GEOGRAPHIC_DATA]" at bounding box center [708, 618] width 512 height 30
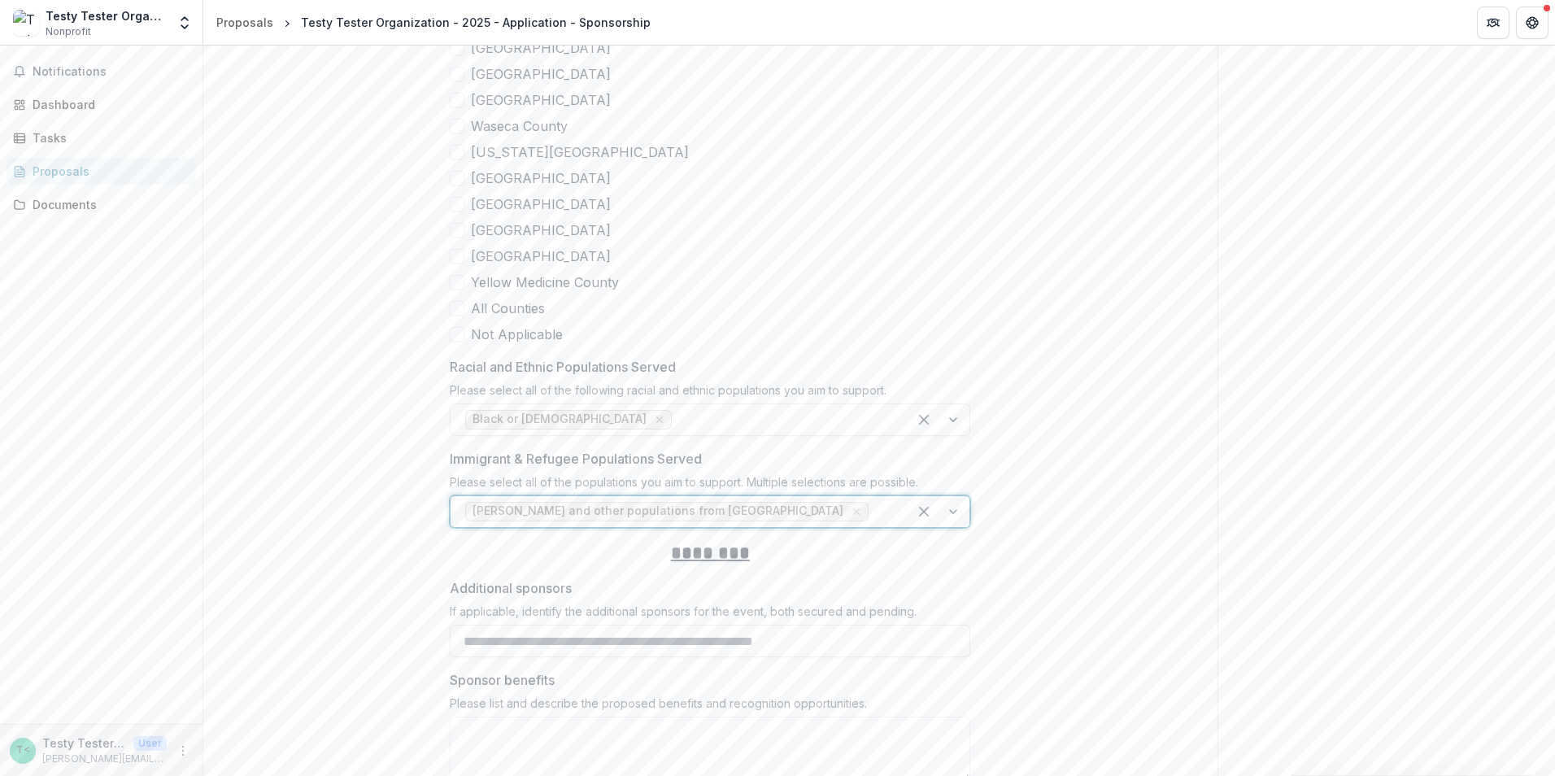
scroll to position [5263, 0]
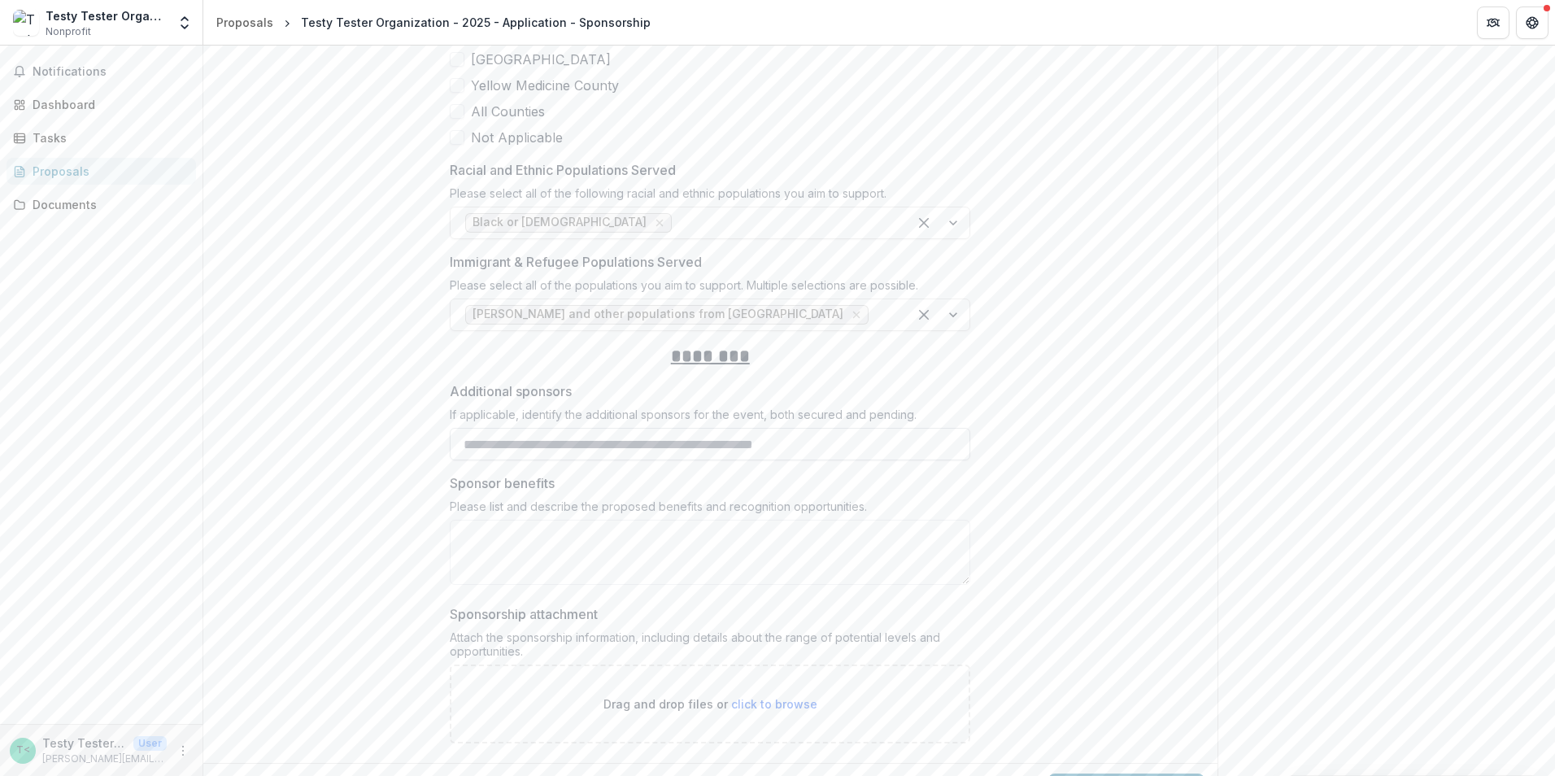
click at [517, 428] on input "Additional sponsors" at bounding box center [710, 444] width 520 height 33
type input "****"
click at [563, 520] on textarea "Sponsor benefits" at bounding box center [710, 552] width 520 height 65
type textarea "****"
click at [781, 695] on p "Drag and drop files or click to browse" at bounding box center [710, 703] width 214 height 17
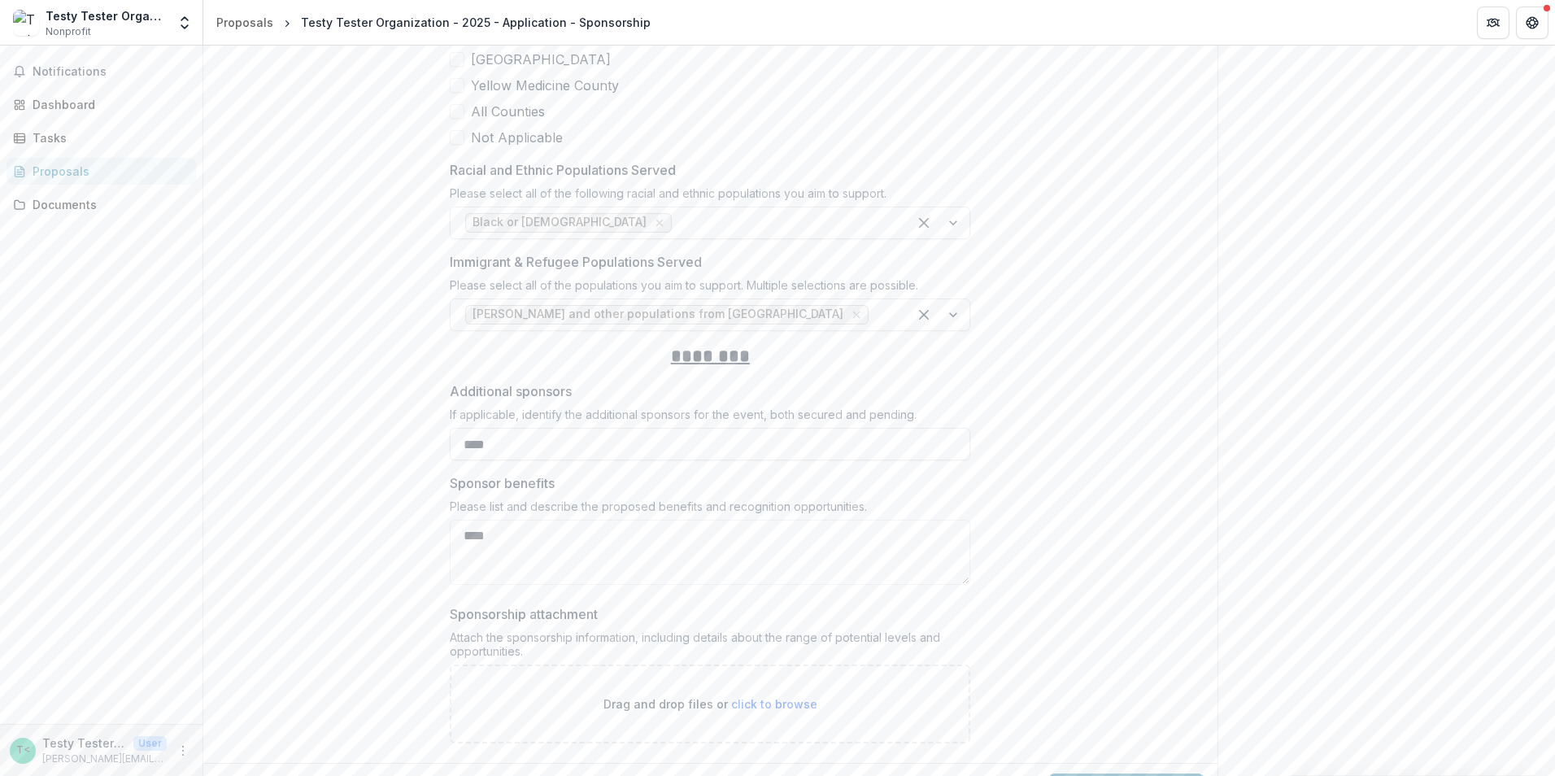
type input "**********"
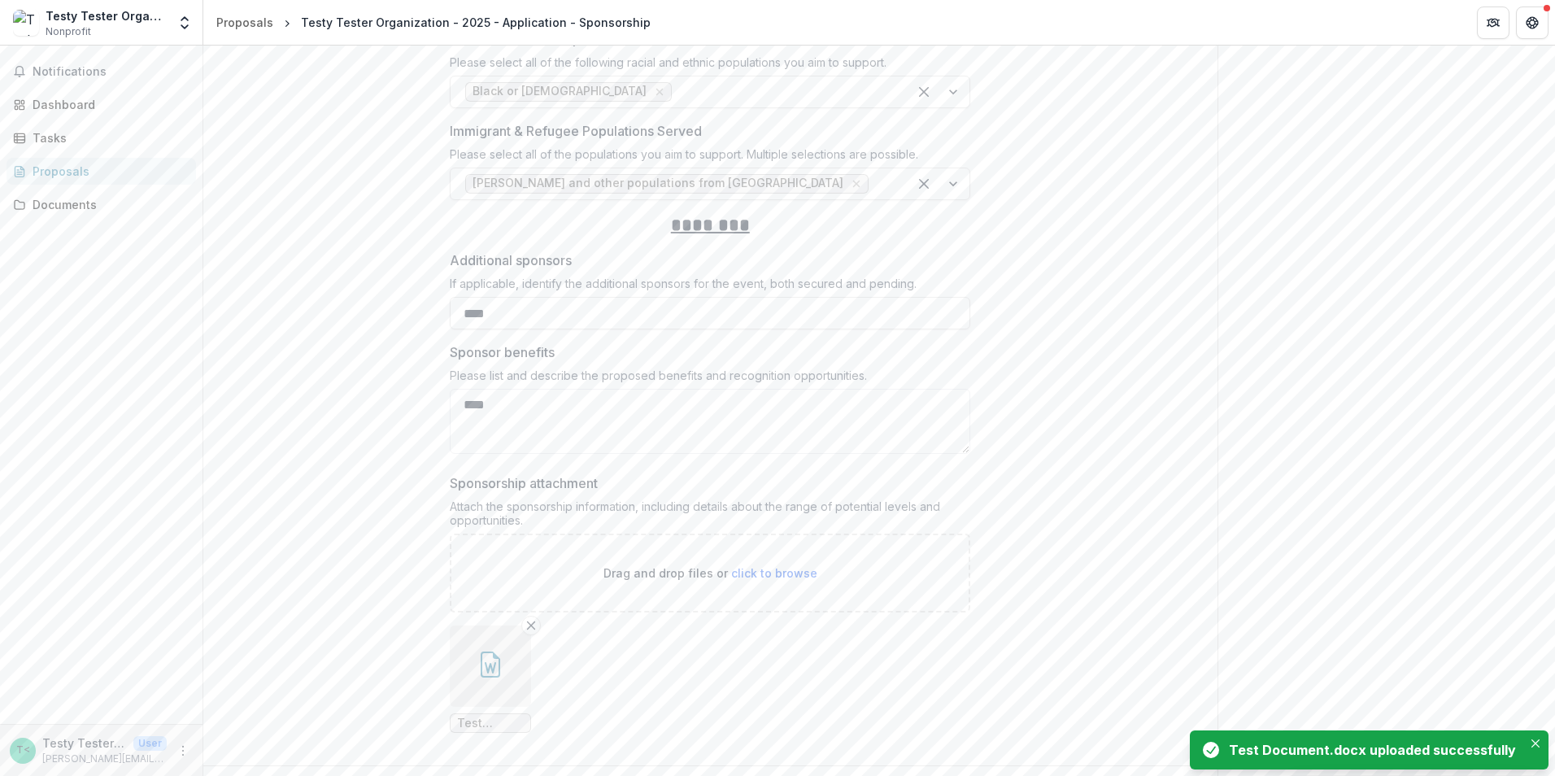
scroll to position [5396, 0]
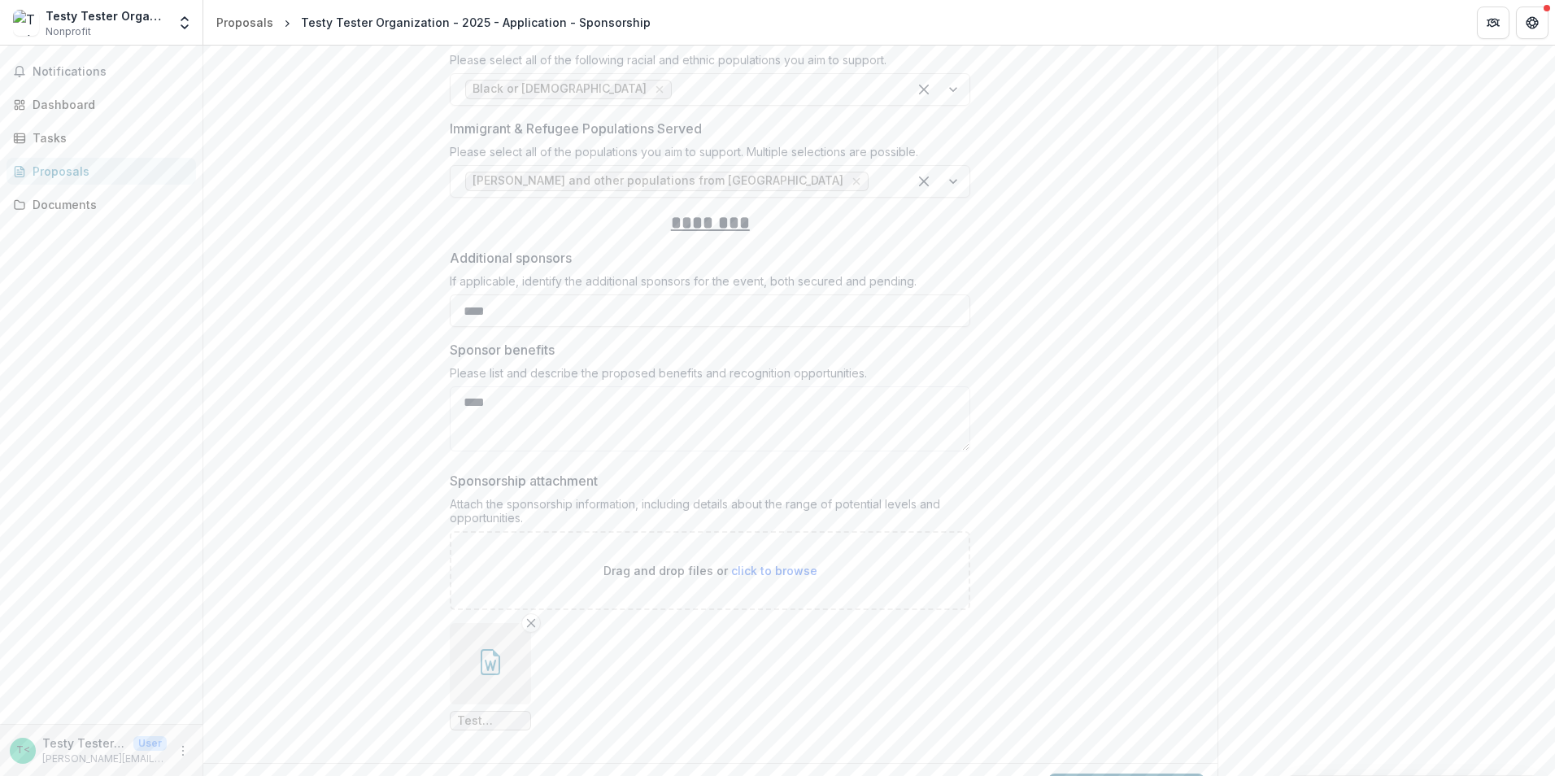
click at [1112, 773] on button "Submit Response" at bounding box center [1126, 789] width 156 height 33
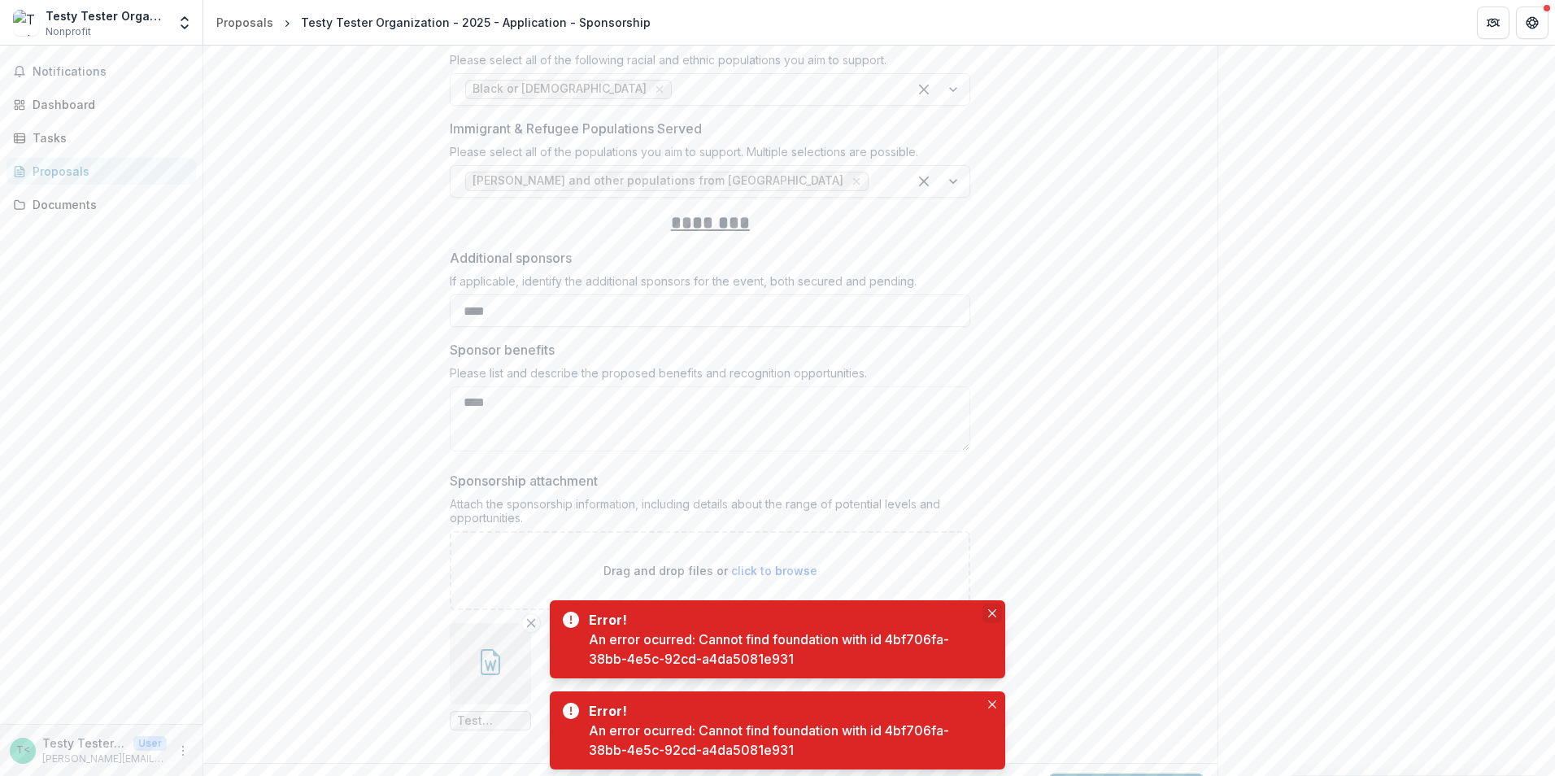
click at [989, 613] on icon "Close" at bounding box center [992, 613] width 8 height 8
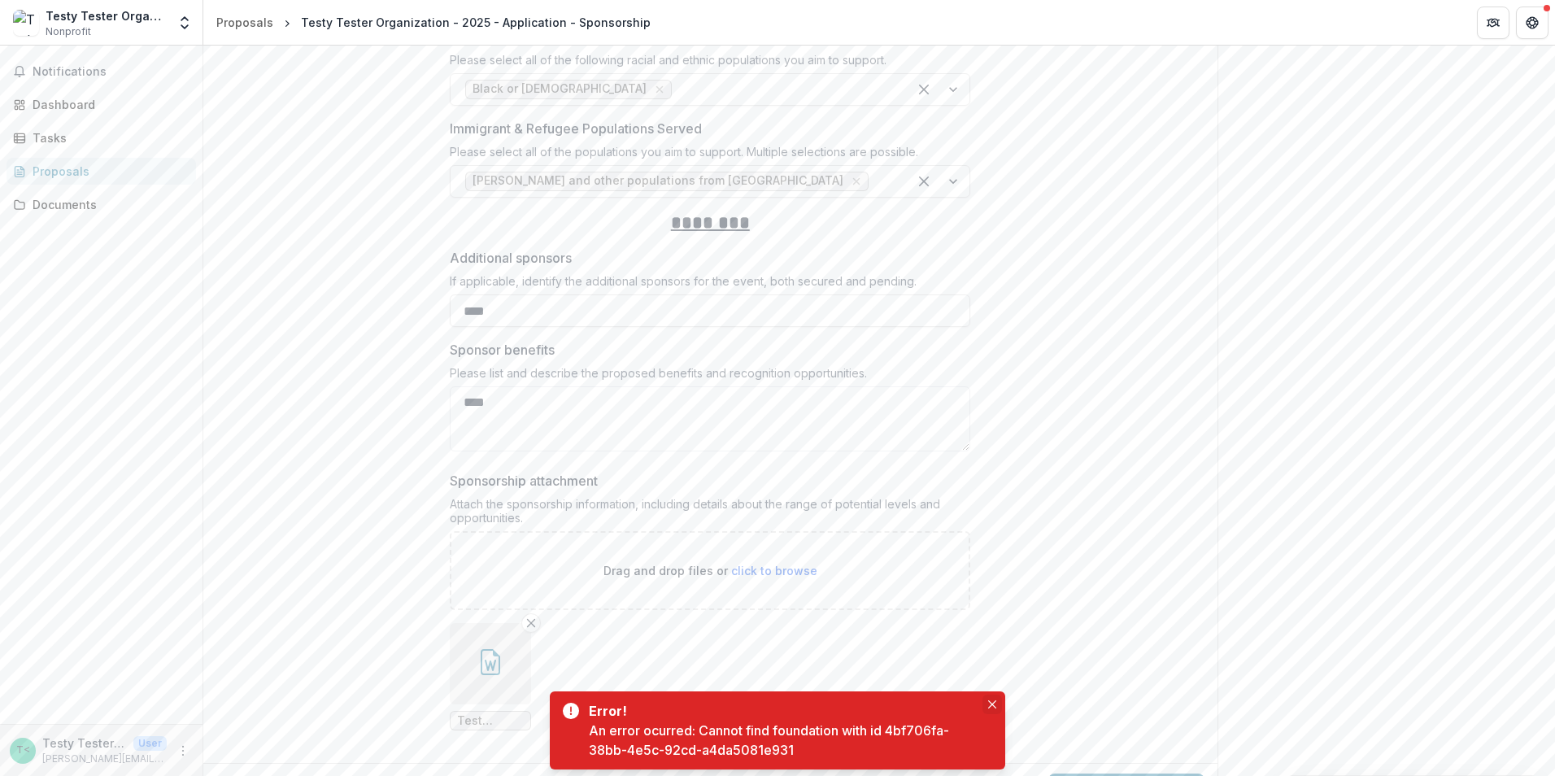
click at [994, 705] on icon "Close" at bounding box center [992, 704] width 8 height 8
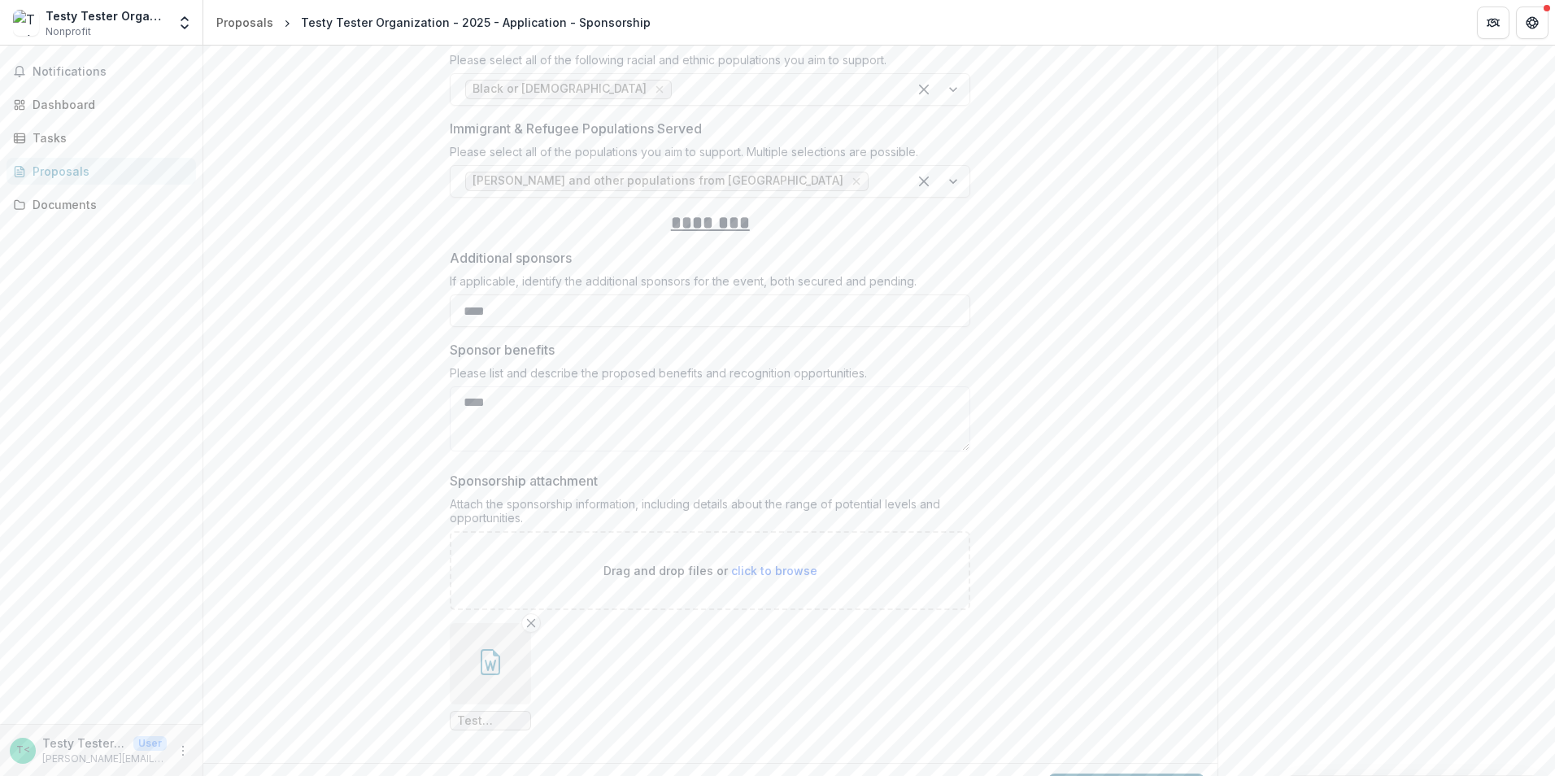
click at [1134, 773] on button "Submit Response" at bounding box center [1126, 789] width 156 height 33
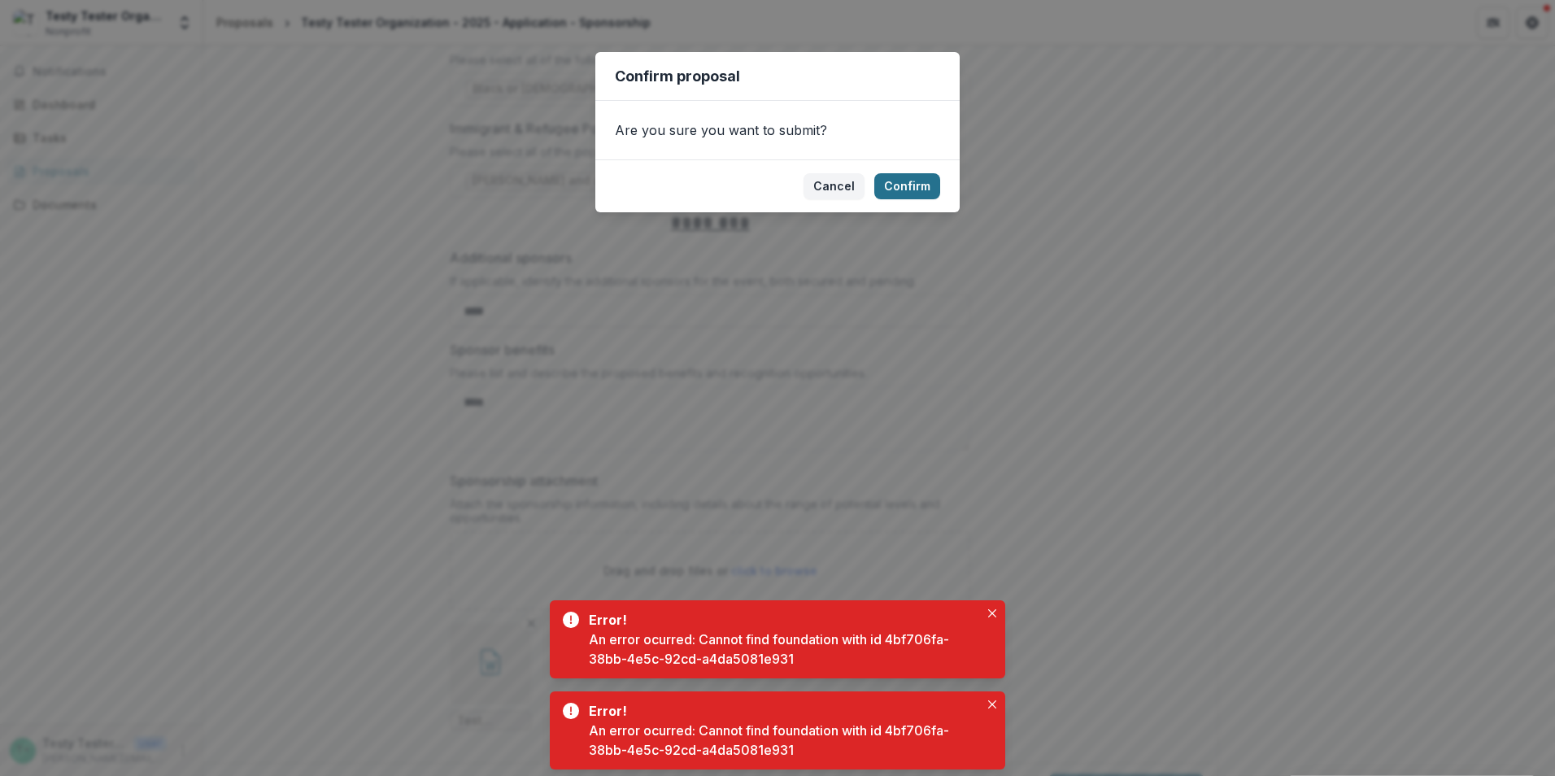
click at [916, 186] on button "Confirm" at bounding box center [907, 186] width 66 height 26
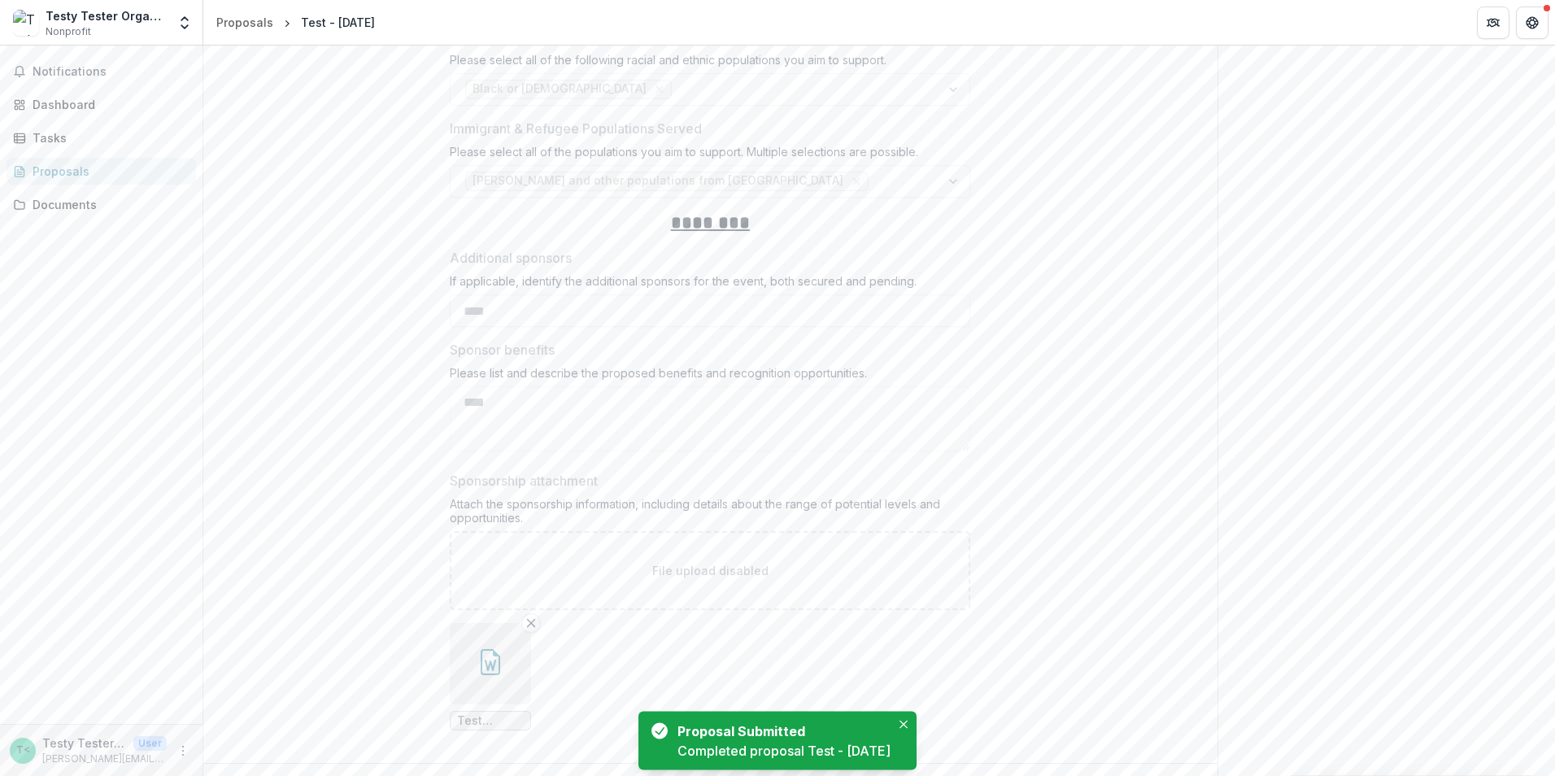
scroll to position [0, 0]
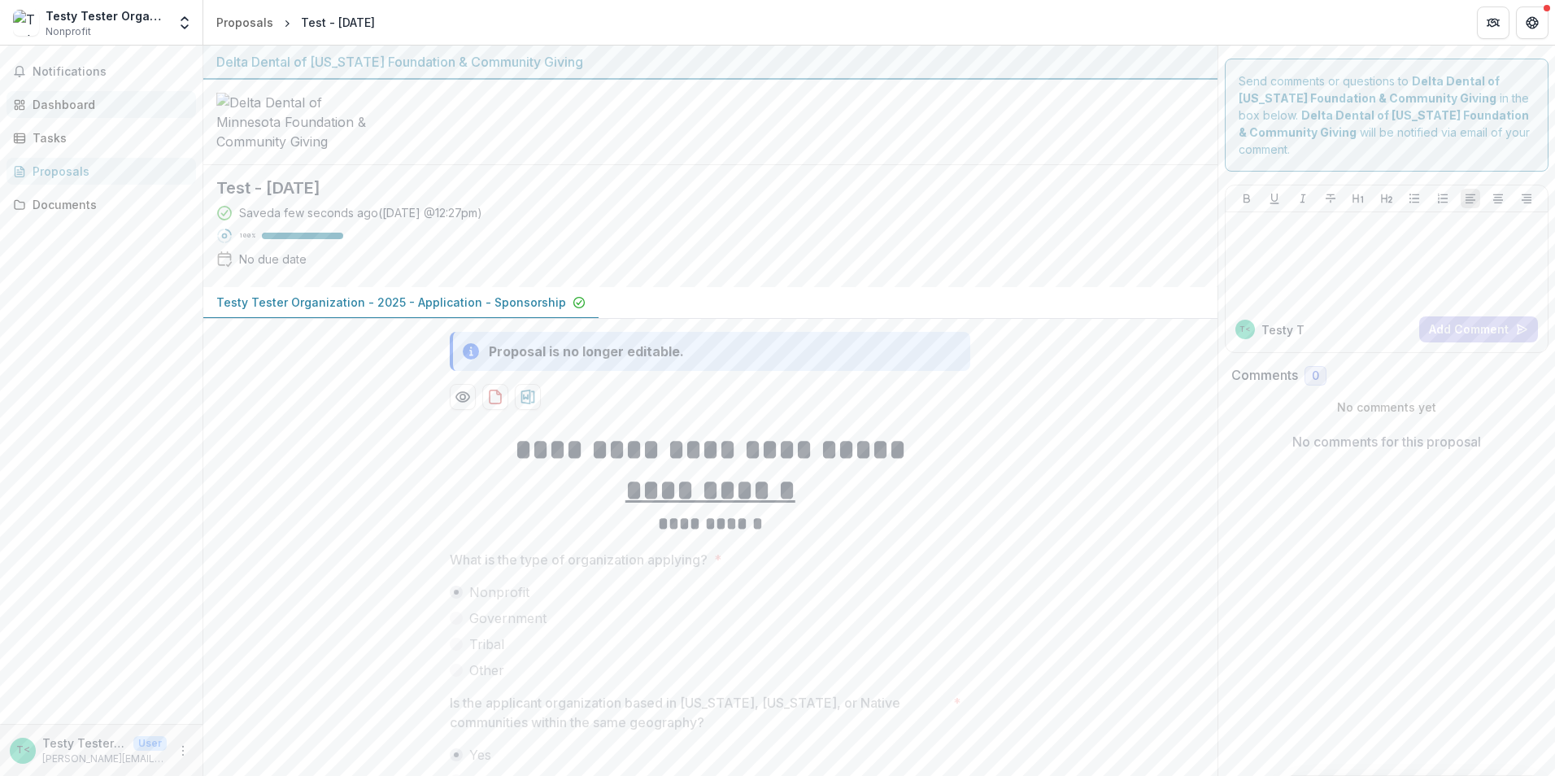
click at [53, 102] on div "Dashboard" at bounding box center [108, 104] width 150 height 17
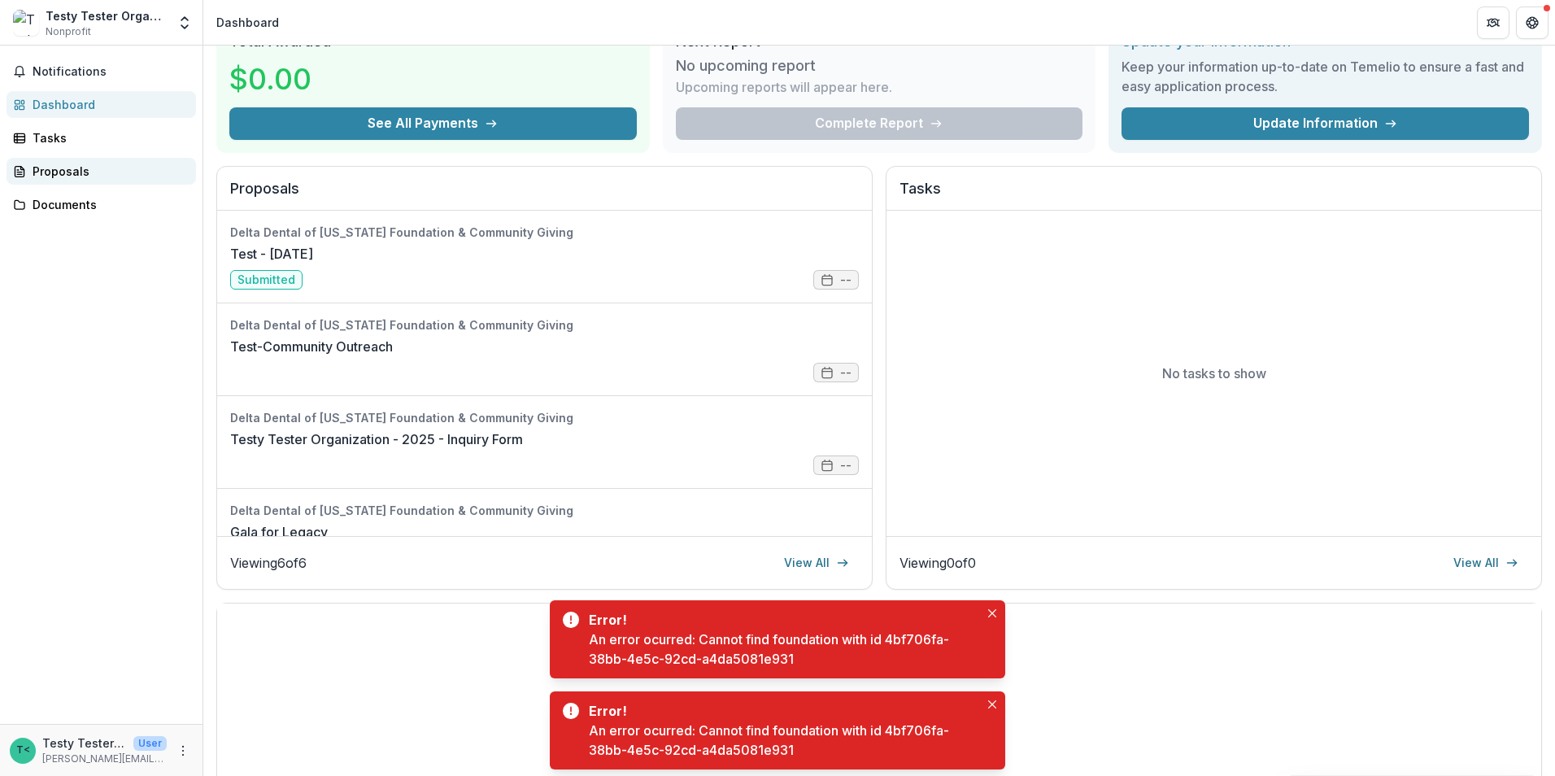
click at [59, 174] on div "Proposals" at bounding box center [108, 171] width 150 height 17
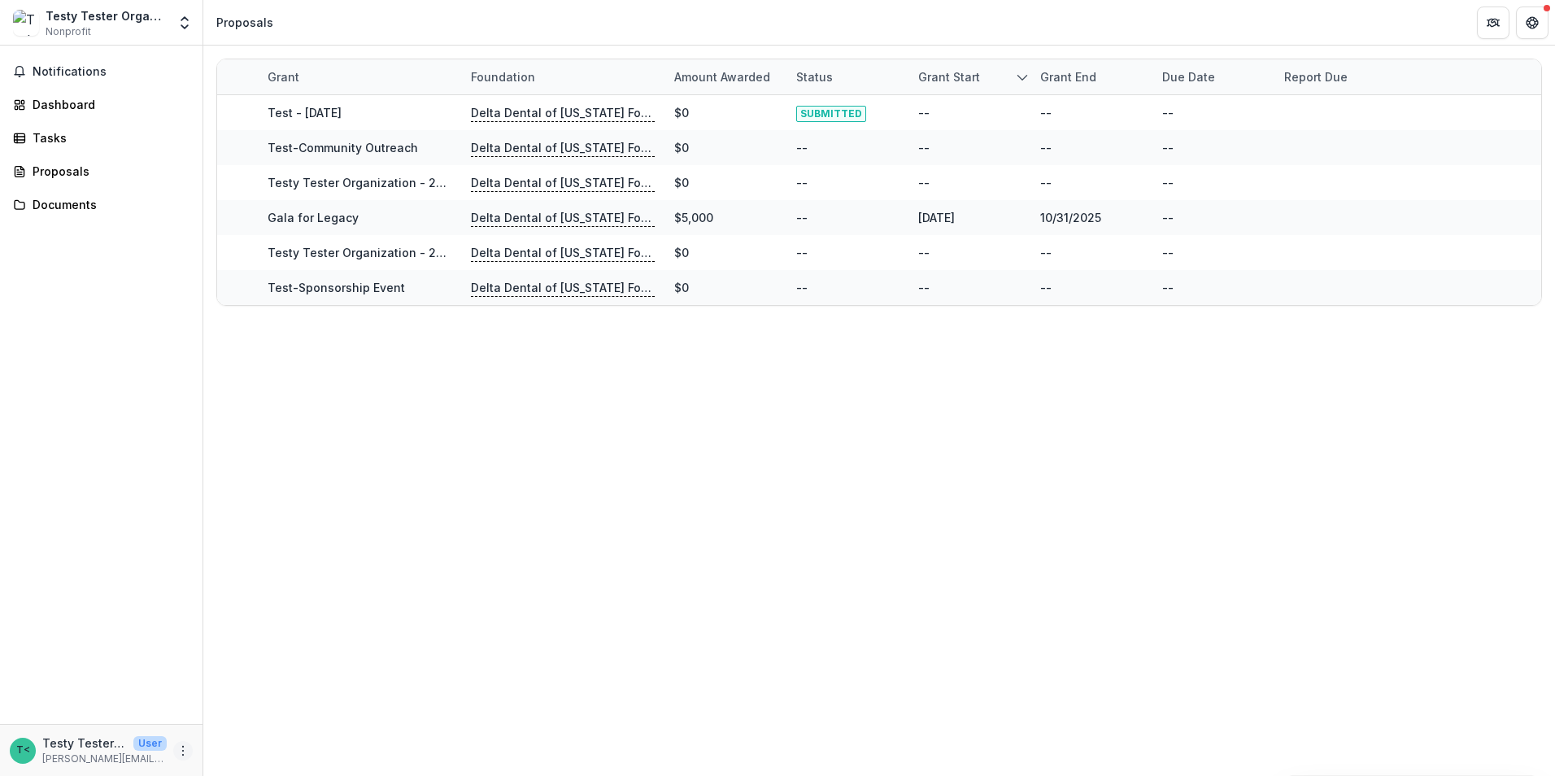
click at [181, 751] on icon "More" at bounding box center [182, 750] width 13 height 13
